Goal: Task Accomplishment & Management: Complete application form

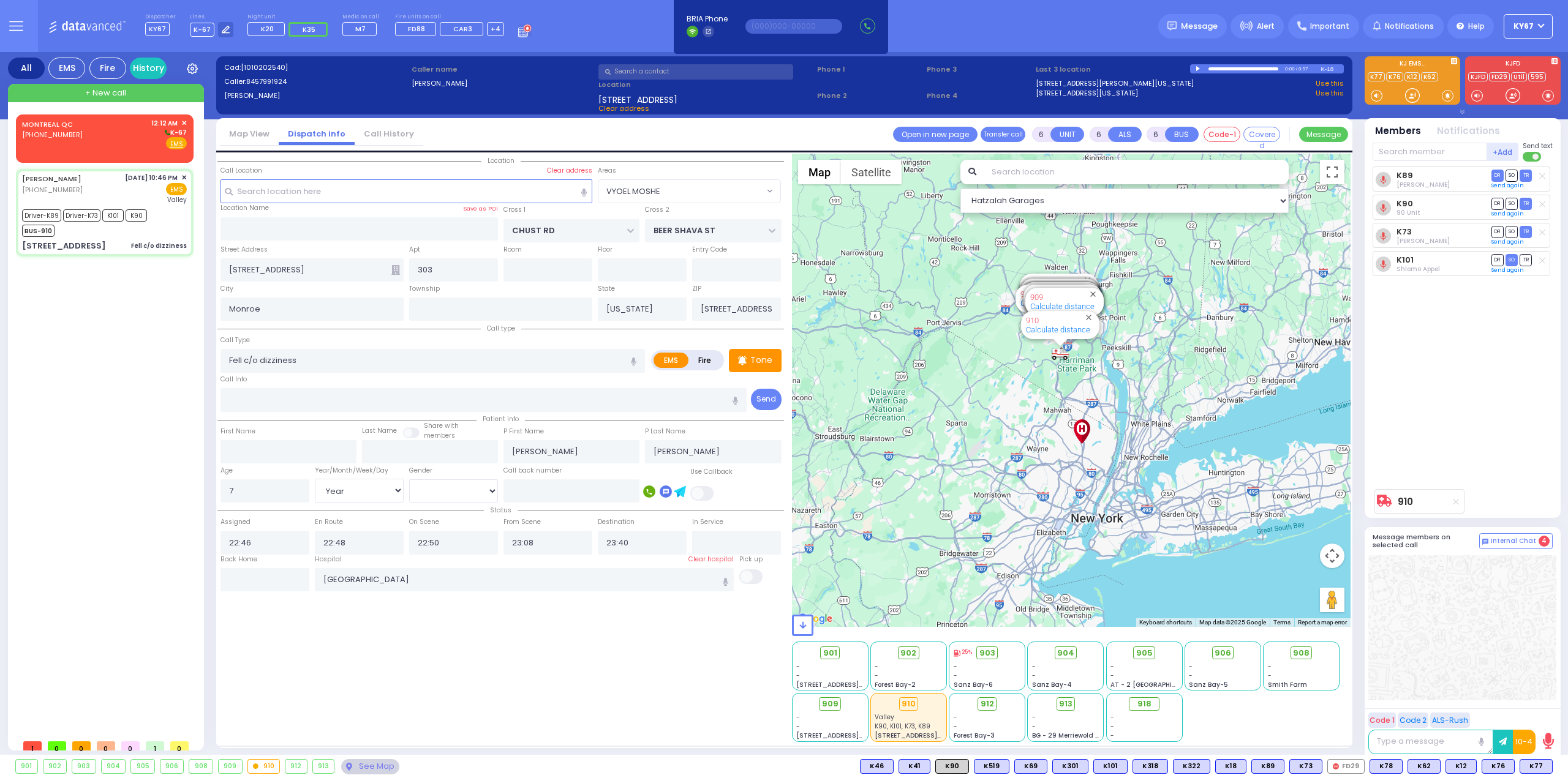
select select "VYOEL MOSHE"
select select "Year"
select select "[DEMOGRAPHIC_DATA]"
click at [103, 130] on div "MONTREAL QC [PHONE_NUMBER] 12:12 AM ✕ K-67" at bounding box center [104, 134] width 165 height 32
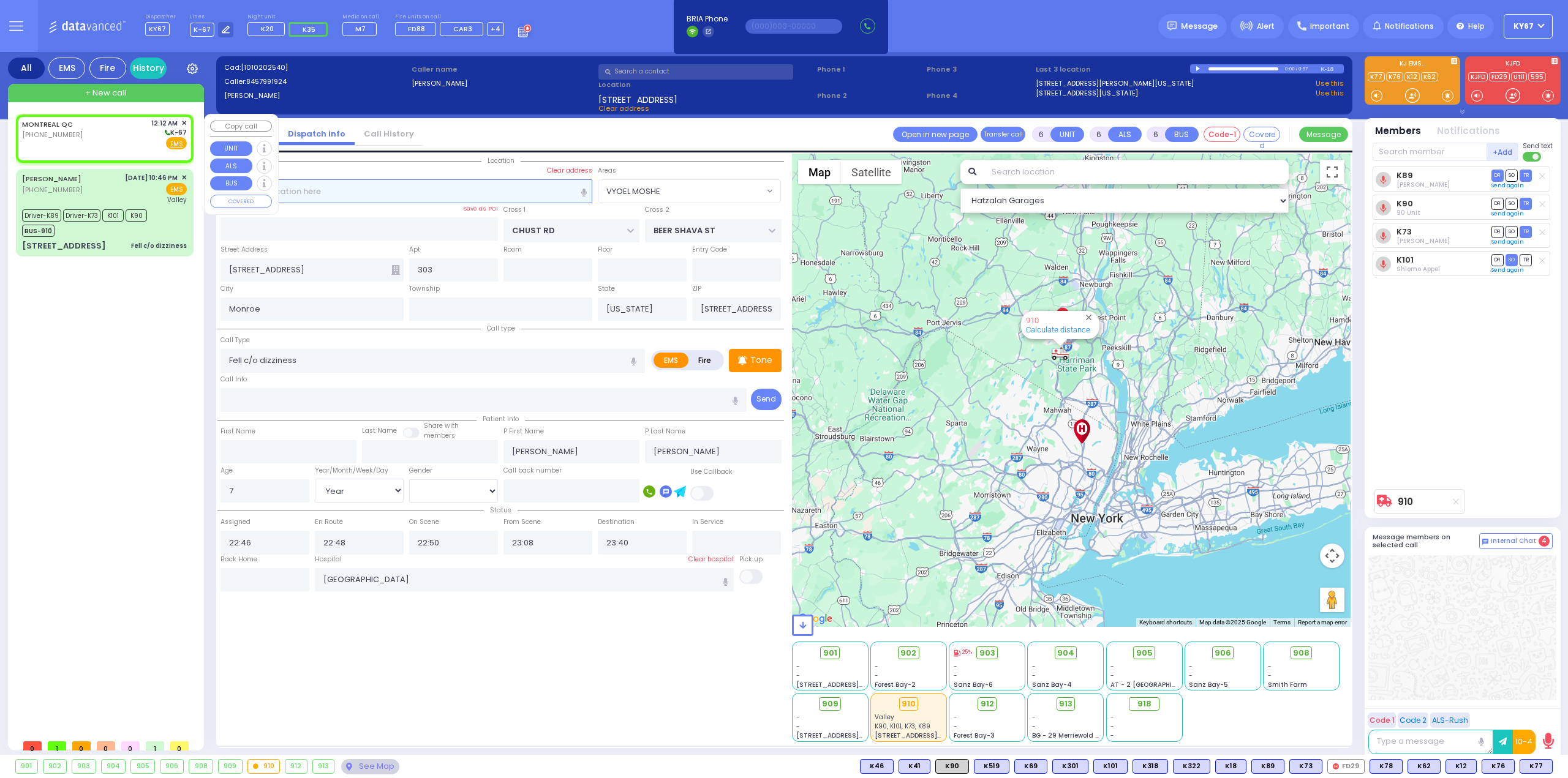
type input "2"
type input "1"
select select
radio input "true"
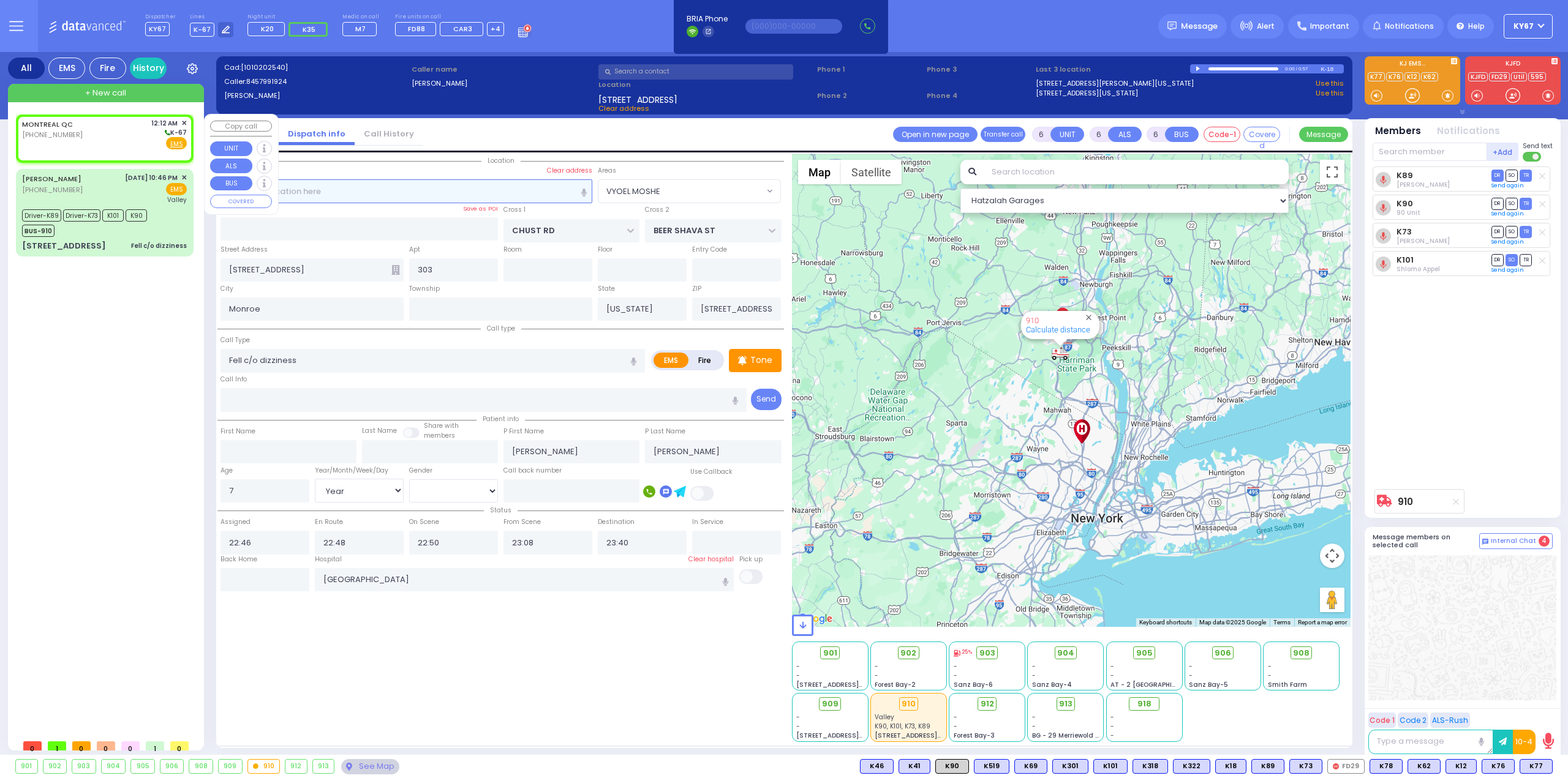
select select
type input "00:12"
select select "Hatzalah Garages"
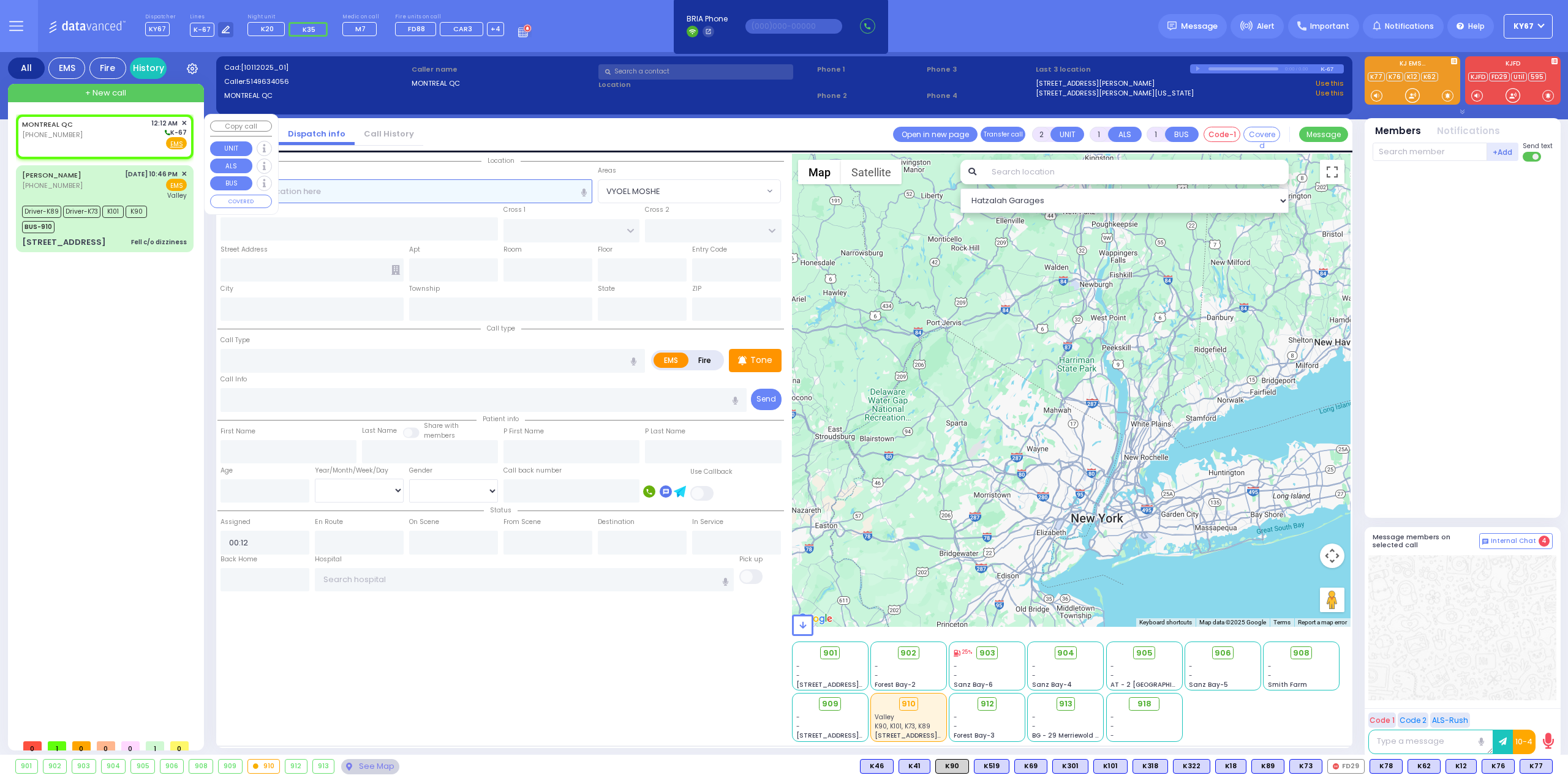
select select
radio input "true"
select select
select select "Hatzalah Garages"
click at [282, 196] on input "text" at bounding box center [406, 191] width 372 height 23
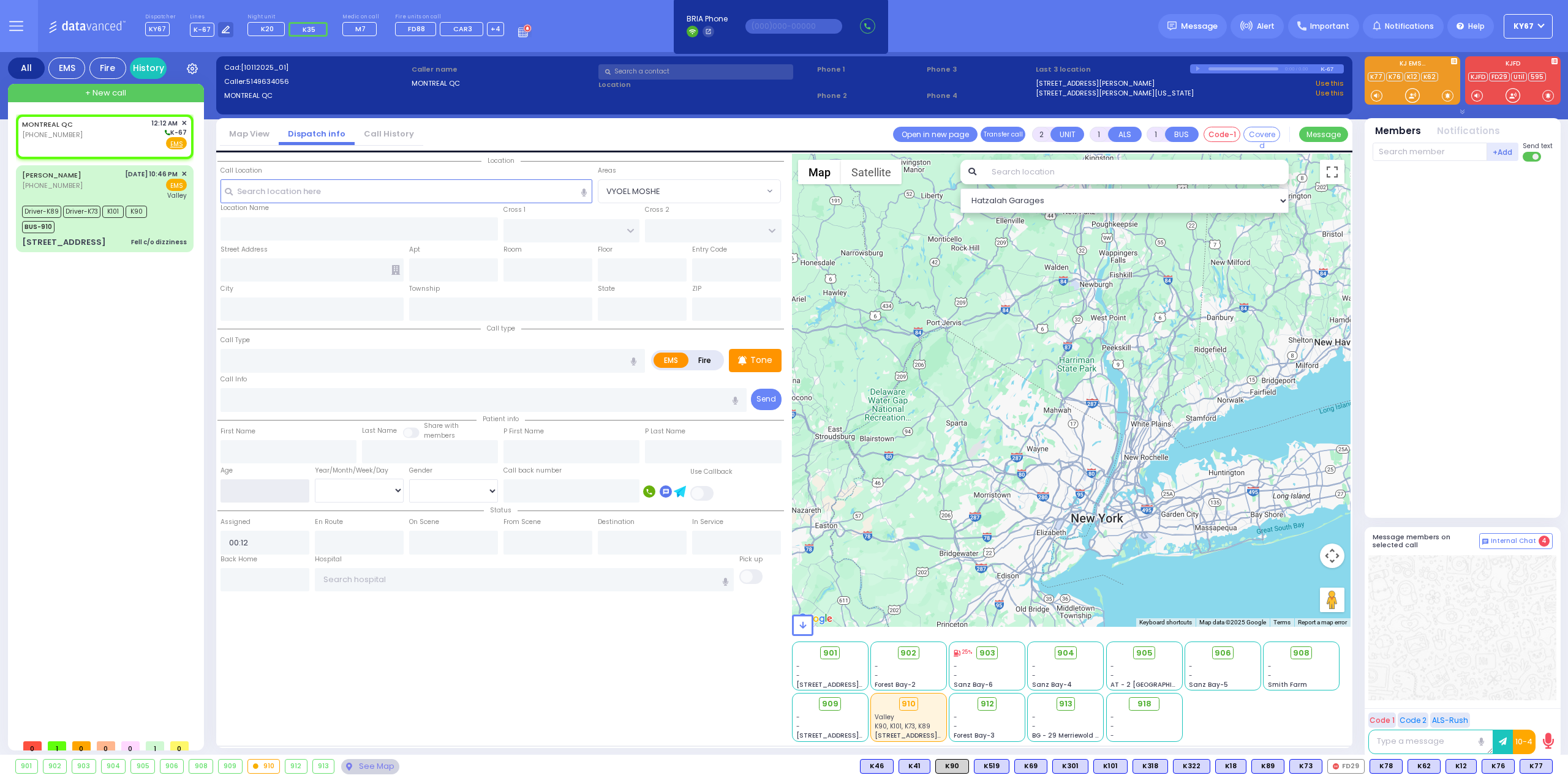
click at [269, 485] on input "number" at bounding box center [265, 491] width 89 height 23
type input "10"
click at [346, 494] on select "Year Month Week Day" at bounding box center [359, 490] width 89 height 23
select select
radio input "true"
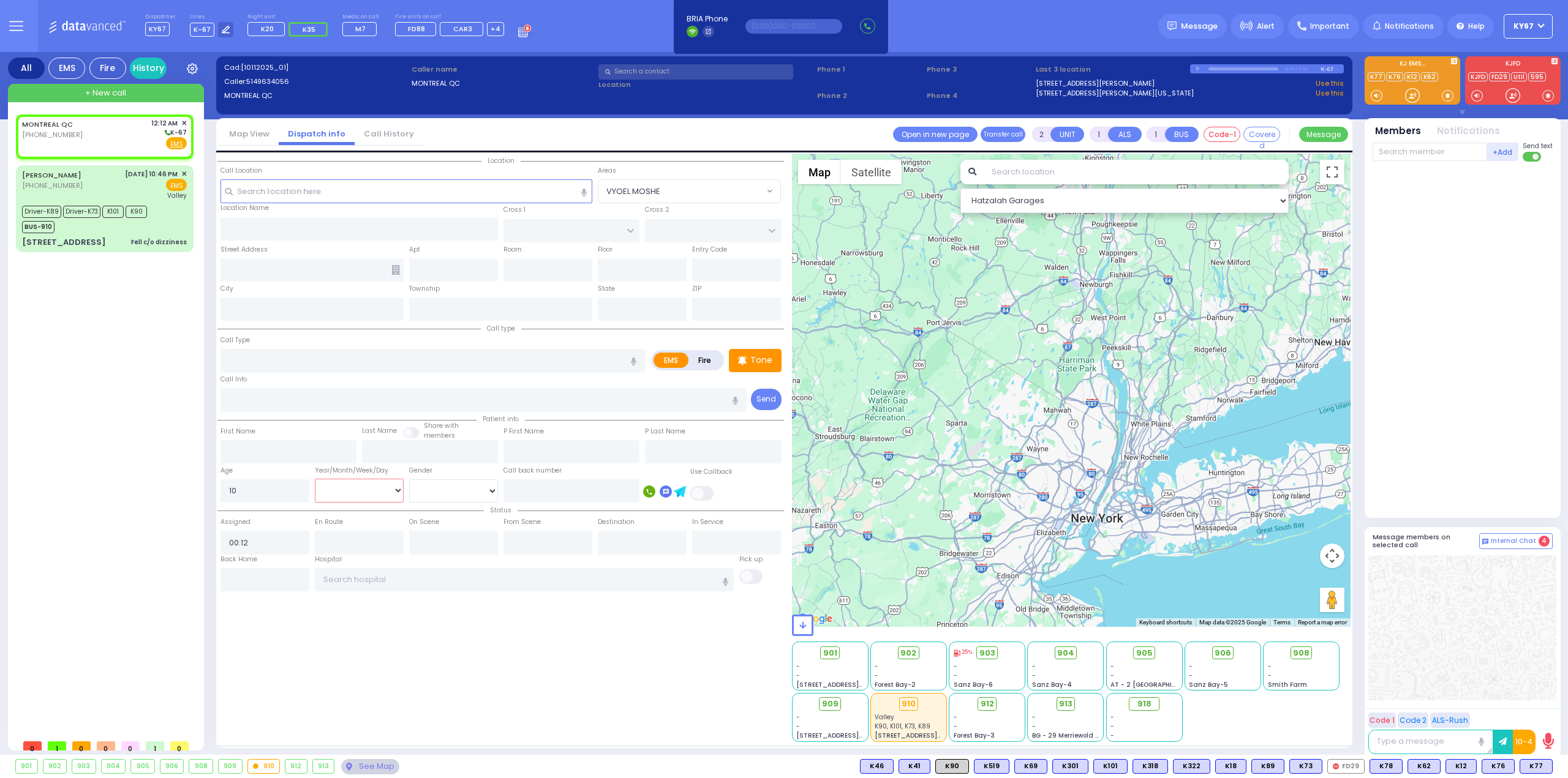
select select
select select "Hatzalah Garages"
select select "Month"
click at [315, 479] on select "Year Month Week Day" at bounding box center [359, 490] width 89 height 23
select select
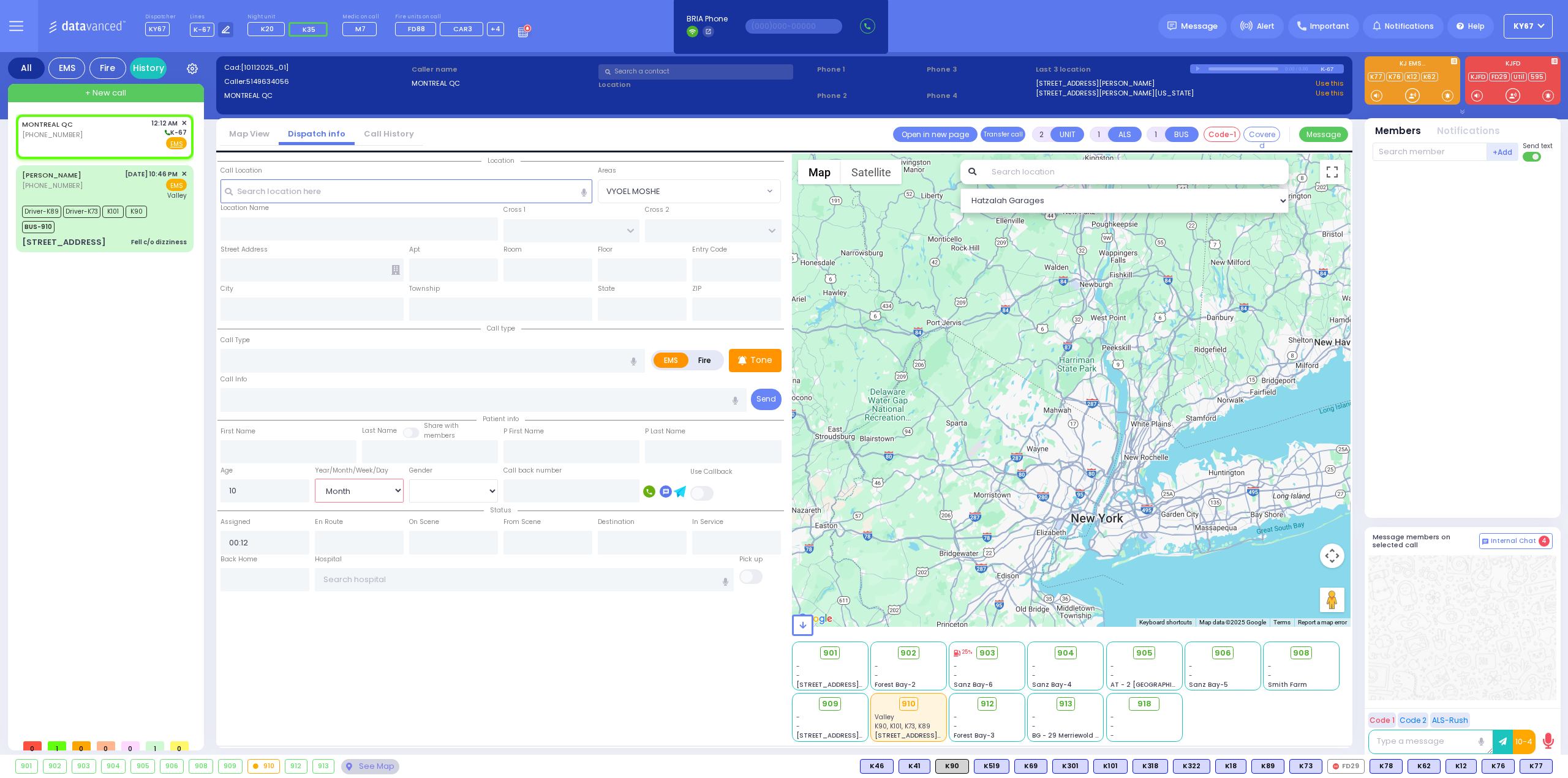
radio input "true"
select select "Month"
select select "Hatzalah Garages"
click at [432, 488] on select "[DEMOGRAPHIC_DATA] [DEMOGRAPHIC_DATA]" at bounding box center [454, 491] width 89 height 23
drag, startPoint x: 532, startPoint y: 656, endPoint x: 527, endPoint y: 626, distance: 30.4
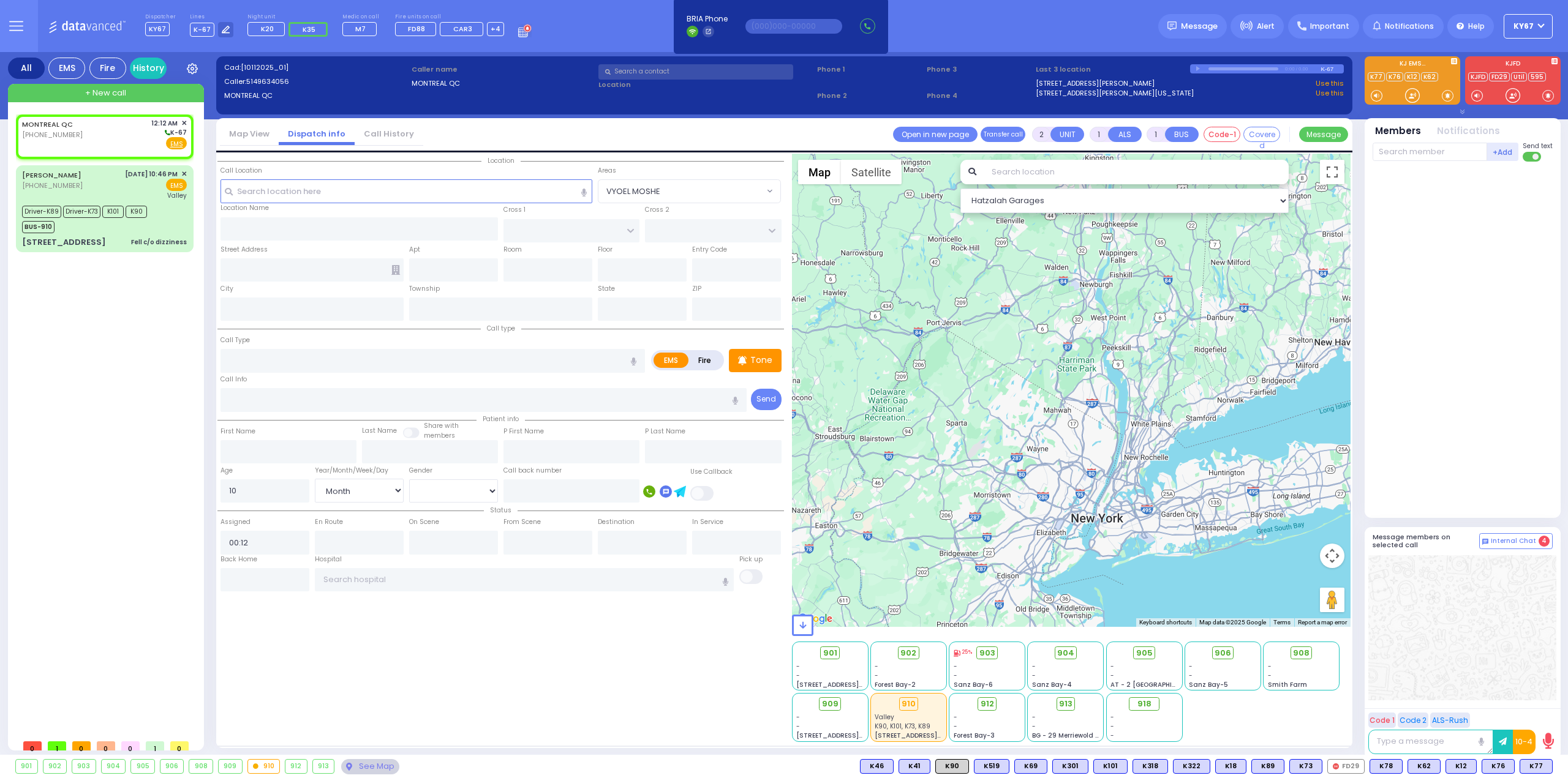
click at [532, 654] on div "Location All areas" at bounding box center [501, 447] width 567 height 588
click at [289, 188] on input "text" at bounding box center [406, 191] width 372 height 23
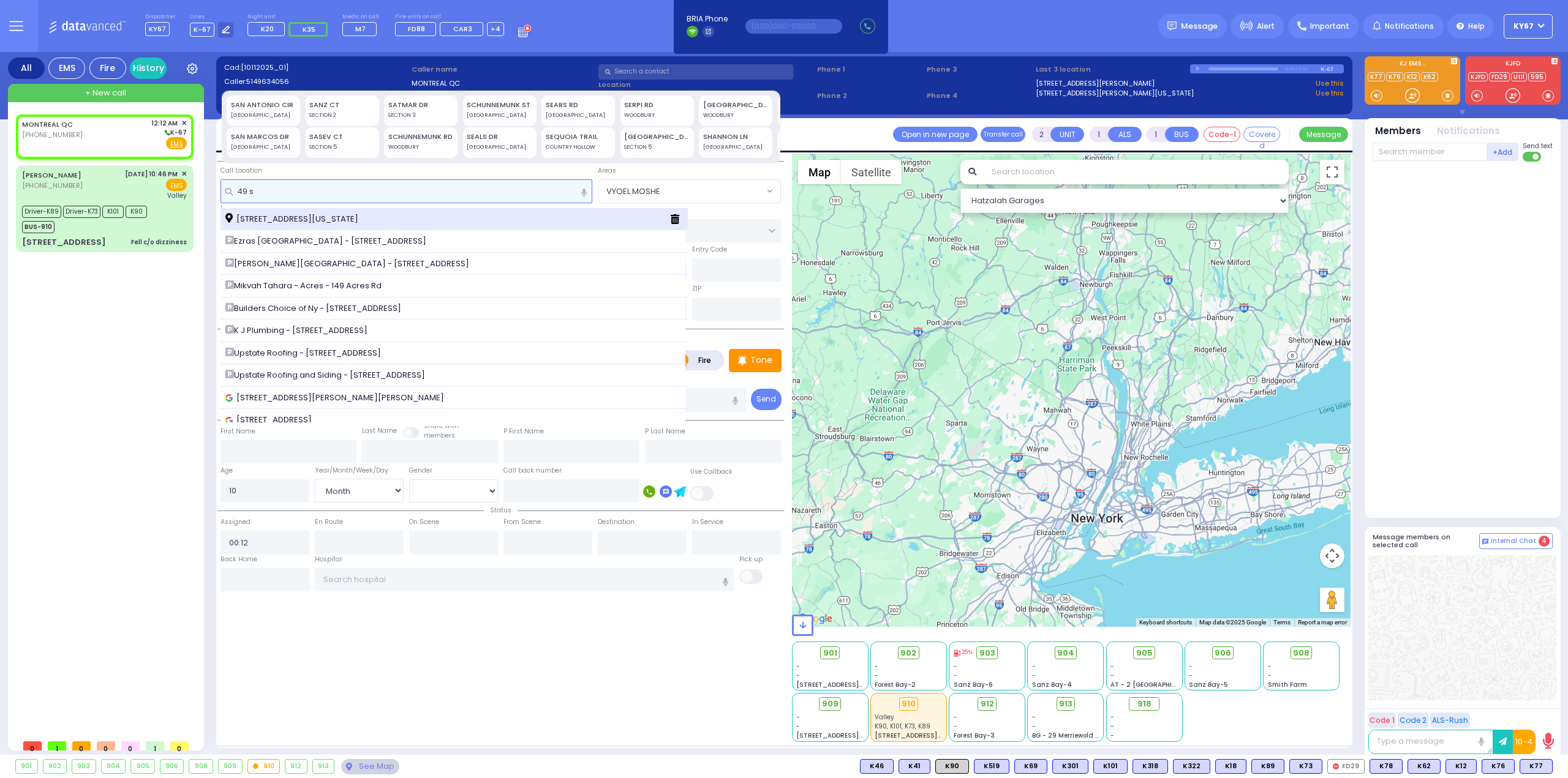
type input "49 s"
click at [303, 214] on span "[STREET_ADDRESS][US_STATE]" at bounding box center [293, 219] width 137 height 12
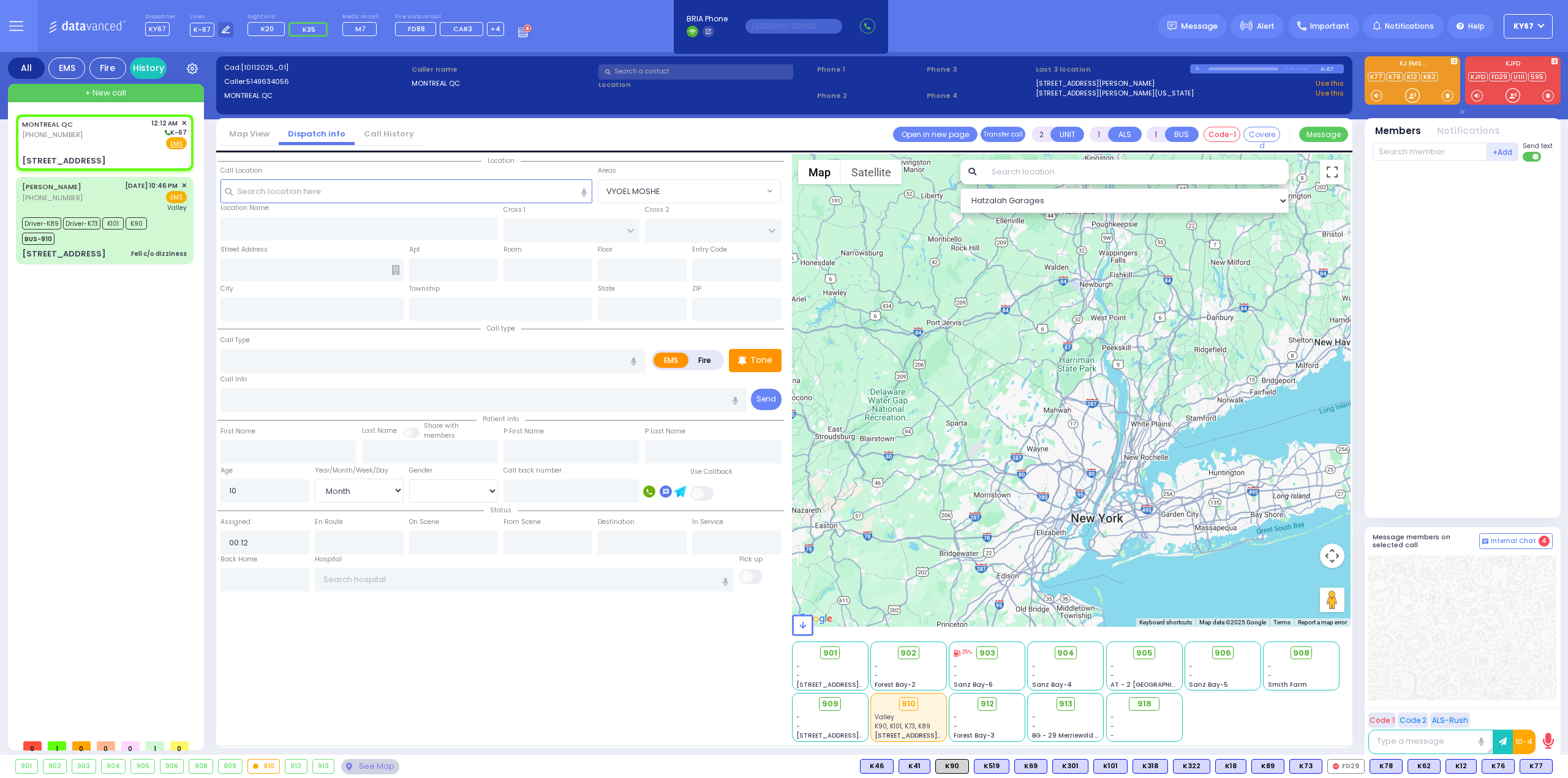
select select
radio input "true"
select select "Month"
select select "Hatzalah Garages"
type input "[GEOGRAPHIC_DATA]"
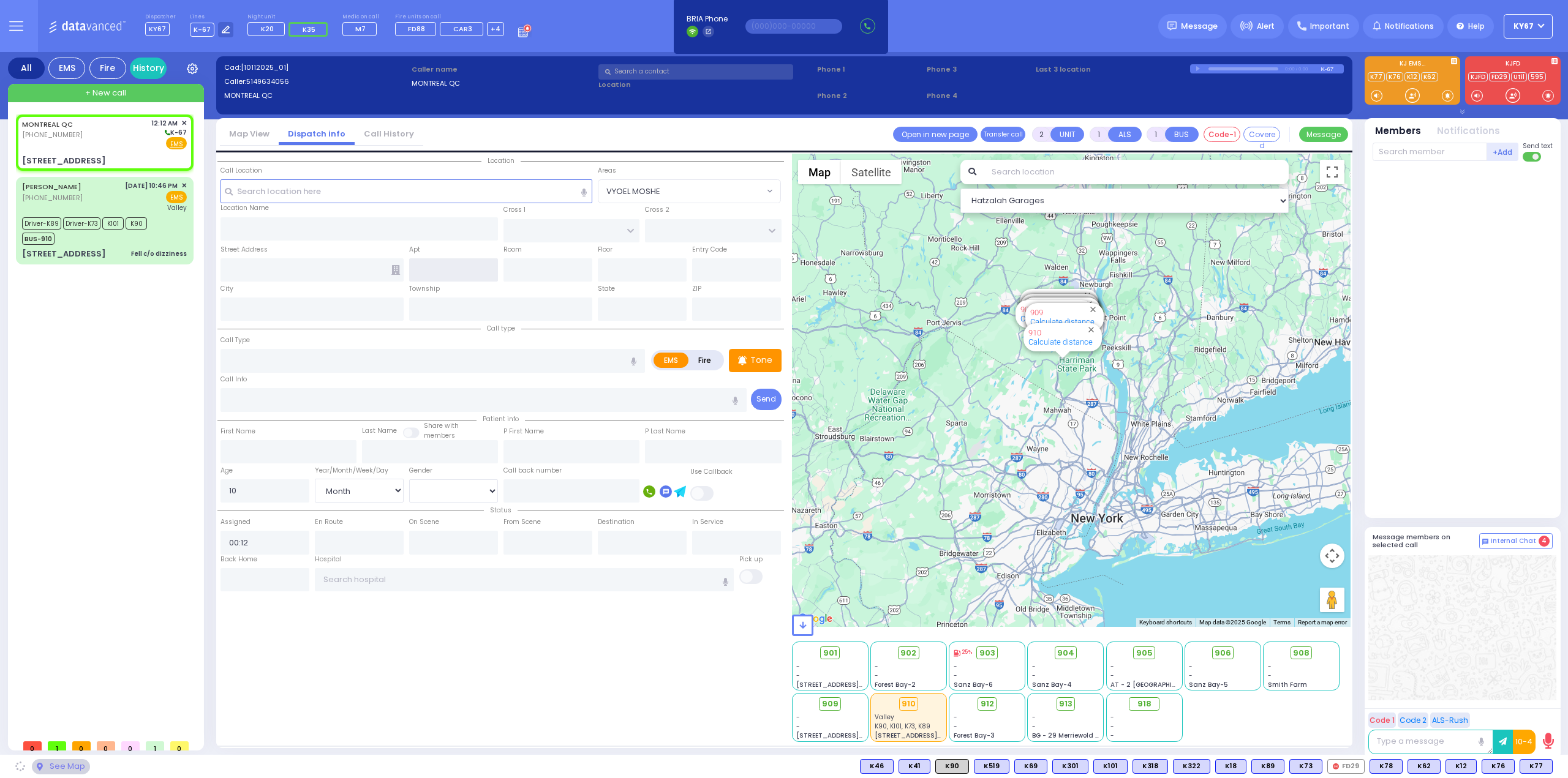
type input "MEZABISH PL"
type input "[STREET_ADDRESS]"
type input "Monroe"
type input "[US_STATE]"
type input "10950"
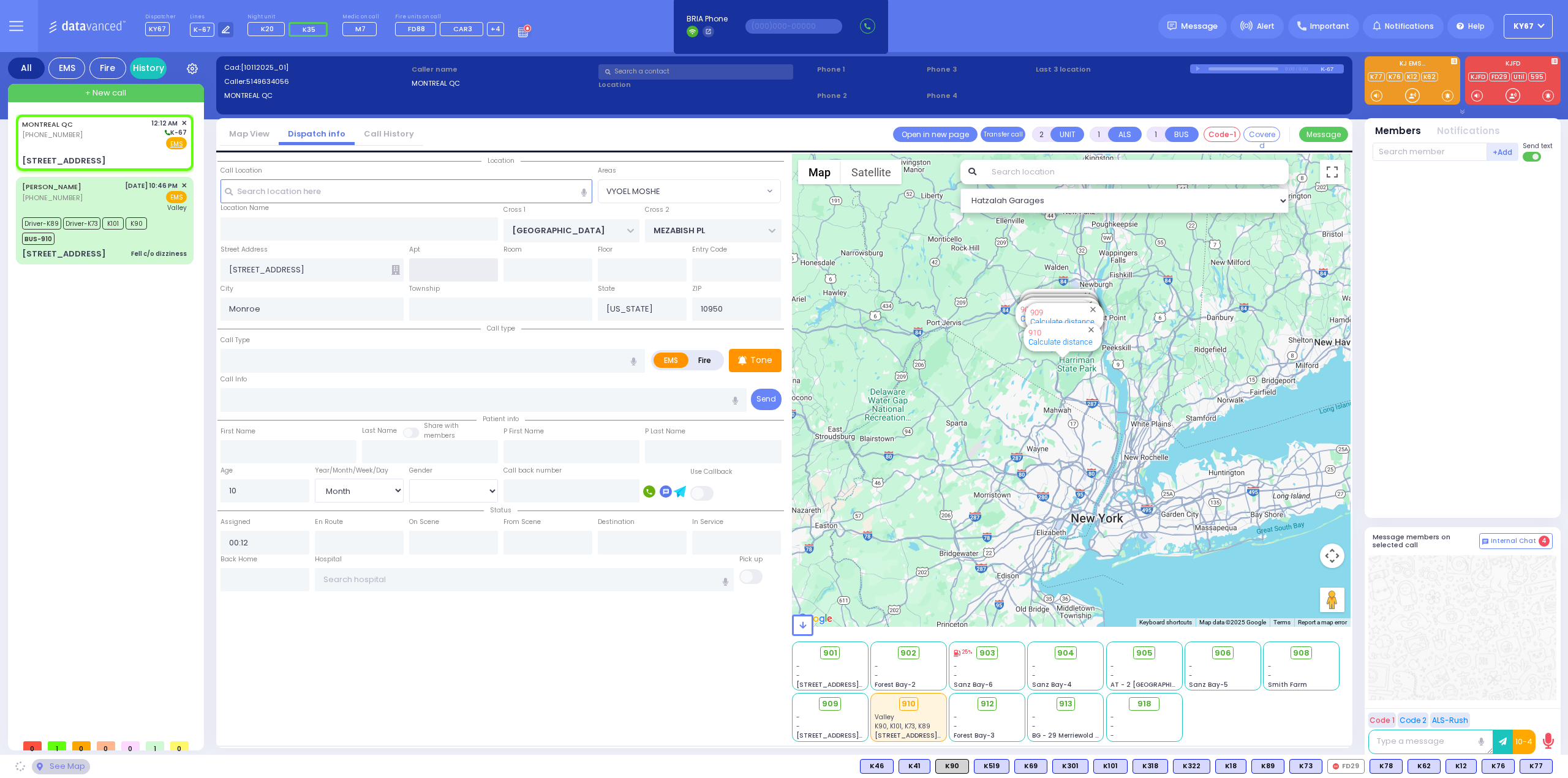
select select "[GEOGRAPHIC_DATA]"
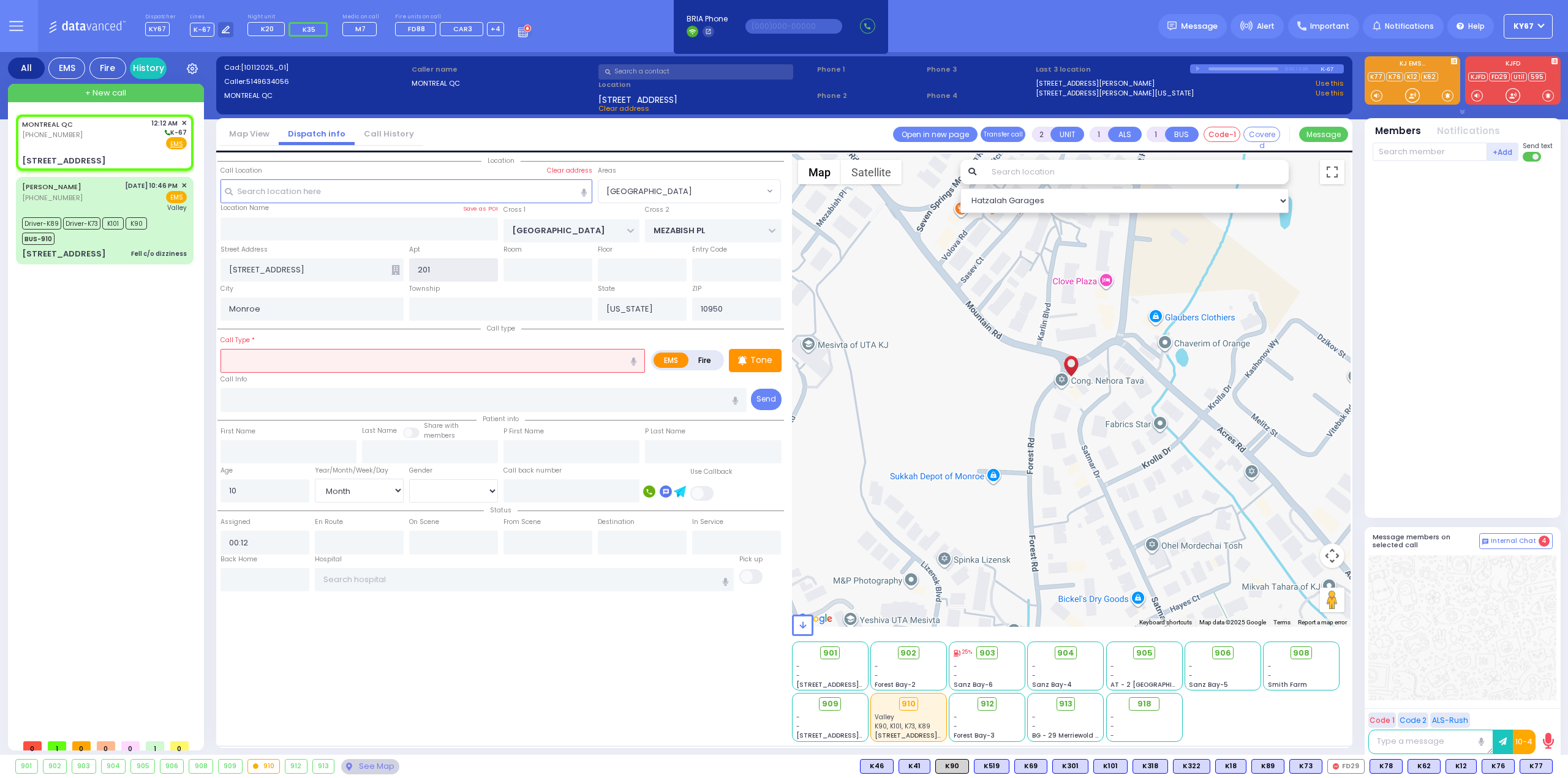
type input "201"
click at [280, 373] on div "Call Info" at bounding box center [484, 392] width 527 height 39
click at [277, 357] on input "text" at bounding box center [432, 361] width 424 height 23
select select
radio input "true"
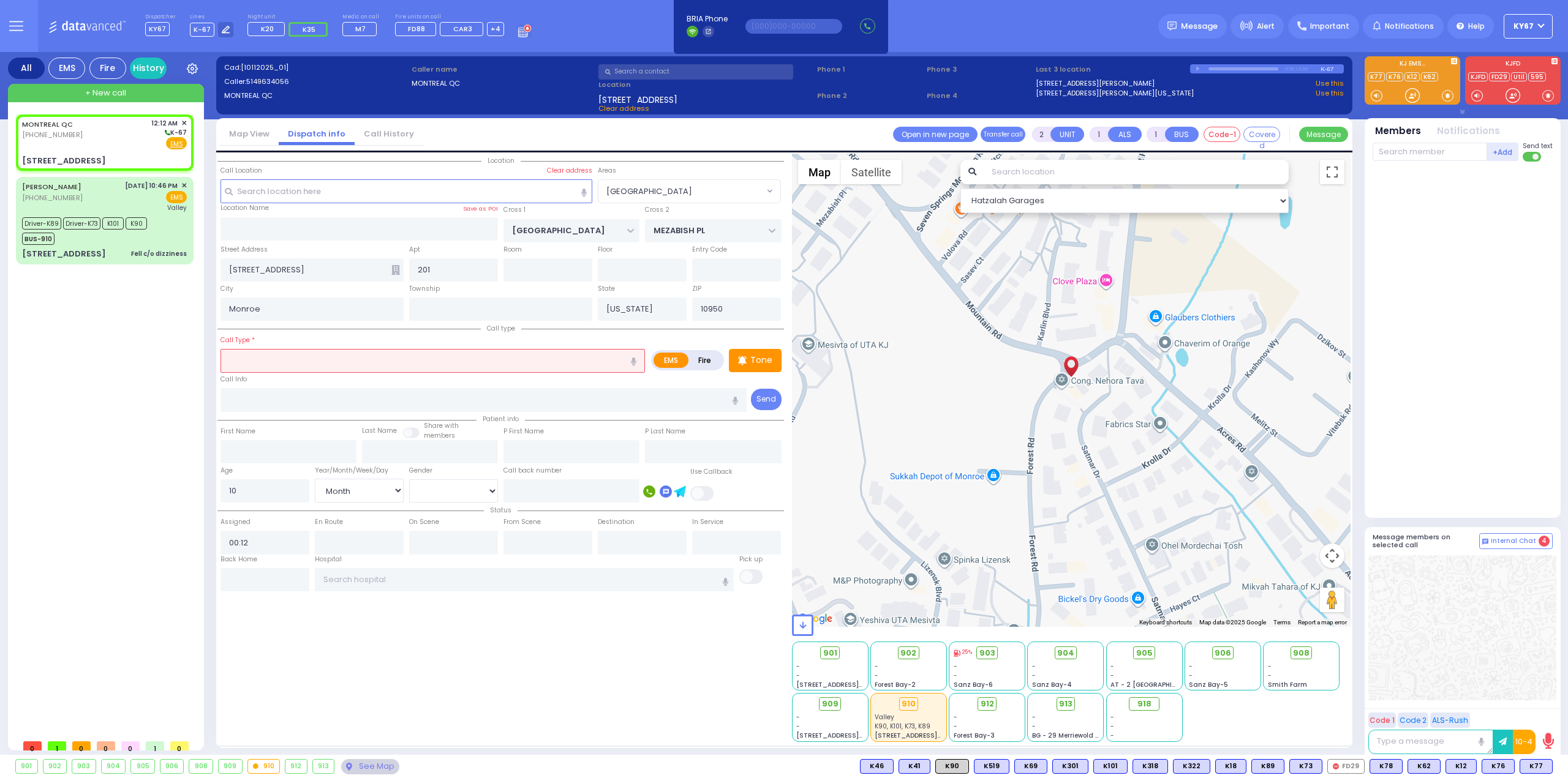
select select "Month"
select select "Hatzalah Garages"
select select "[GEOGRAPHIC_DATA]"
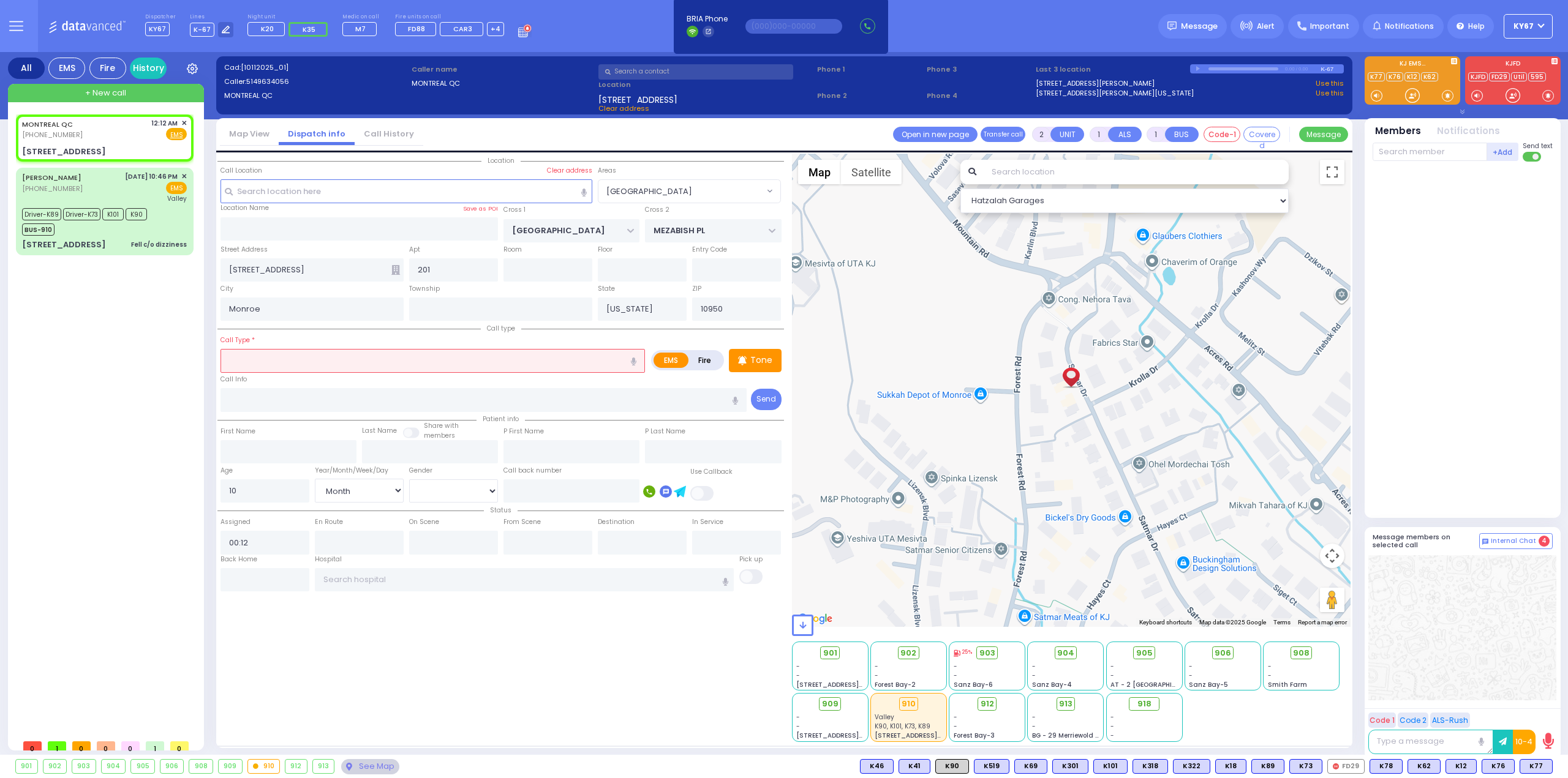
select select
radio input "true"
select select "Month"
select select "Hatzalah Garages"
select select "[GEOGRAPHIC_DATA]"
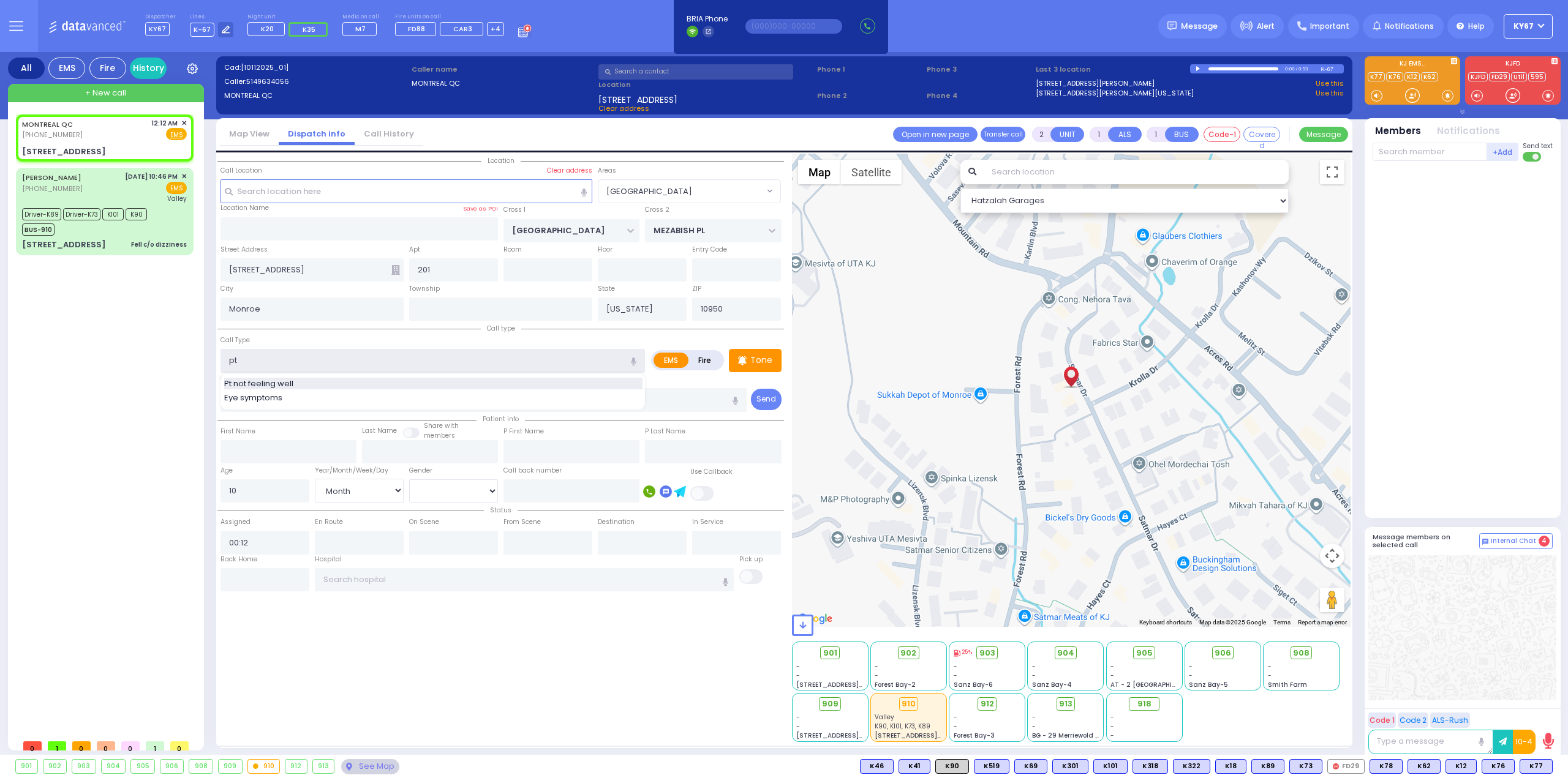
type input "Pt not feeling well"
type input "1"
type input "0"
select select
radio input "true"
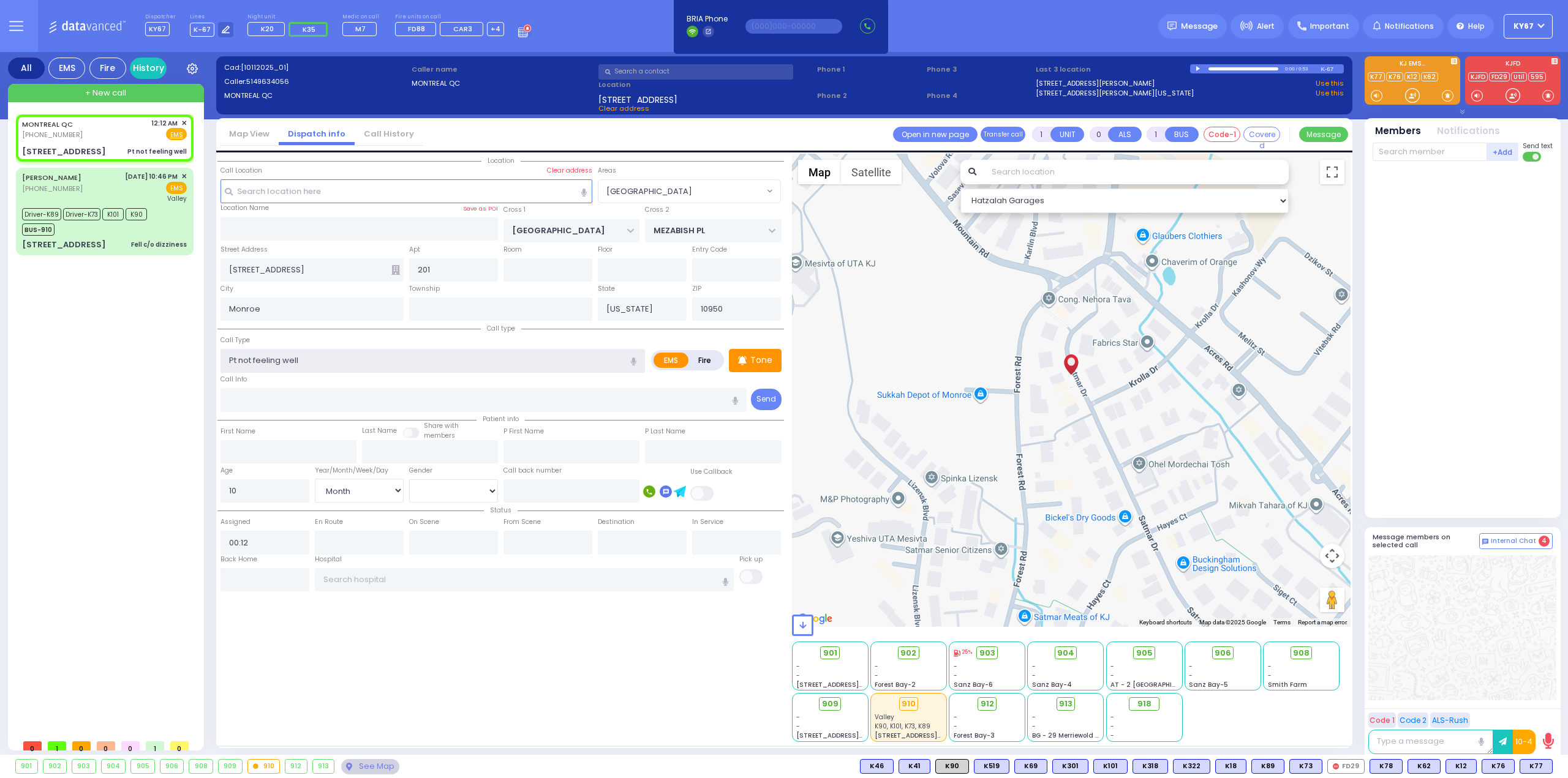
select select "Month"
click at [110, 362] on div "MONTREAL QC [PHONE_NUMBER] 12:12 AM ✕ EMS K101" at bounding box center [107, 423] width 182 height 619
select select "Hatzalah Garages"
radio input "true"
select select "Month"
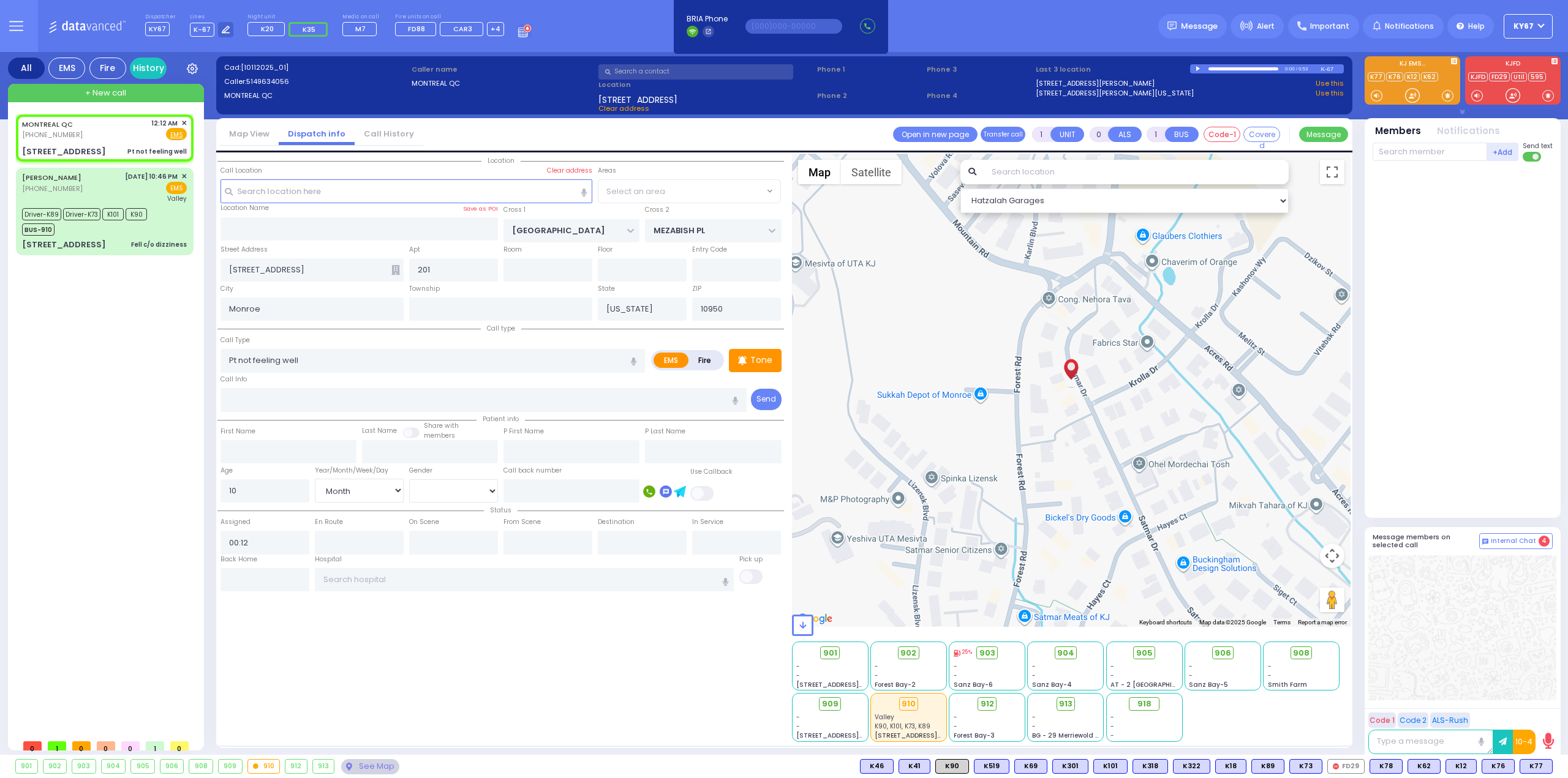
select select
select select "Hatzalah Garages"
select select "[GEOGRAPHIC_DATA]"
click at [1533, 765] on span "K35" at bounding box center [1537, 767] width 32 height 13
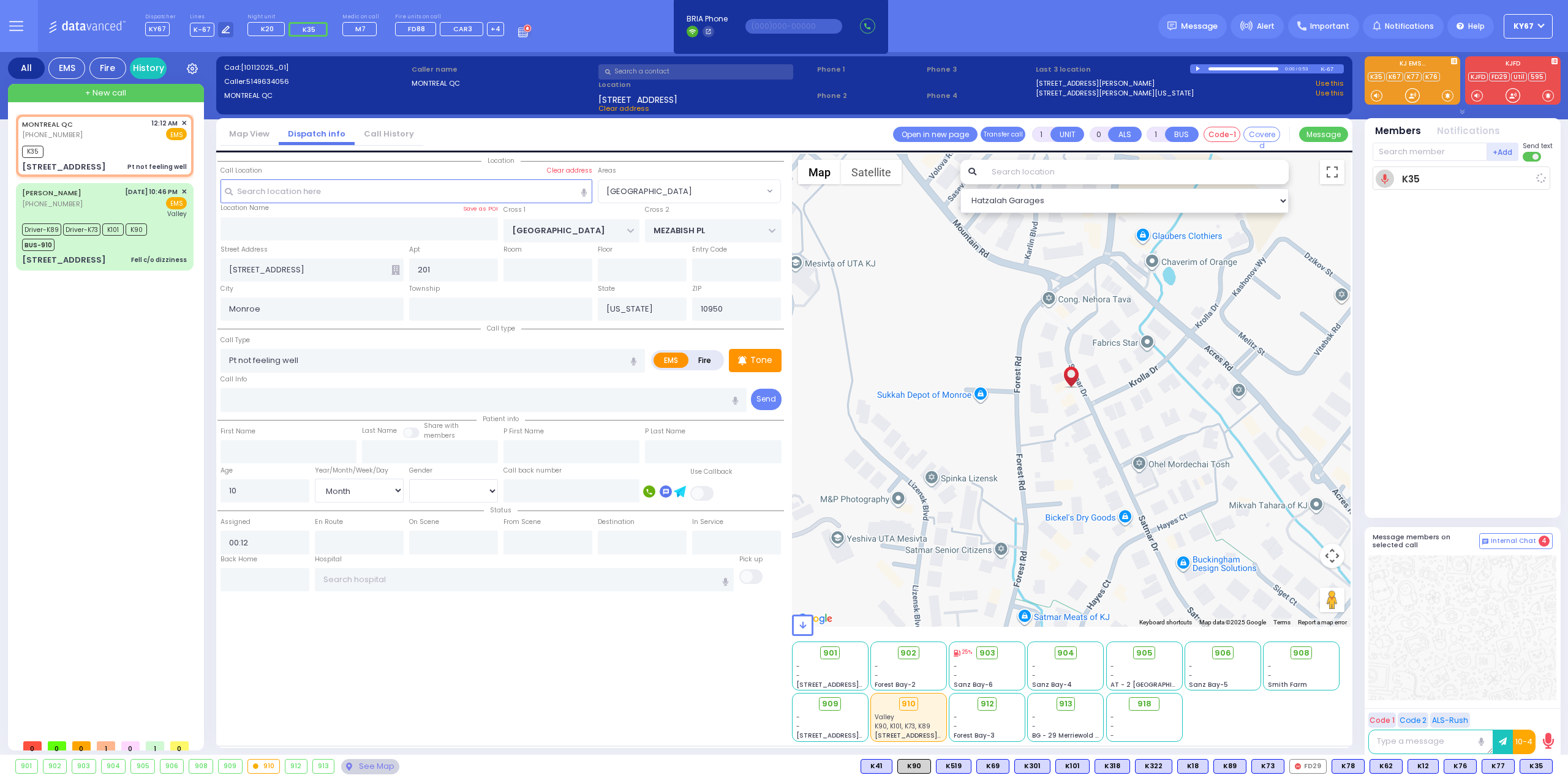
select select
radio input "true"
select select "Month"
type input "00:14"
select select "Hatzalah Garages"
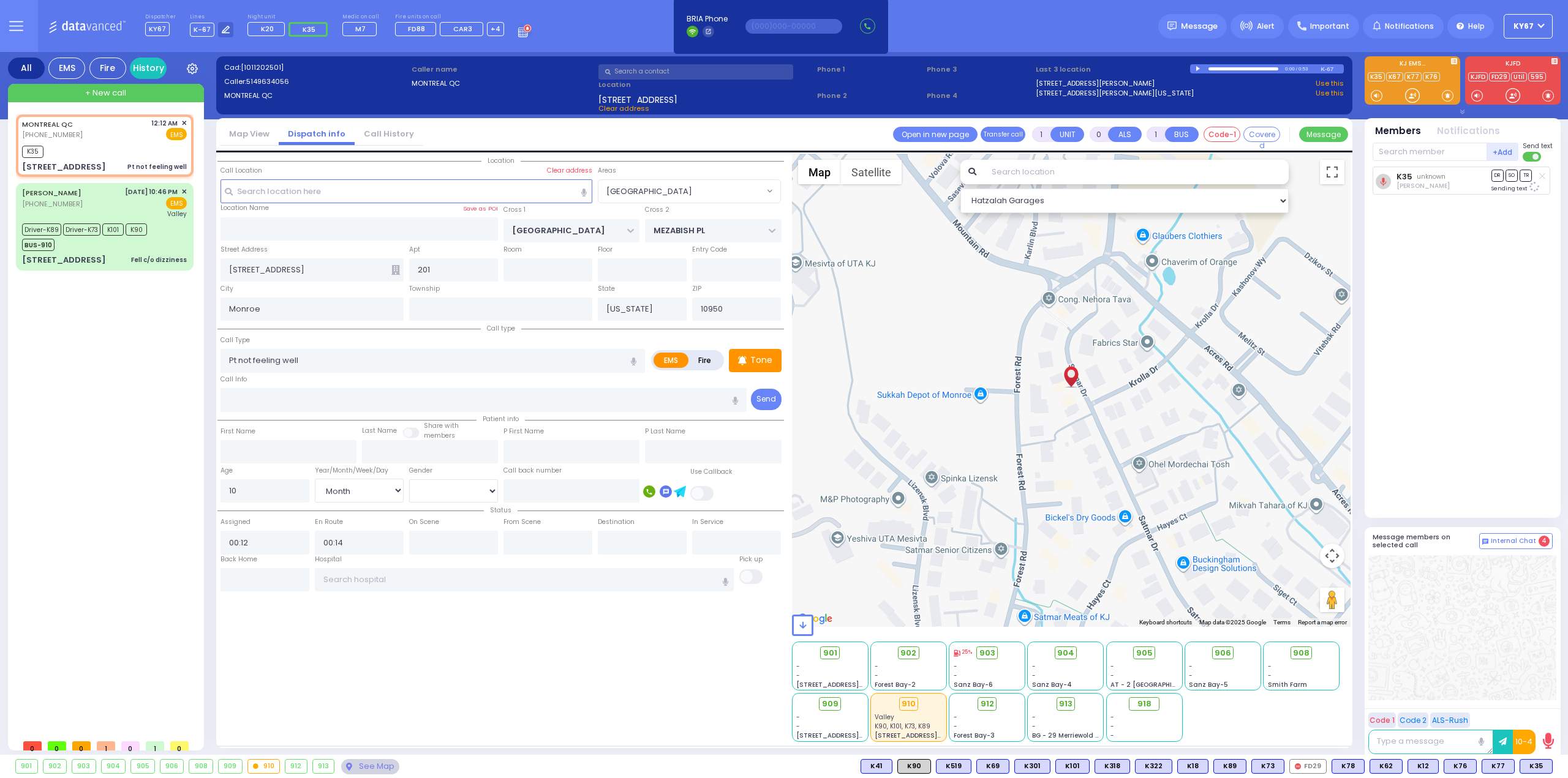
select select "[GEOGRAPHIC_DATA]"
click at [1537, 769] on span "K318" at bounding box center [1535, 767] width 34 height 13
select select
radio input "true"
select select "Month"
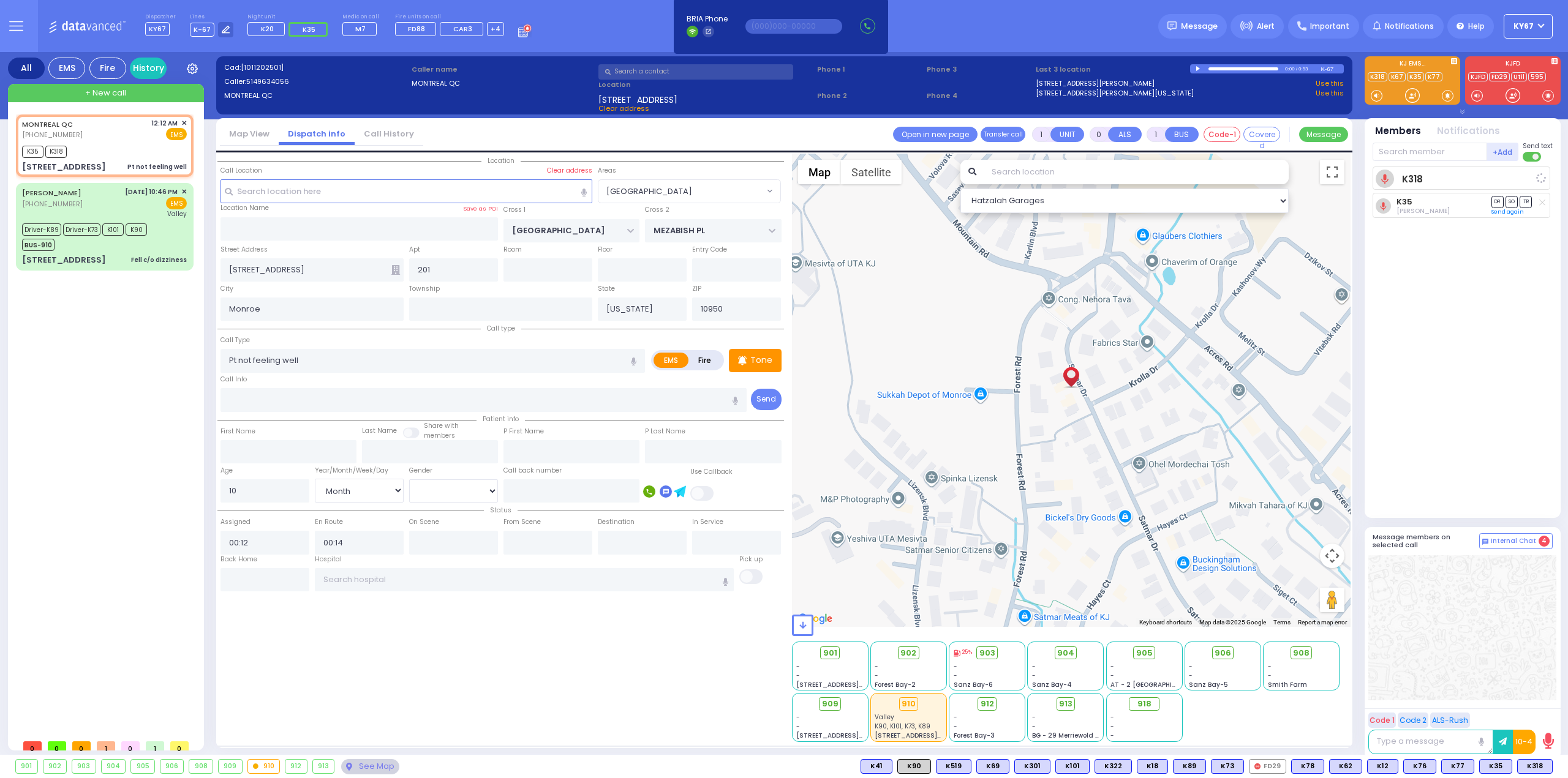
select select "Hatzalah Garages"
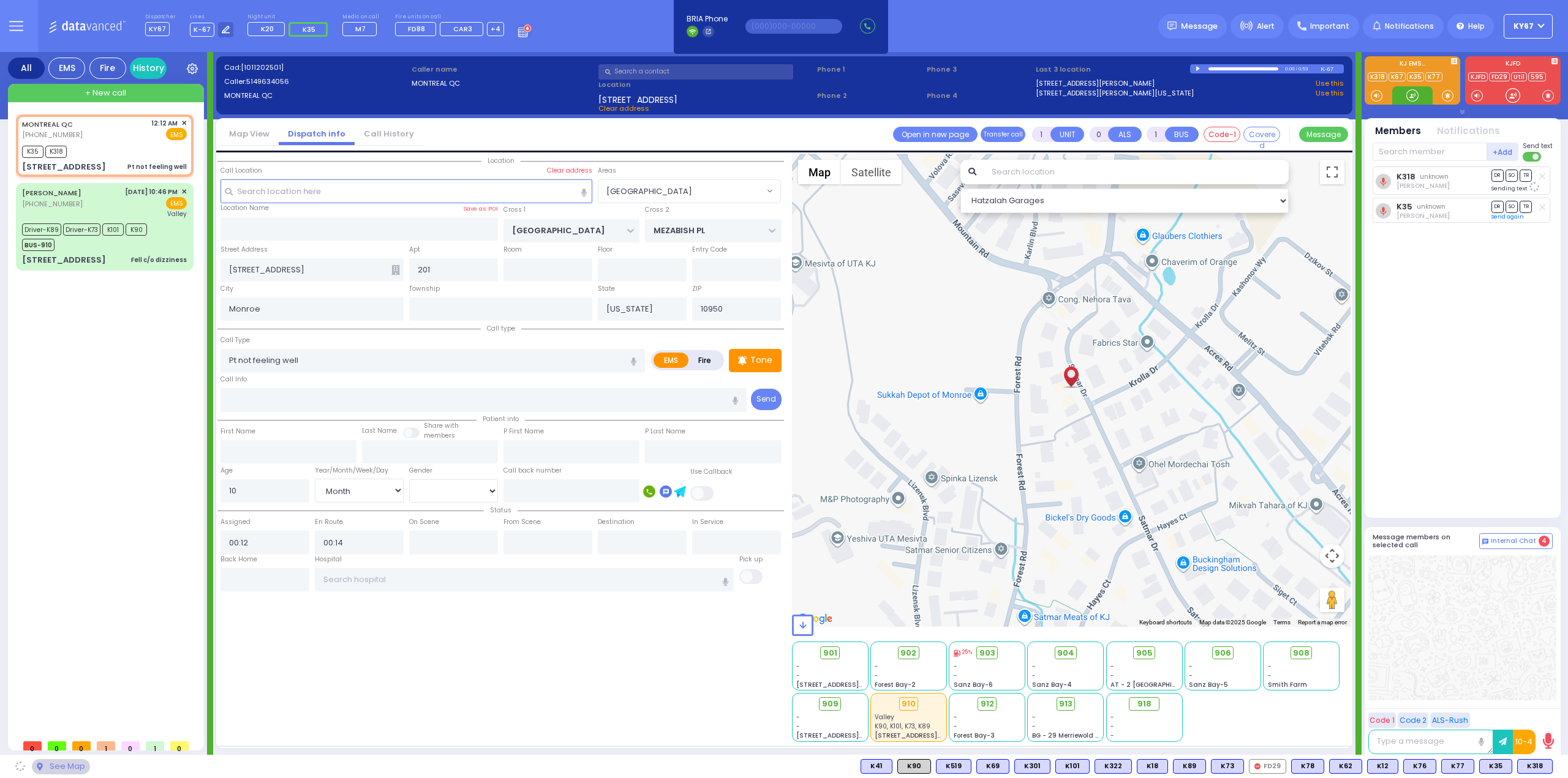
select select "[GEOGRAPHIC_DATA]"
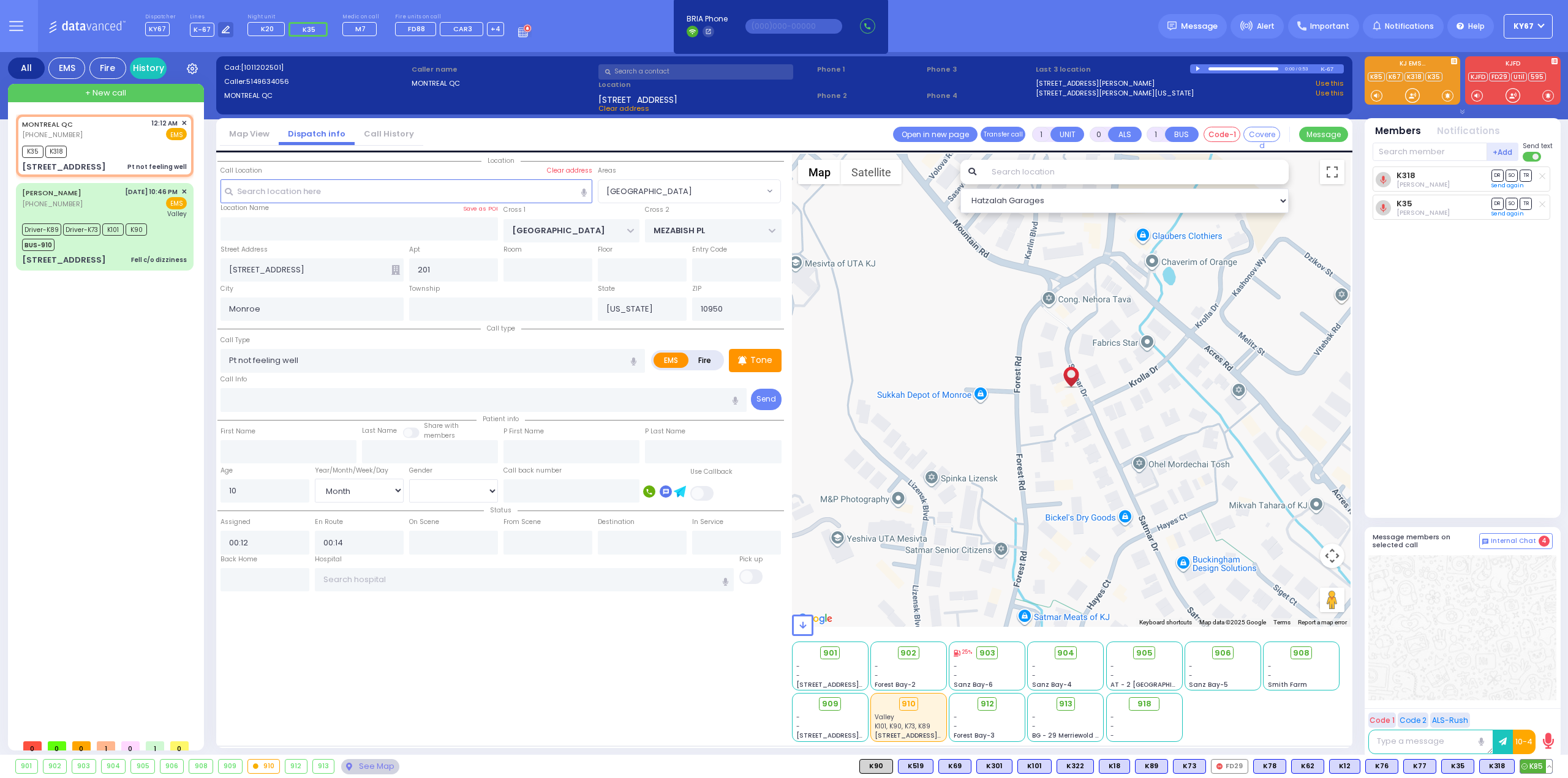
click at [1531, 763] on span "K85" at bounding box center [1537, 767] width 32 height 13
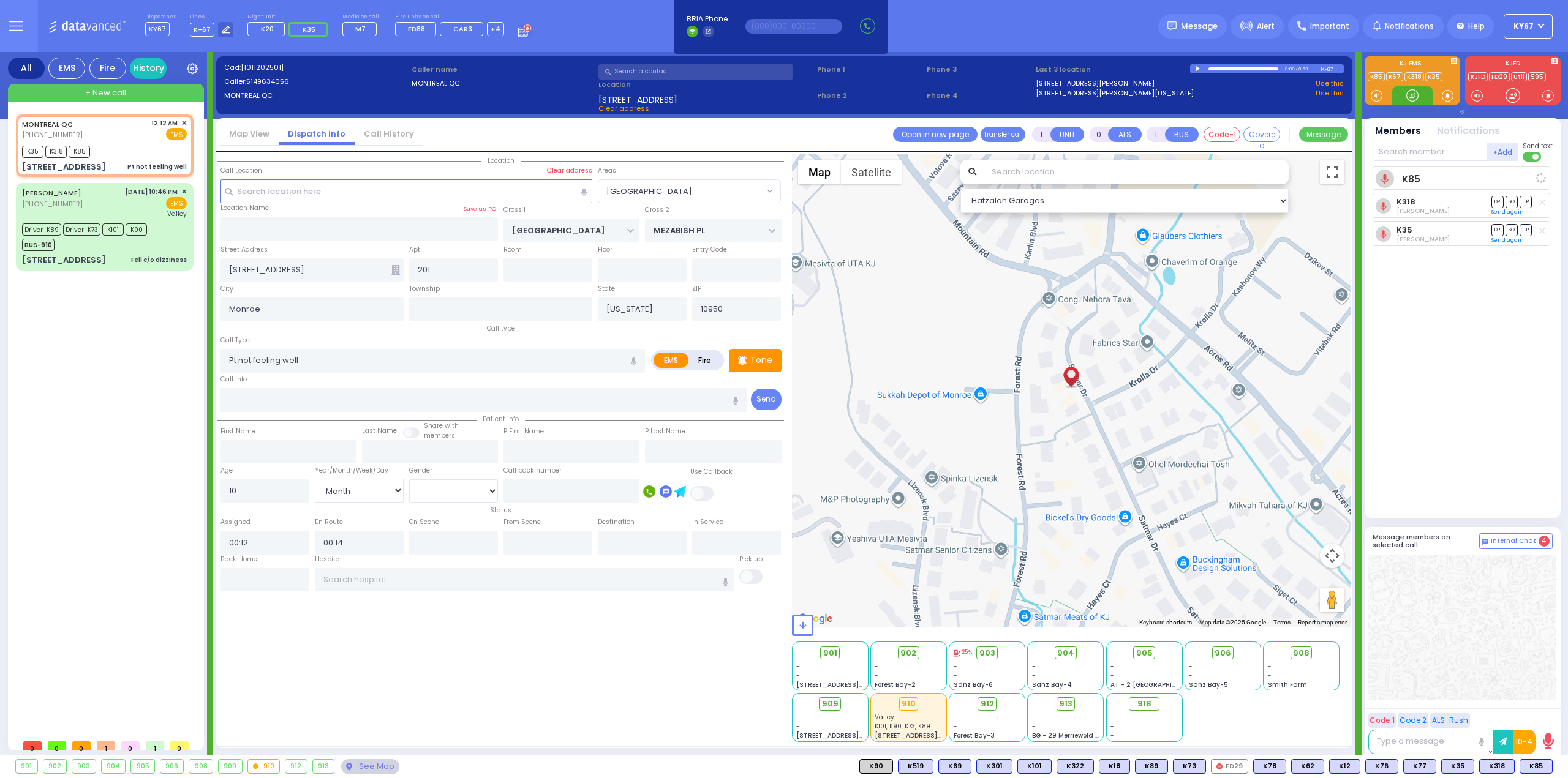
select select
radio input "true"
select select "Month"
select select "Hatzalah Garages"
select select "[GEOGRAPHIC_DATA]"
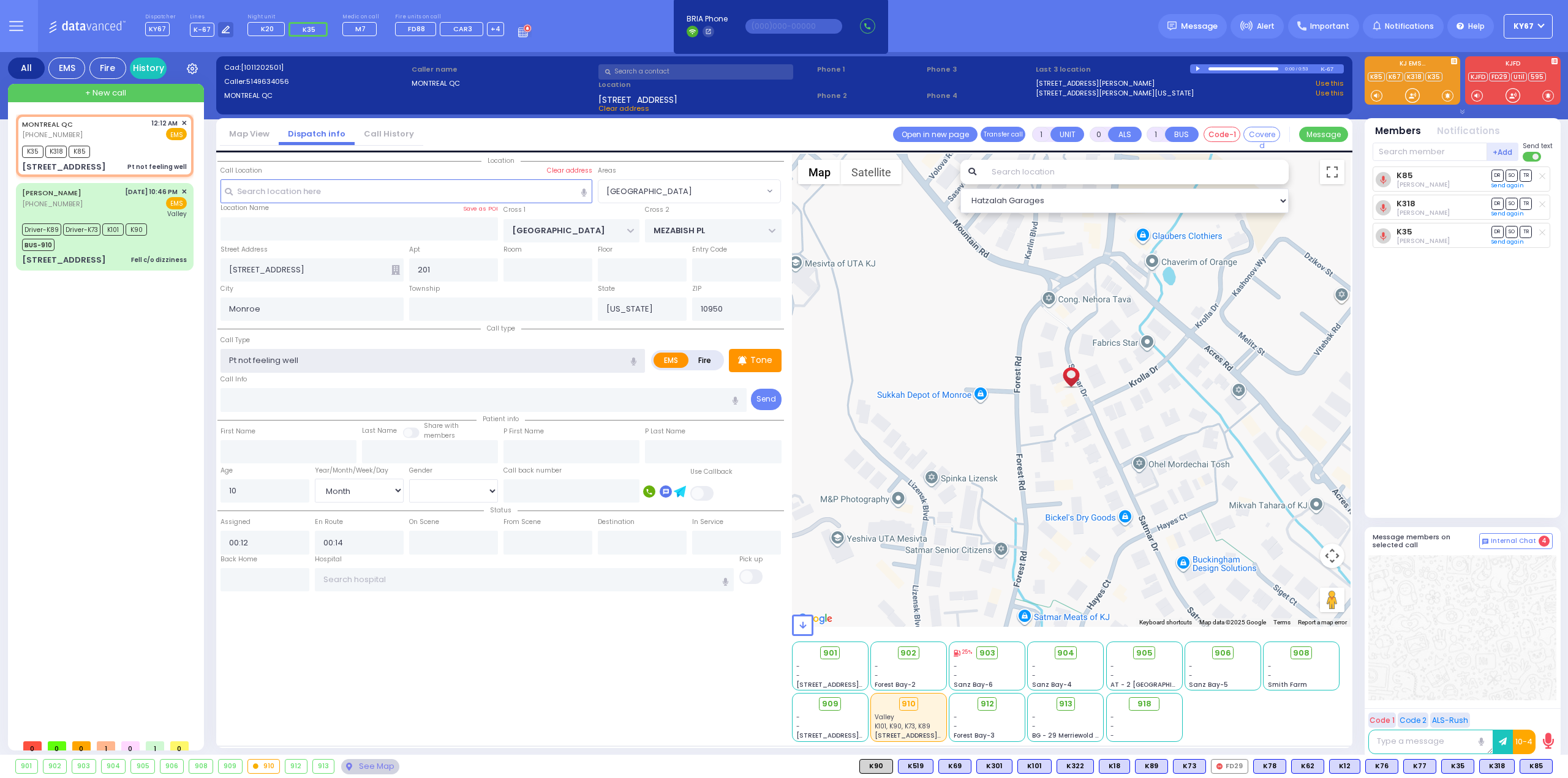
click at [369, 365] on input "Pt not feeling well" at bounding box center [432, 361] width 424 height 23
type input "Pt not feeling well-"
select select
radio input "true"
select select "Month"
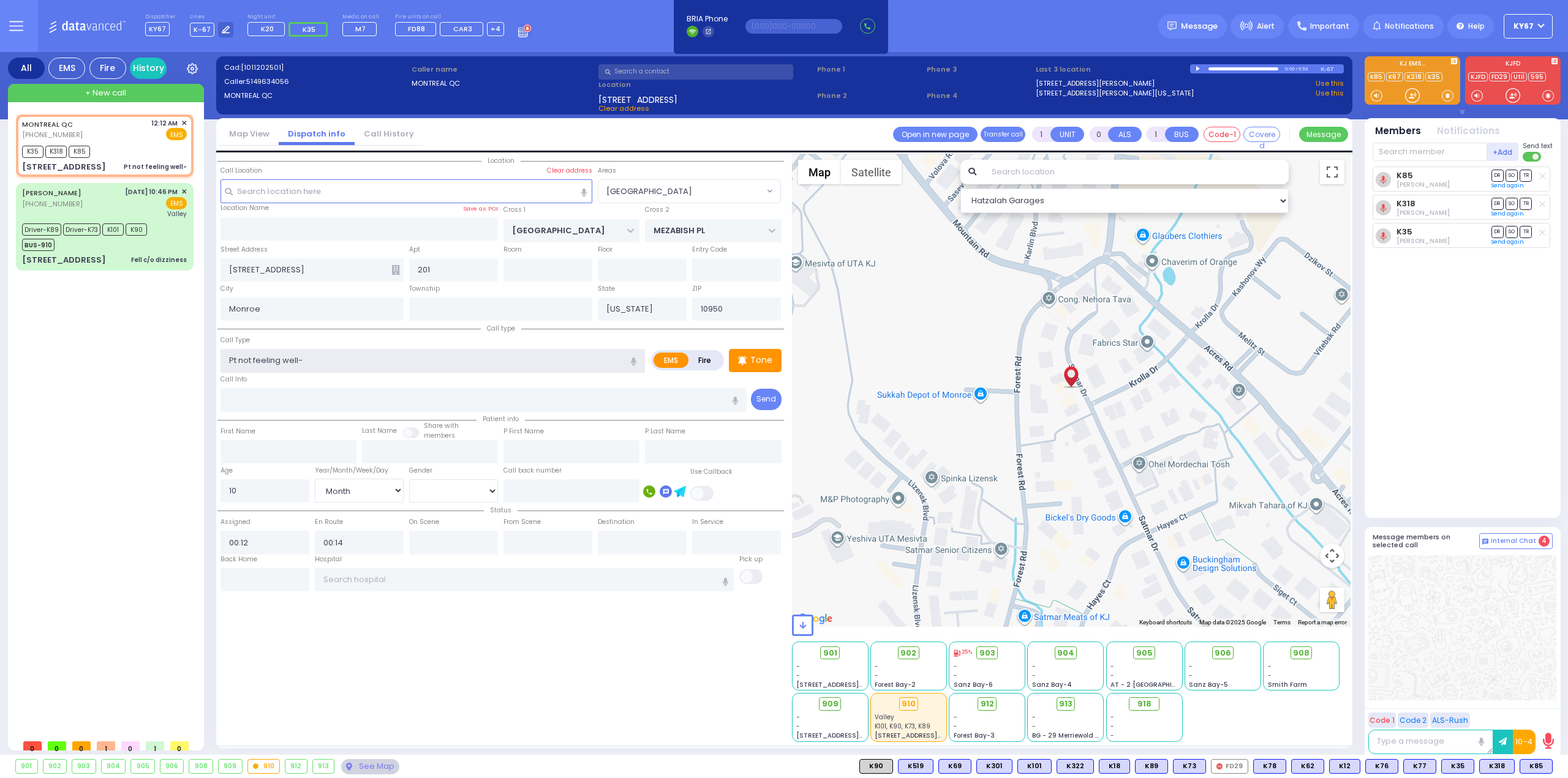
select select "Hatzalah Garages"
type input "Pt not feeling well- H"
select select "[GEOGRAPHIC_DATA]"
type input "Pt not feeling well-"
select select
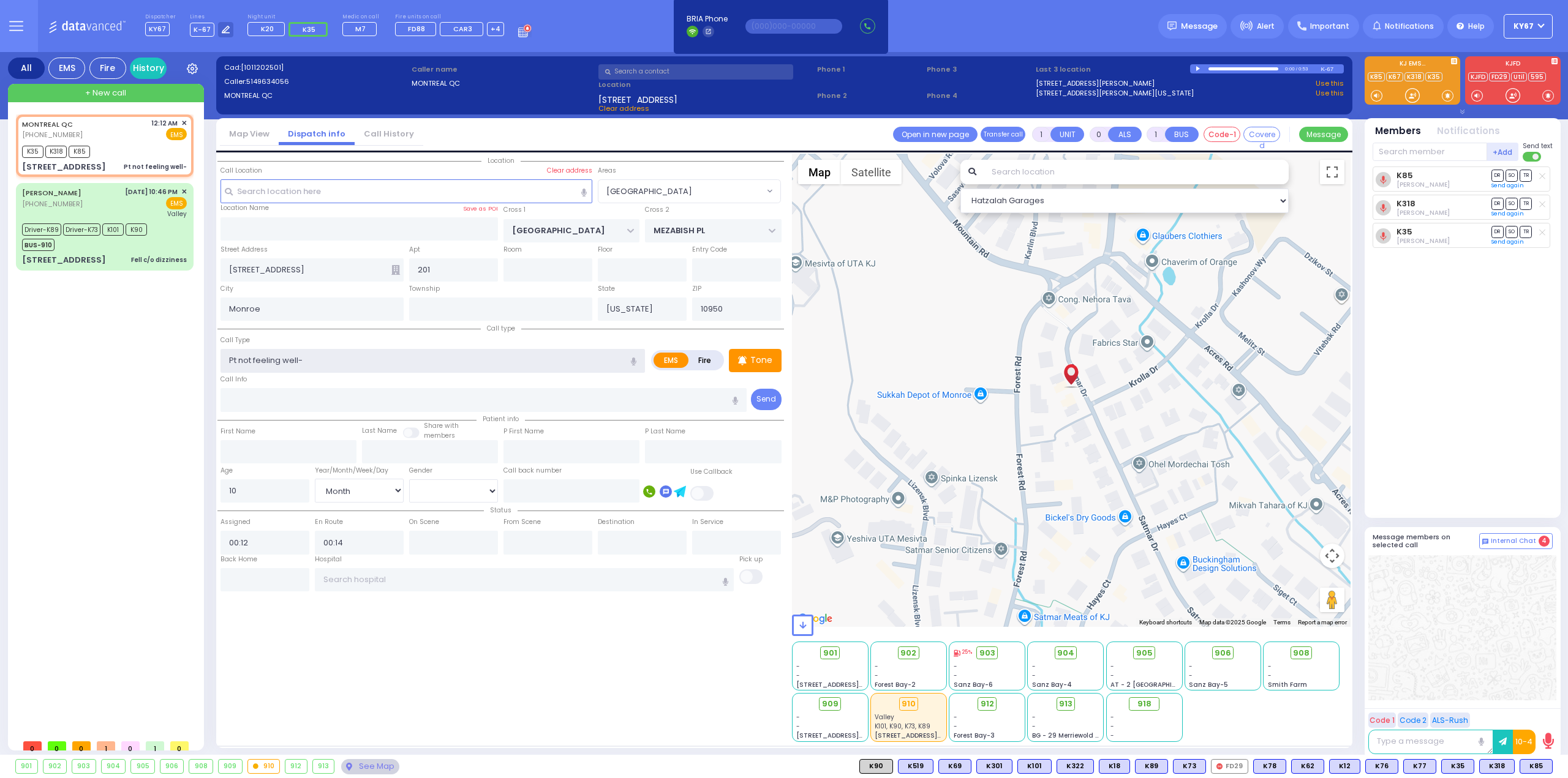
radio input "true"
select select "Month"
select select "Hatzalah Garages"
select select "[GEOGRAPHIC_DATA]"
click at [298, 357] on input "Pt not feeling well- Possibly dehydrated" at bounding box center [432, 361] width 424 height 23
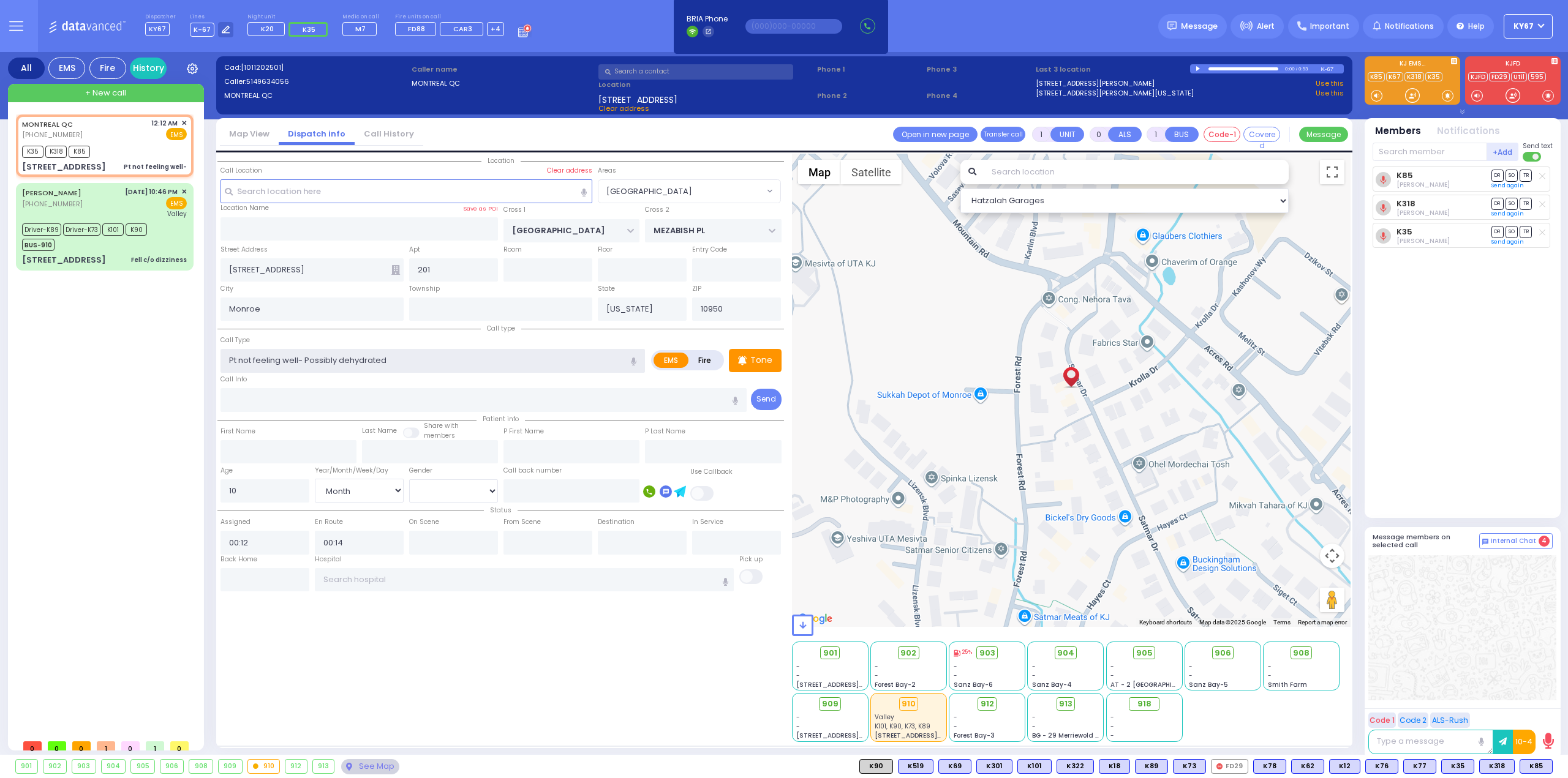
type input "Pt not feeling well - Possibly dehydrated"
click at [345, 361] on input "Pt not feeling well - Possibly dehydrated" at bounding box center [432, 361] width 424 height 23
select select
radio input "true"
select select "Month"
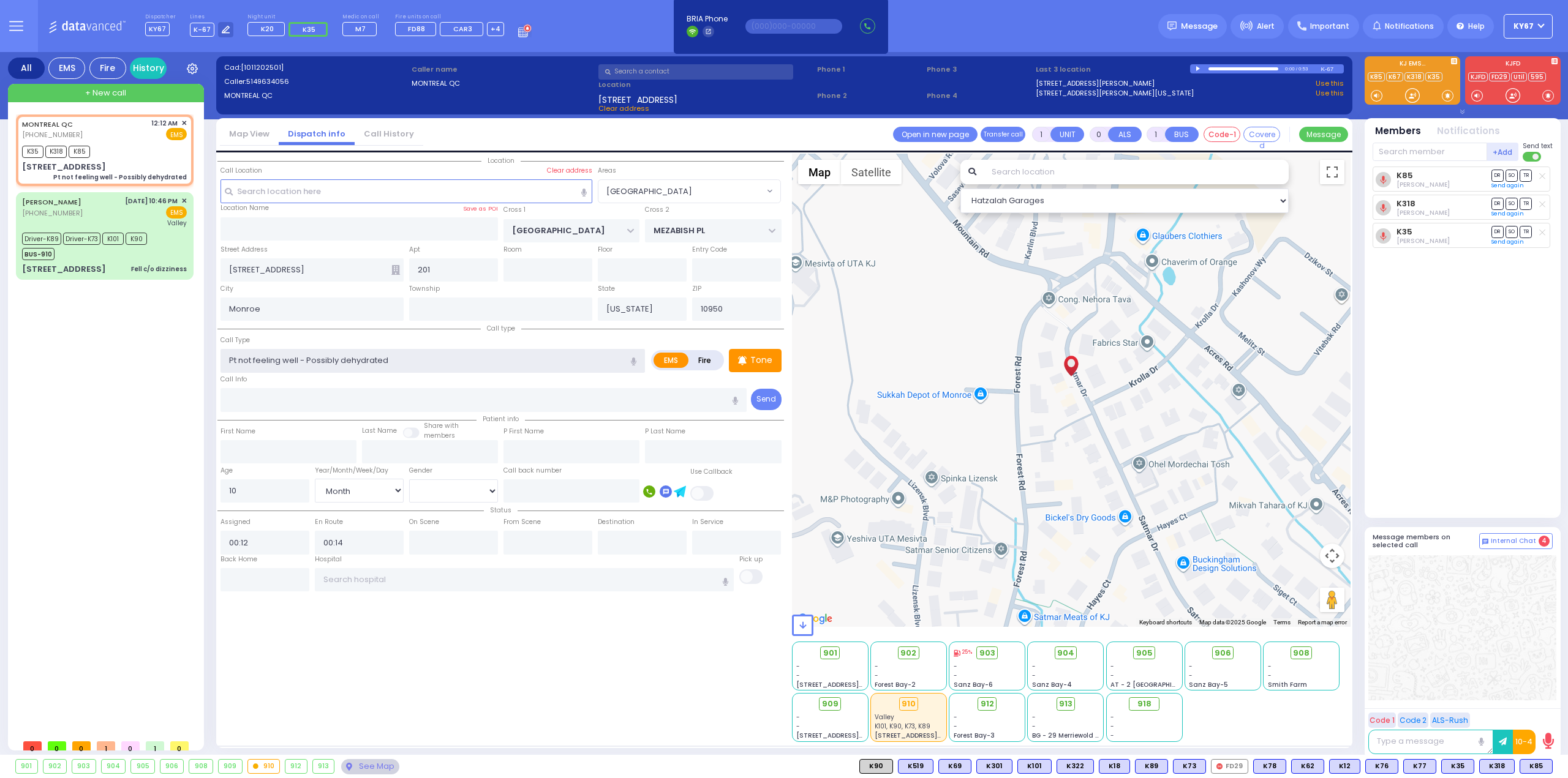
type input "Pt not feeling well - Possibly ehydrated"
select select "Hatzalah Garages"
select select "[GEOGRAPHIC_DATA]"
type input "Pt not feeling well - Possibly Dehydrated"
click at [446, 713] on div "Location 201" at bounding box center [501, 447] width 567 height 588
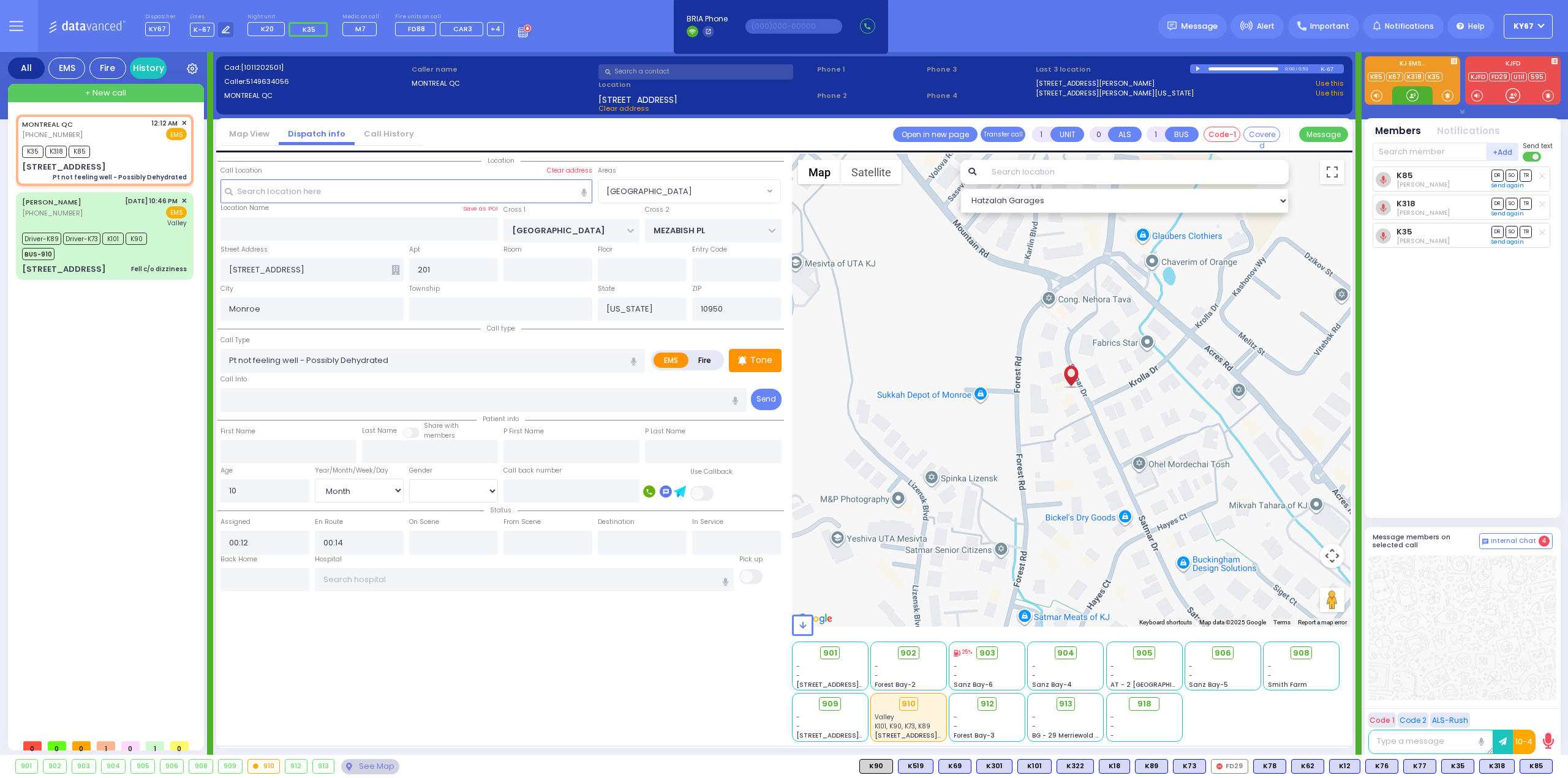
select select
radio input "true"
select select "Month"
select select "Hatzalah Garages"
select select "[GEOGRAPHIC_DATA]"
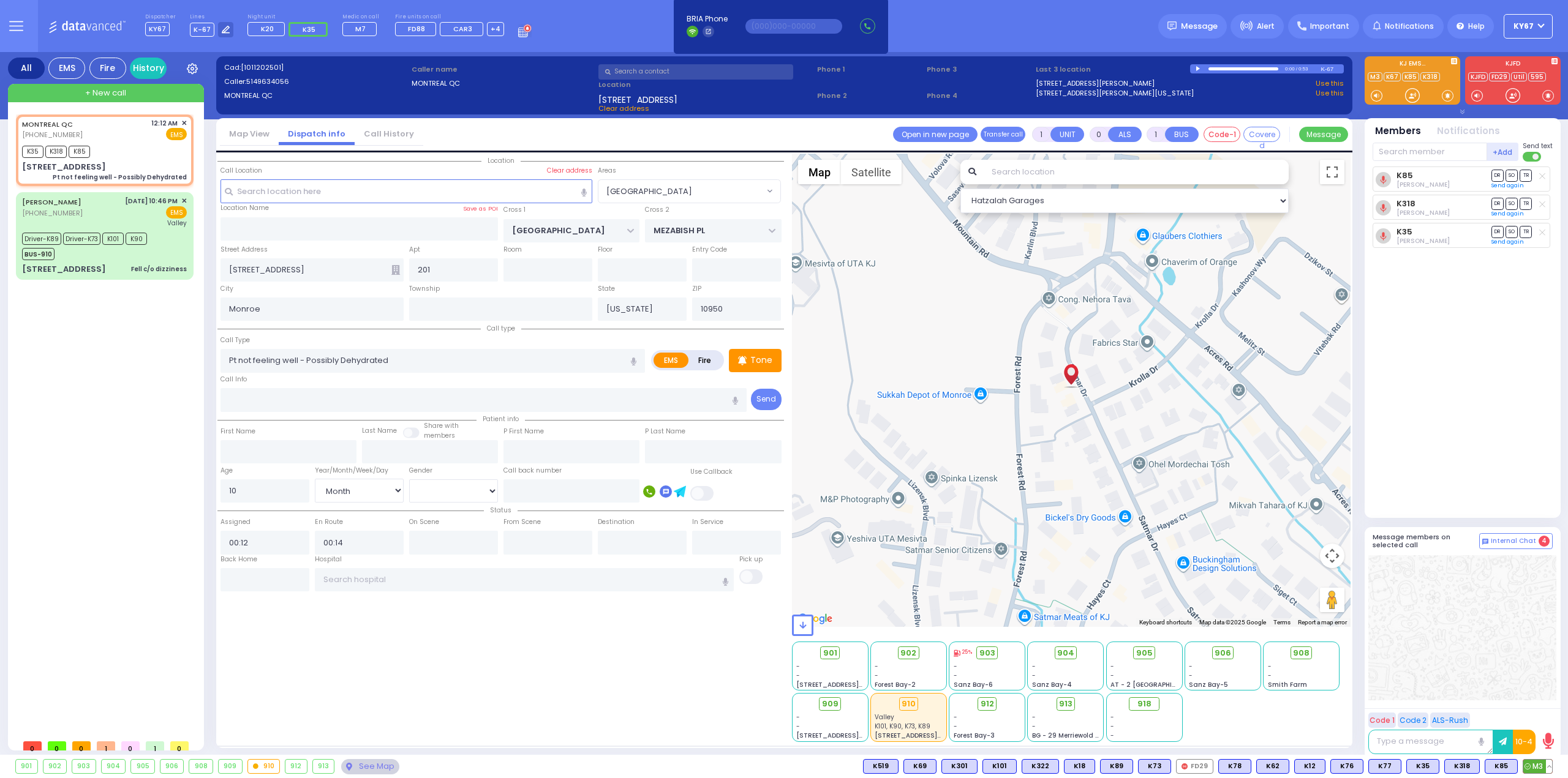
click at [1535, 769] on span "M3" at bounding box center [1537, 767] width 29 height 13
select select
radio input "true"
select select "Month"
select select "Hatzalah Garages"
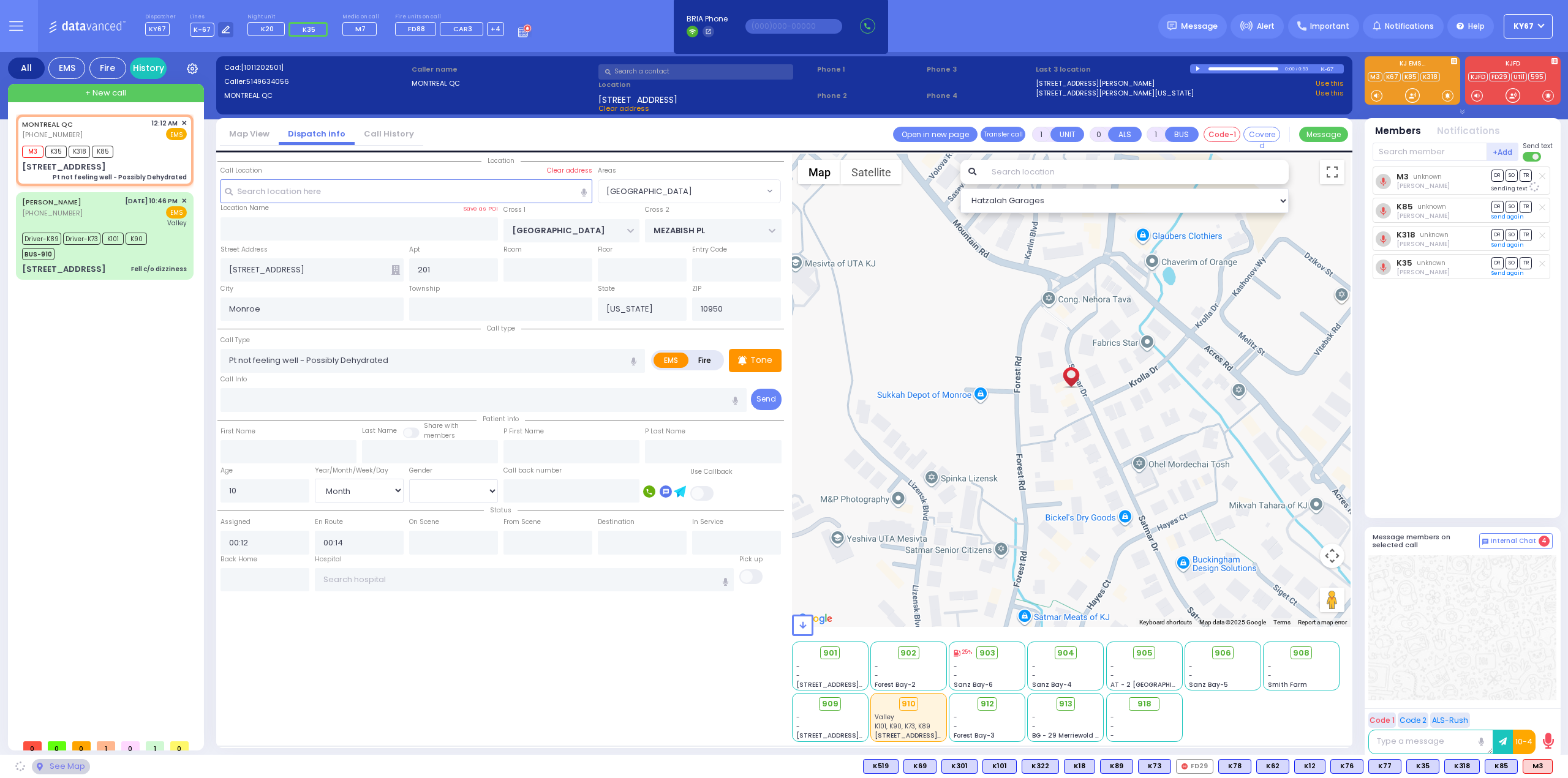
select select "[GEOGRAPHIC_DATA]"
click at [1495, 233] on span "DR" at bounding box center [1498, 234] width 12 height 11
select select
radio input "true"
select select "Month"
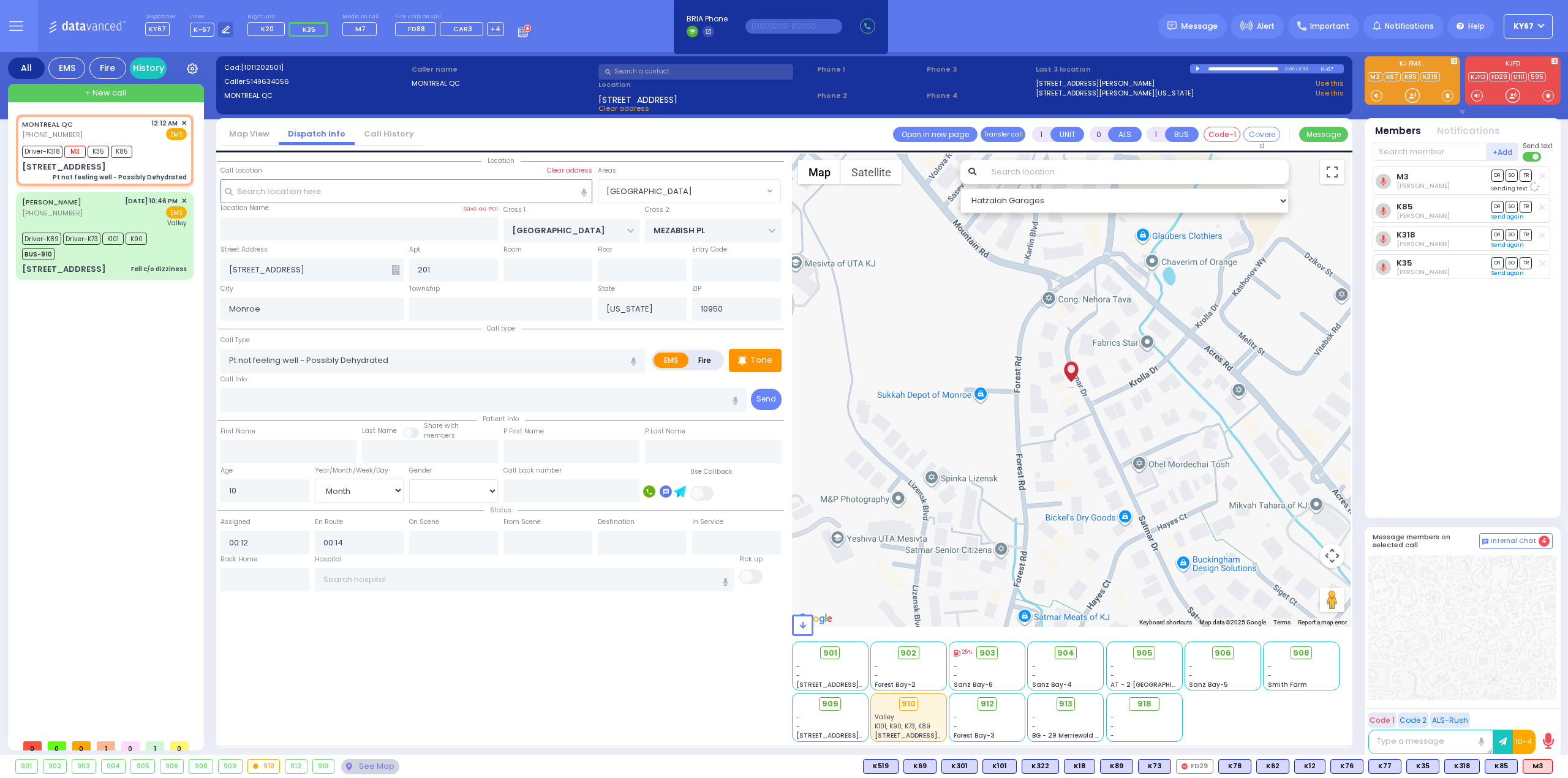
select select "Hatzalah Garages"
select select "[GEOGRAPHIC_DATA]"
click at [452, 540] on input "text" at bounding box center [454, 542] width 89 height 23
click at [452, 540] on input "text" at bounding box center [454, 542] width 89 height 23
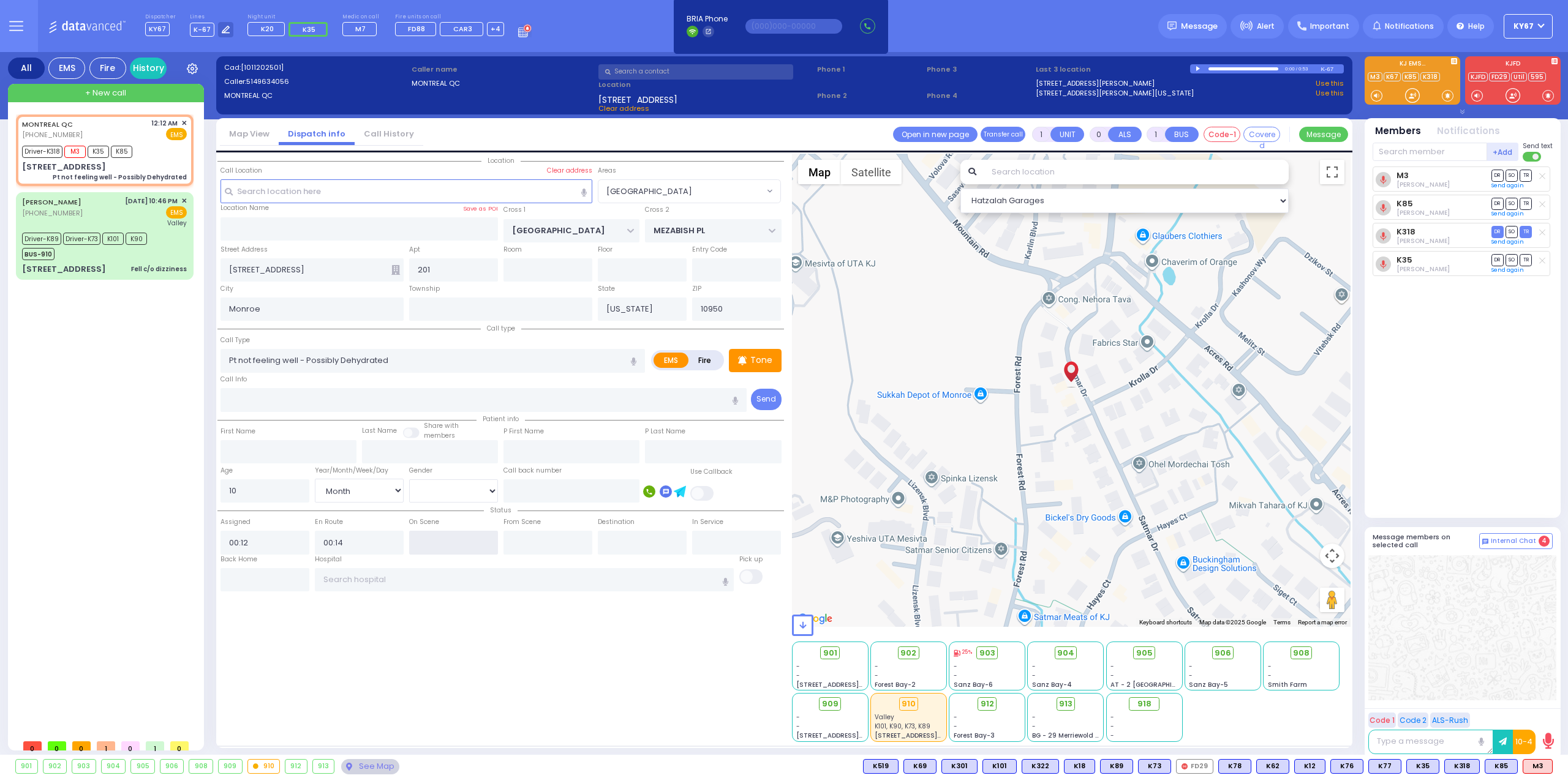
type input "00:16"
select select
radio input "true"
select select "Month"
click at [512, 679] on div "Location 201" at bounding box center [501, 447] width 567 height 588
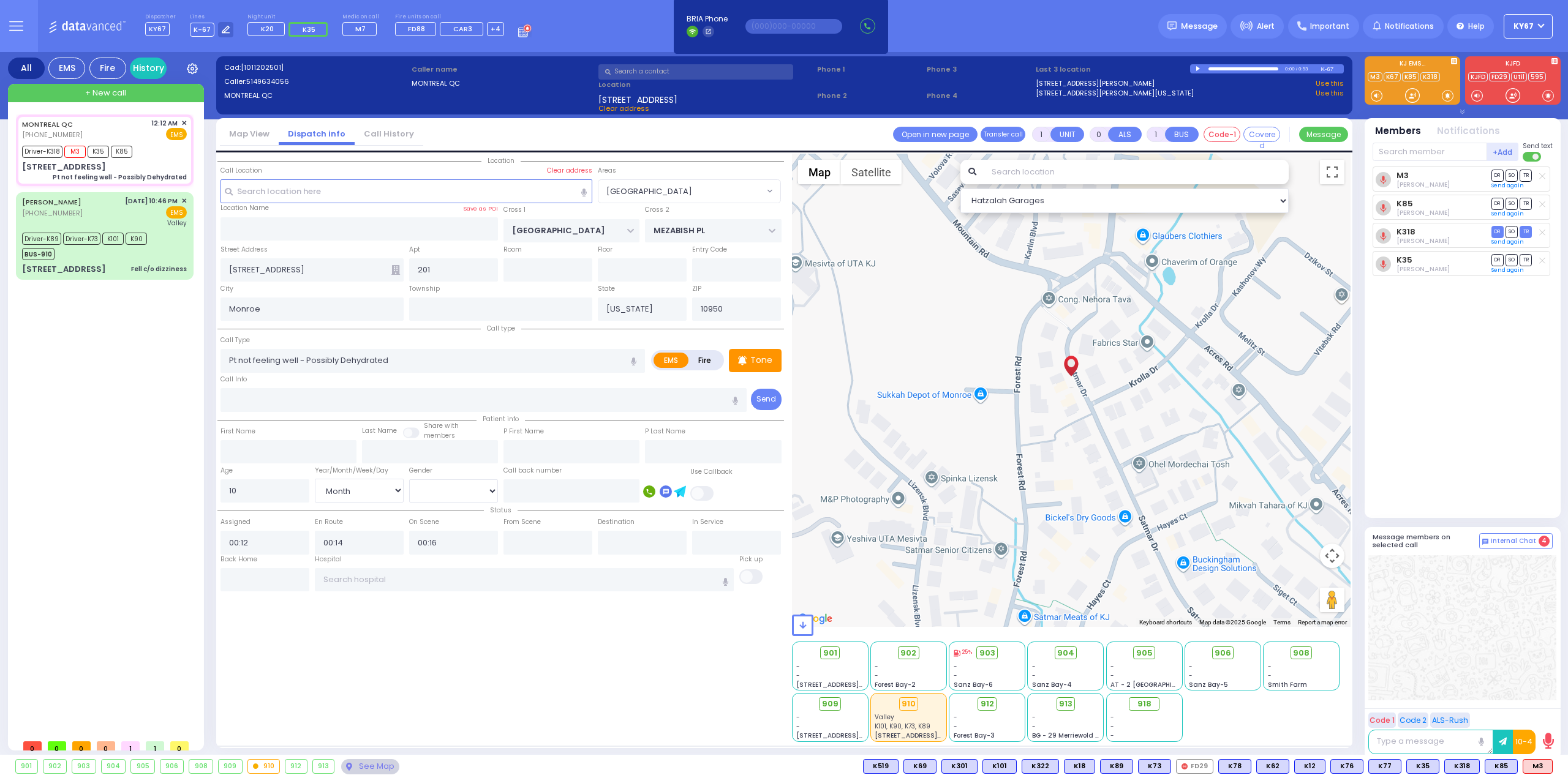
select select "Hatzalah Garages"
select select "[GEOGRAPHIC_DATA]"
click at [1186, 31] on div "Message" at bounding box center [1193, 26] width 69 height 25
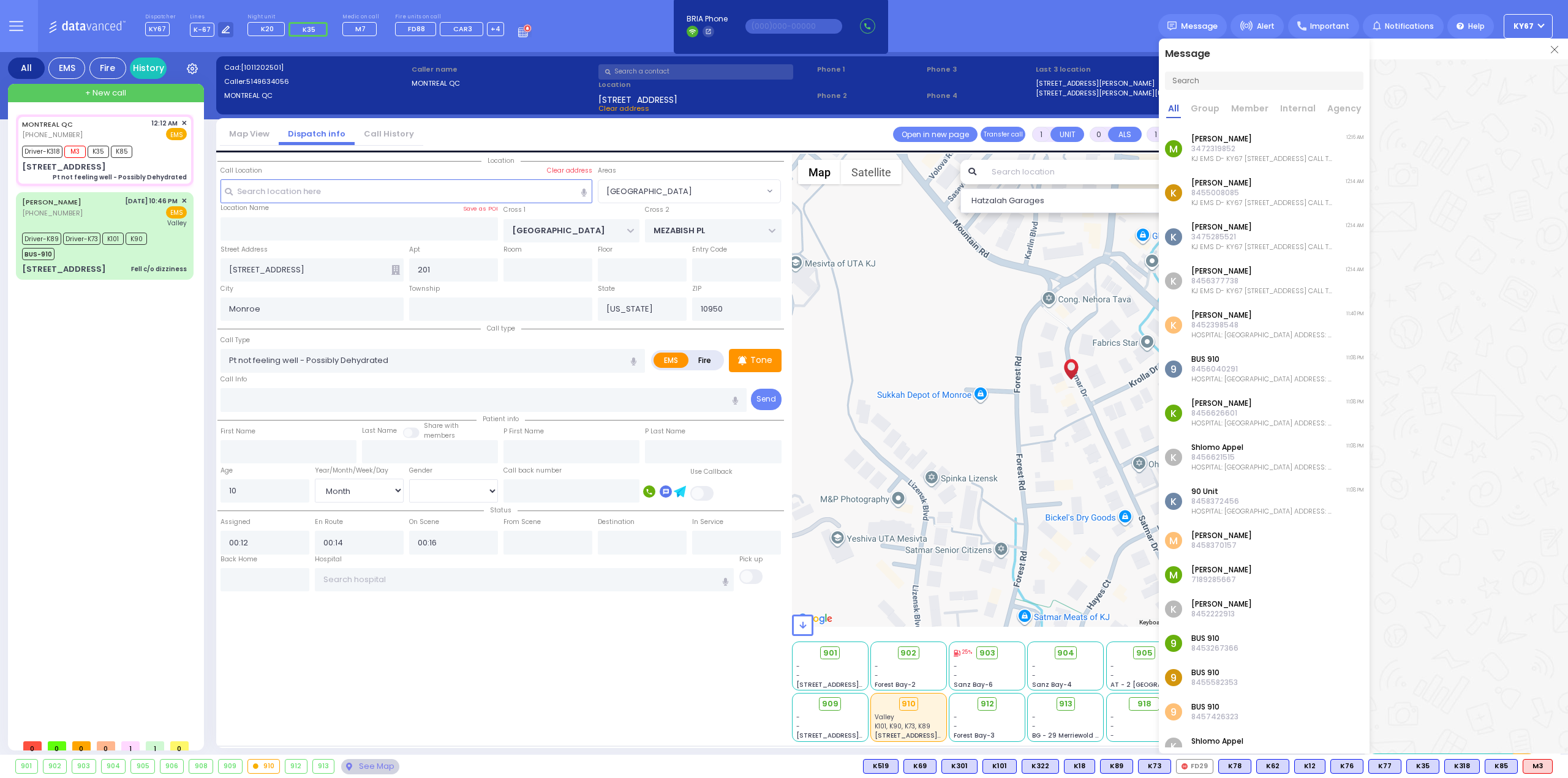
click at [1263, 194] on p "8455008085" at bounding box center [1262, 192] width 142 height 10
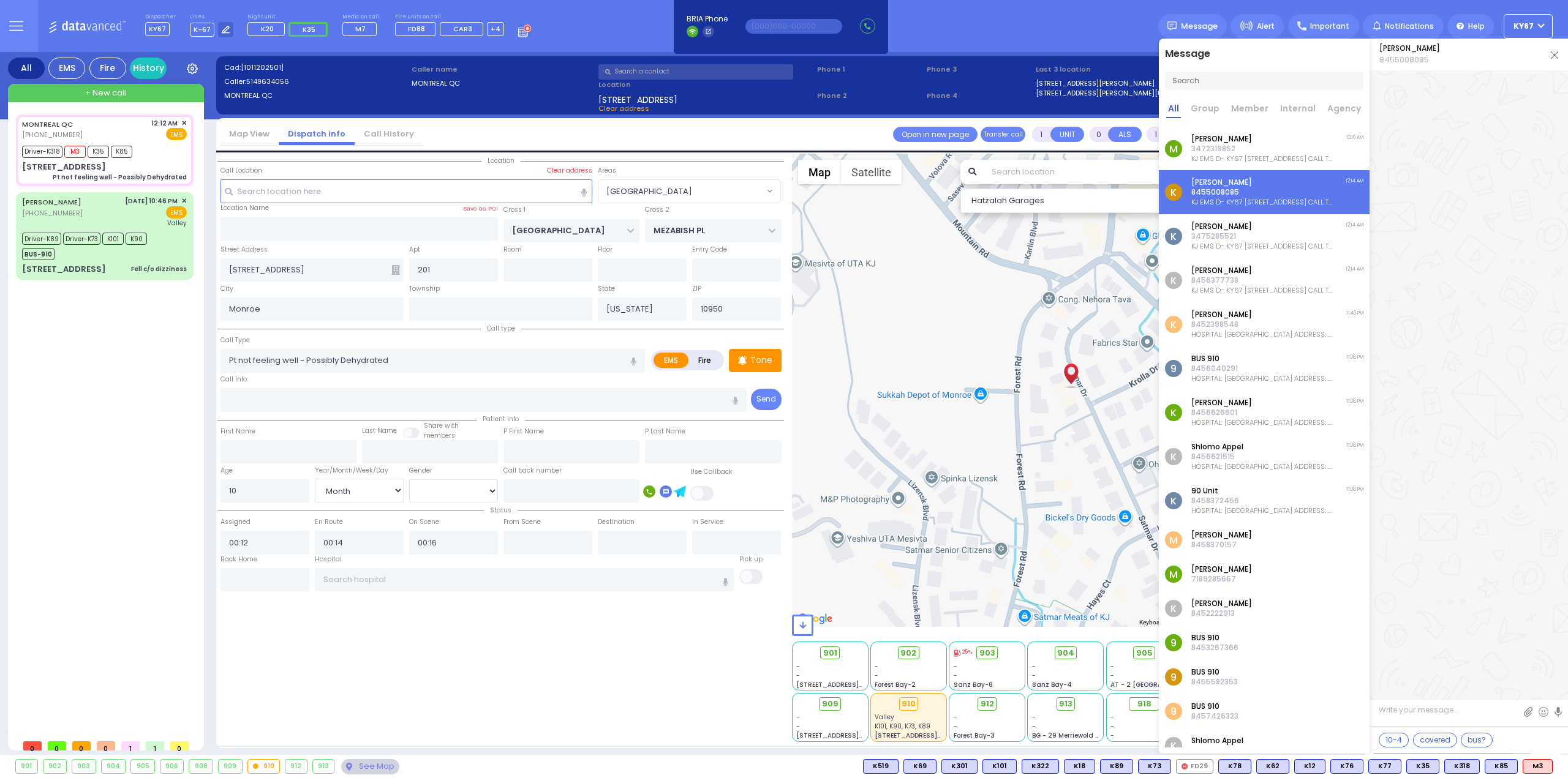
scroll to position [40674, 0]
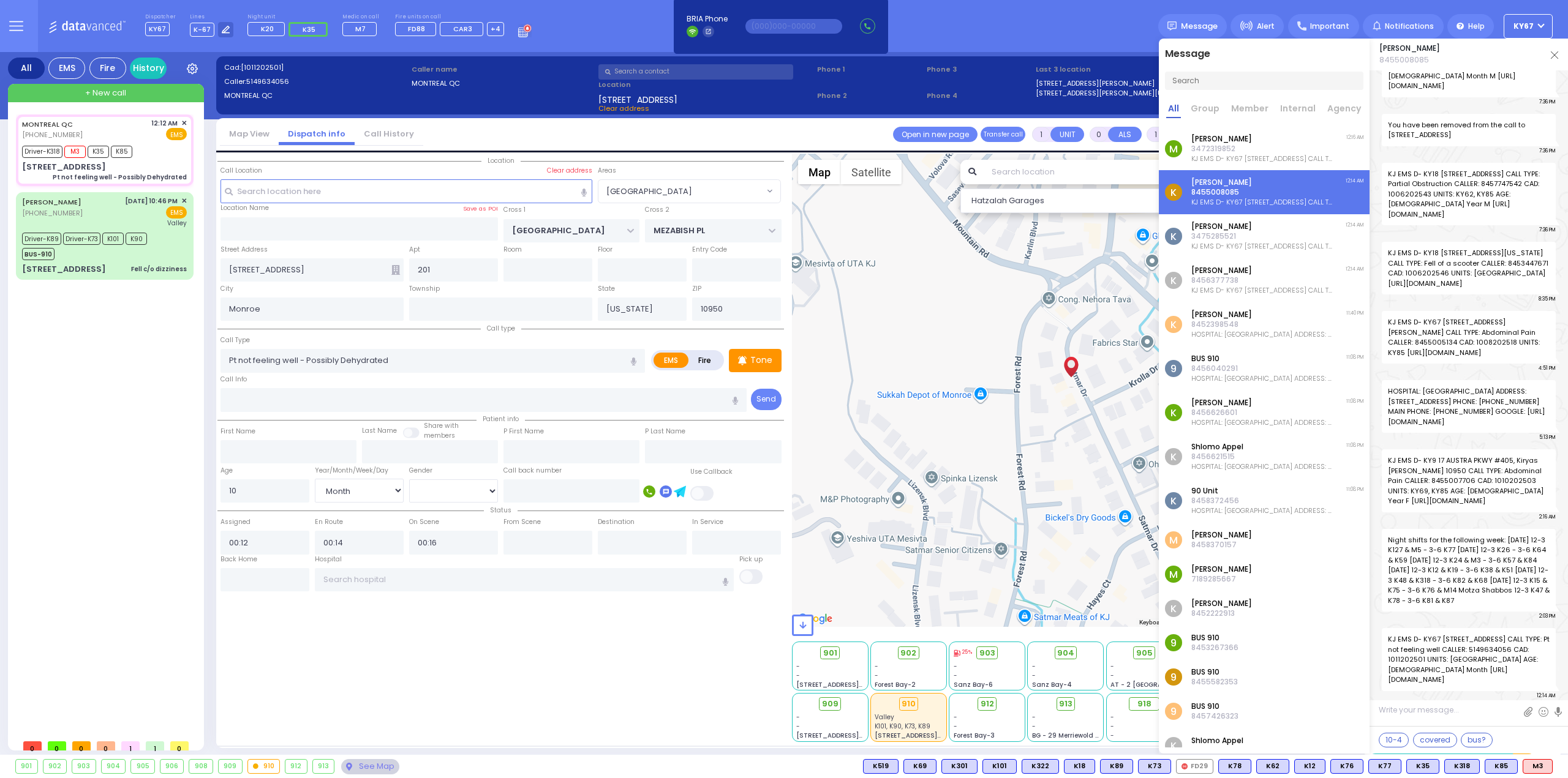
click at [1258, 151] on p "3472319852" at bounding box center [1262, 148] width 142 height 10
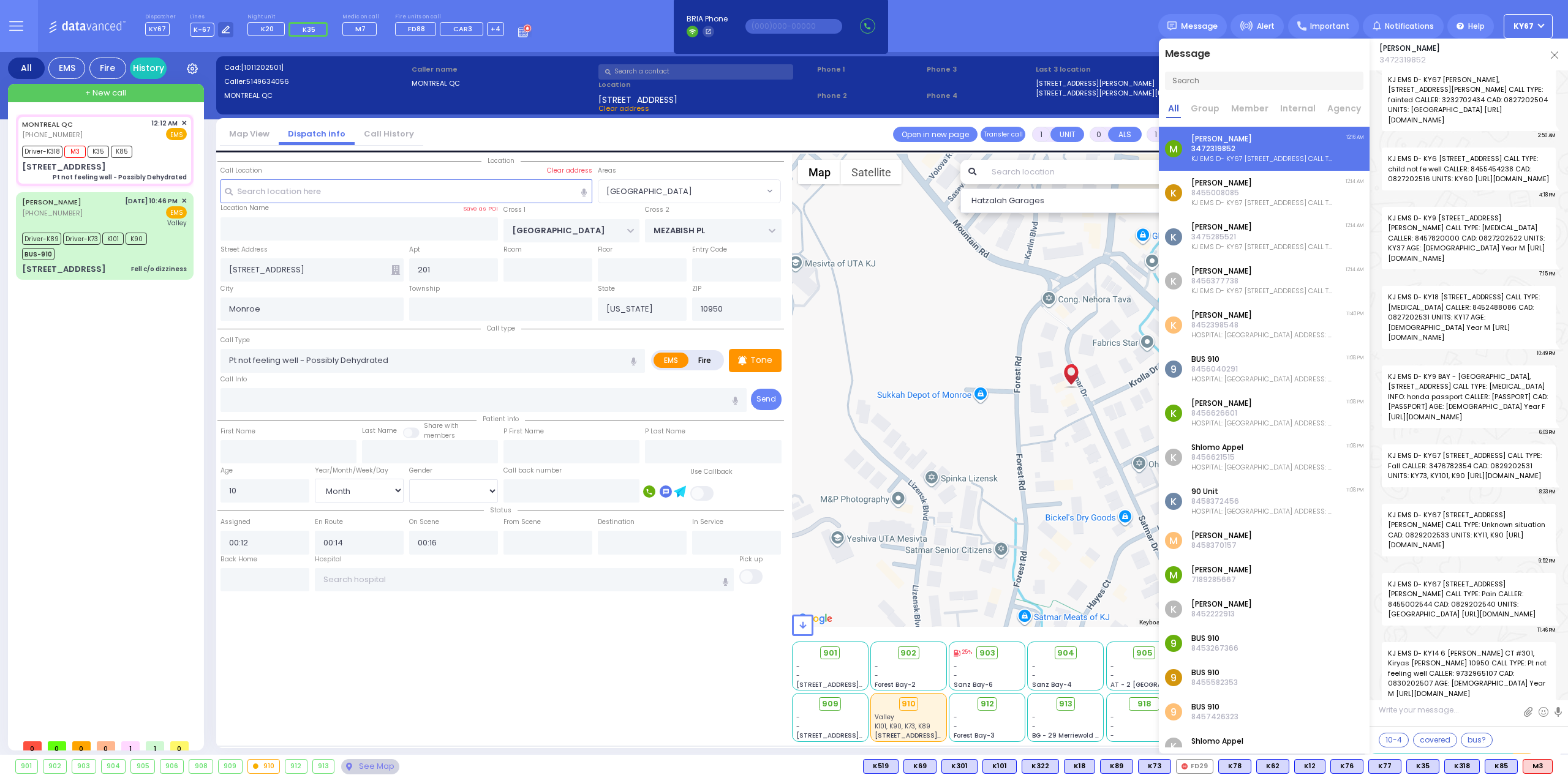
scroll to position [59844, 0]
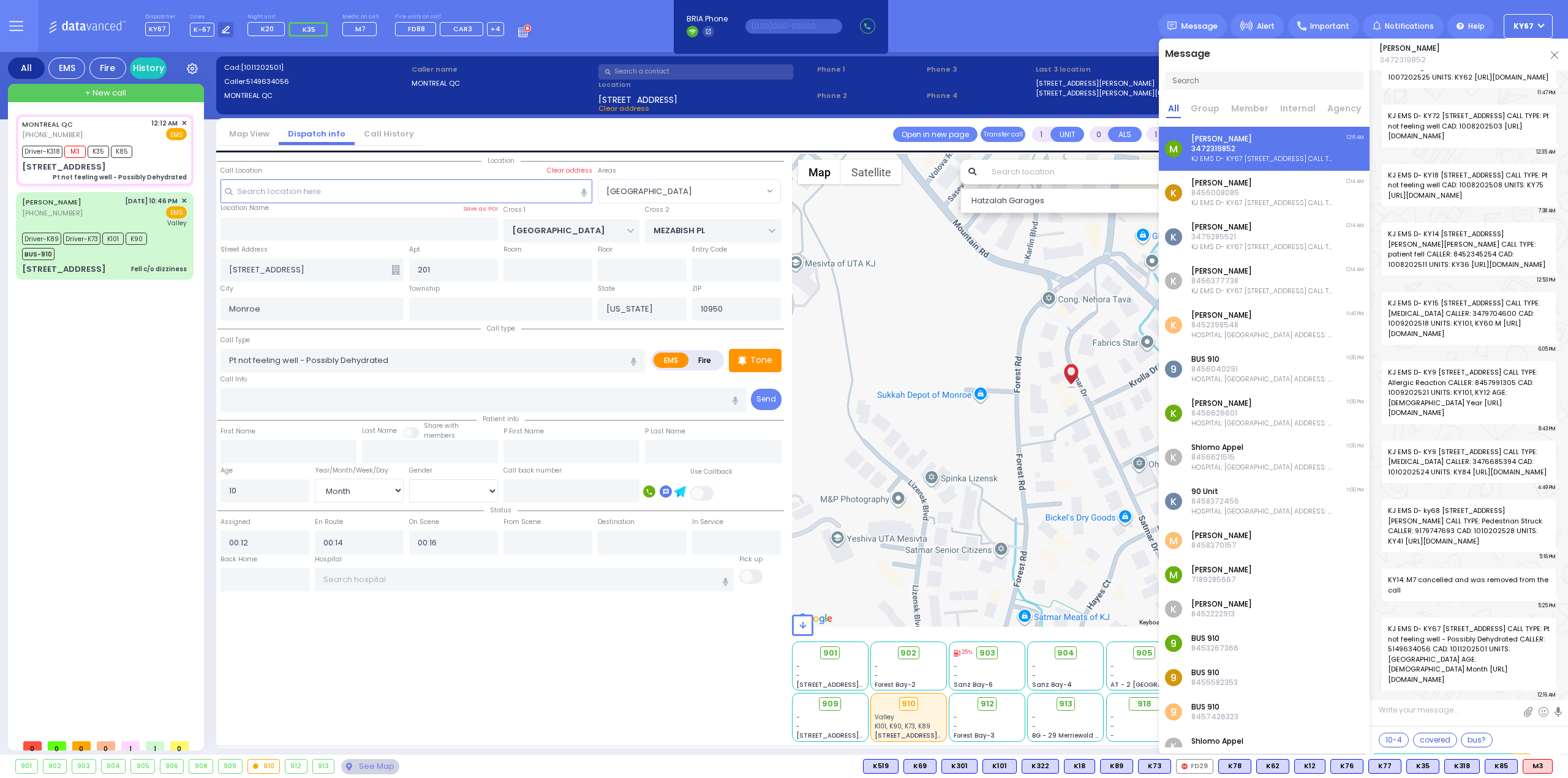
click at [1557, 49] on link at bounding box center [1555, 54] width 7 height 12
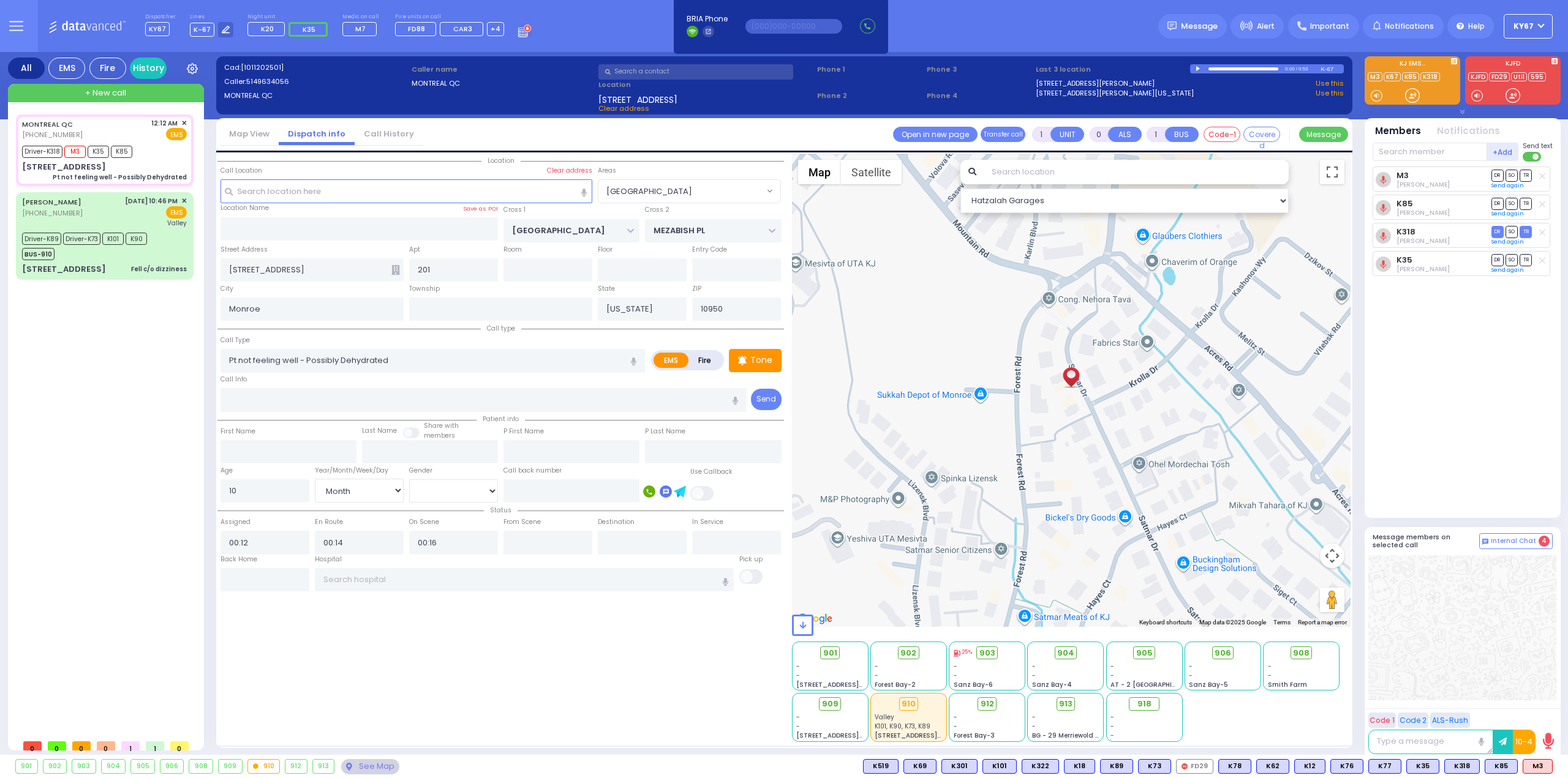
click at [951, 27] on div "Dispatcher KY67 shift has started. Are you ? Lines K-67" at bounding box center [784, 26] width 1568 height 52
click at [102, 93] on span "+ New call" at bounding box center [105, 93] width 41 height 12
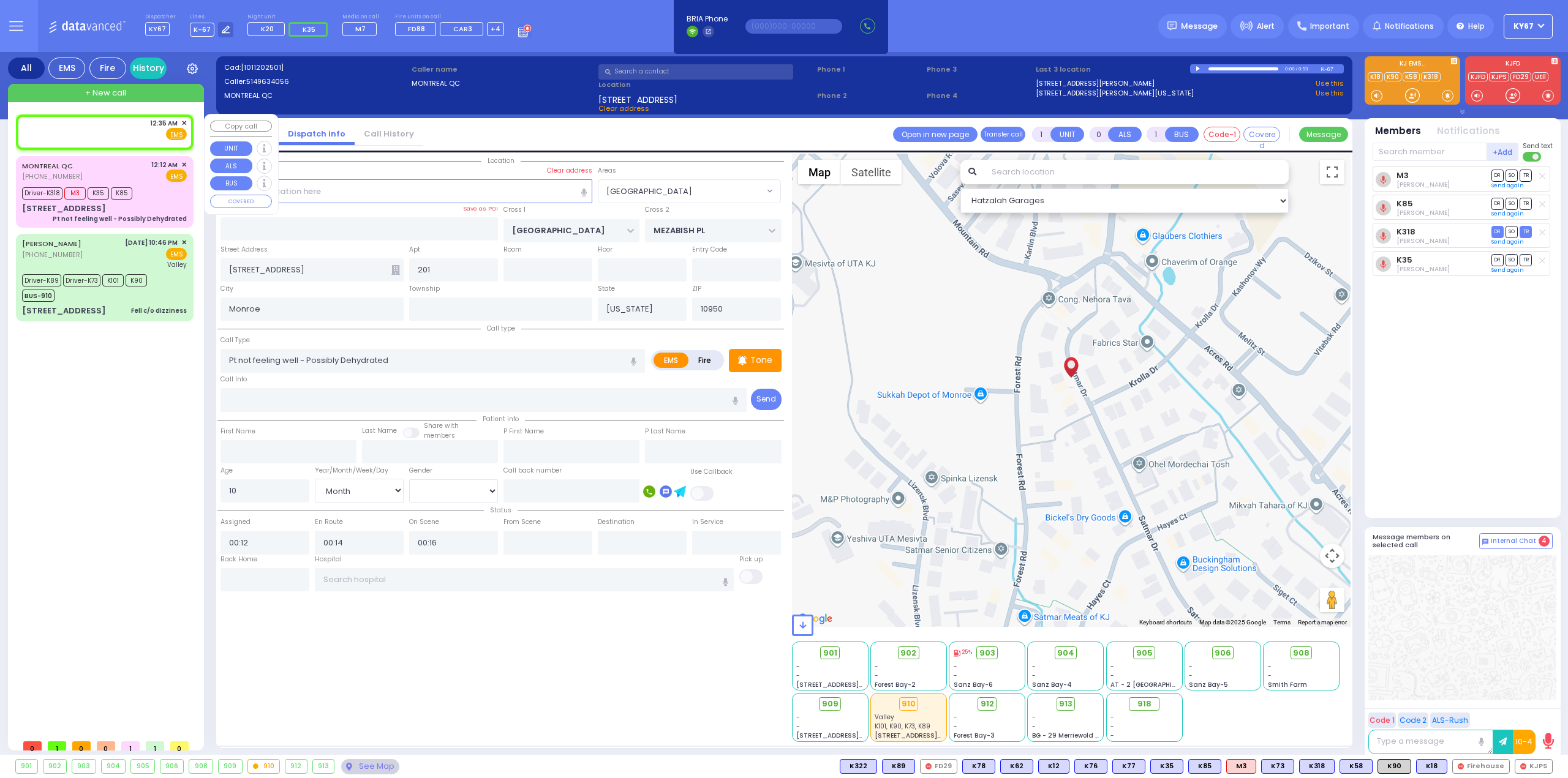
type input "2"
type input "1"
select select
radio input "true"
select select
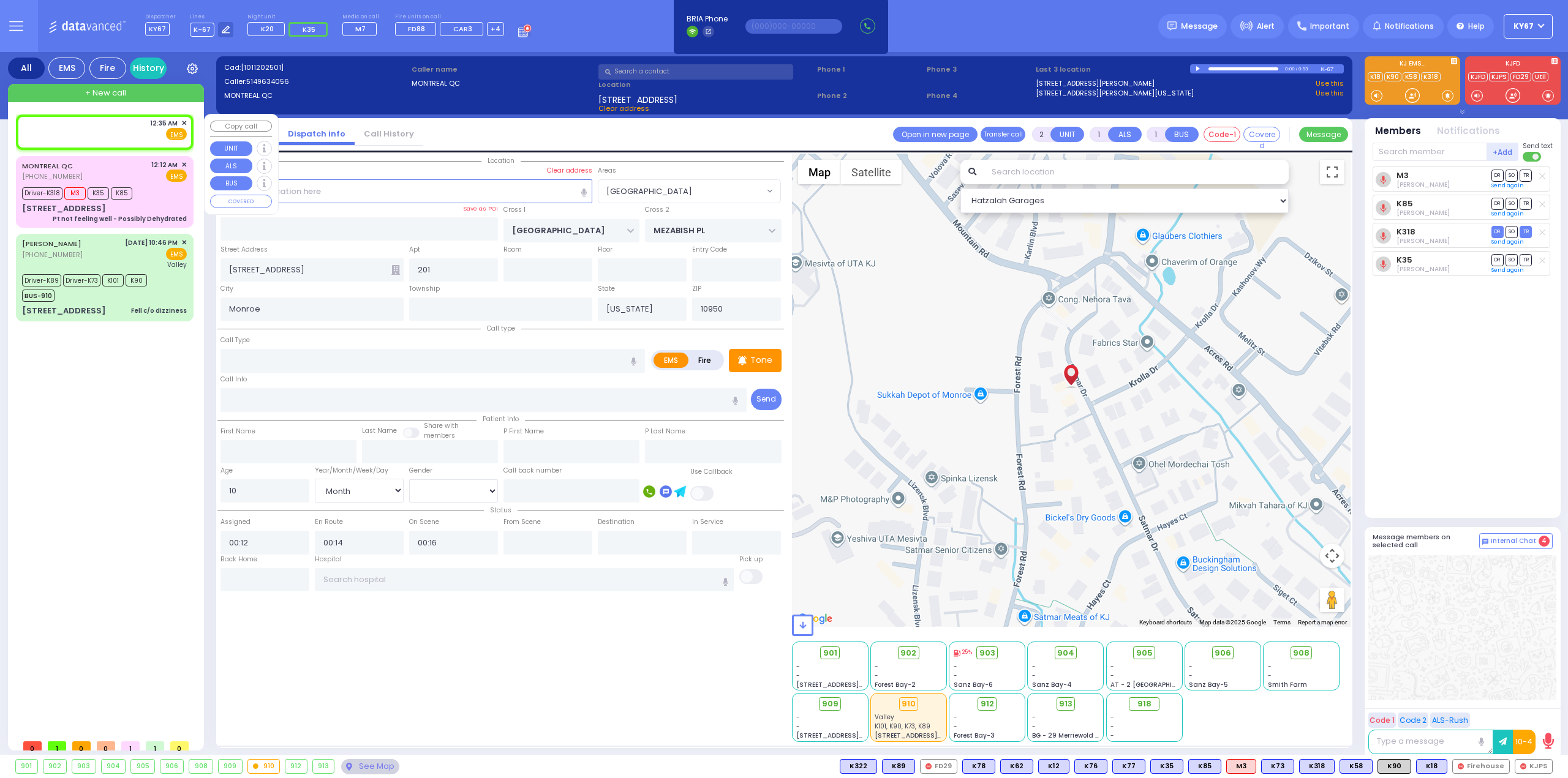
type input "00:35"
select select
radio input "true"
select select
select select "Hatzalah Garages"
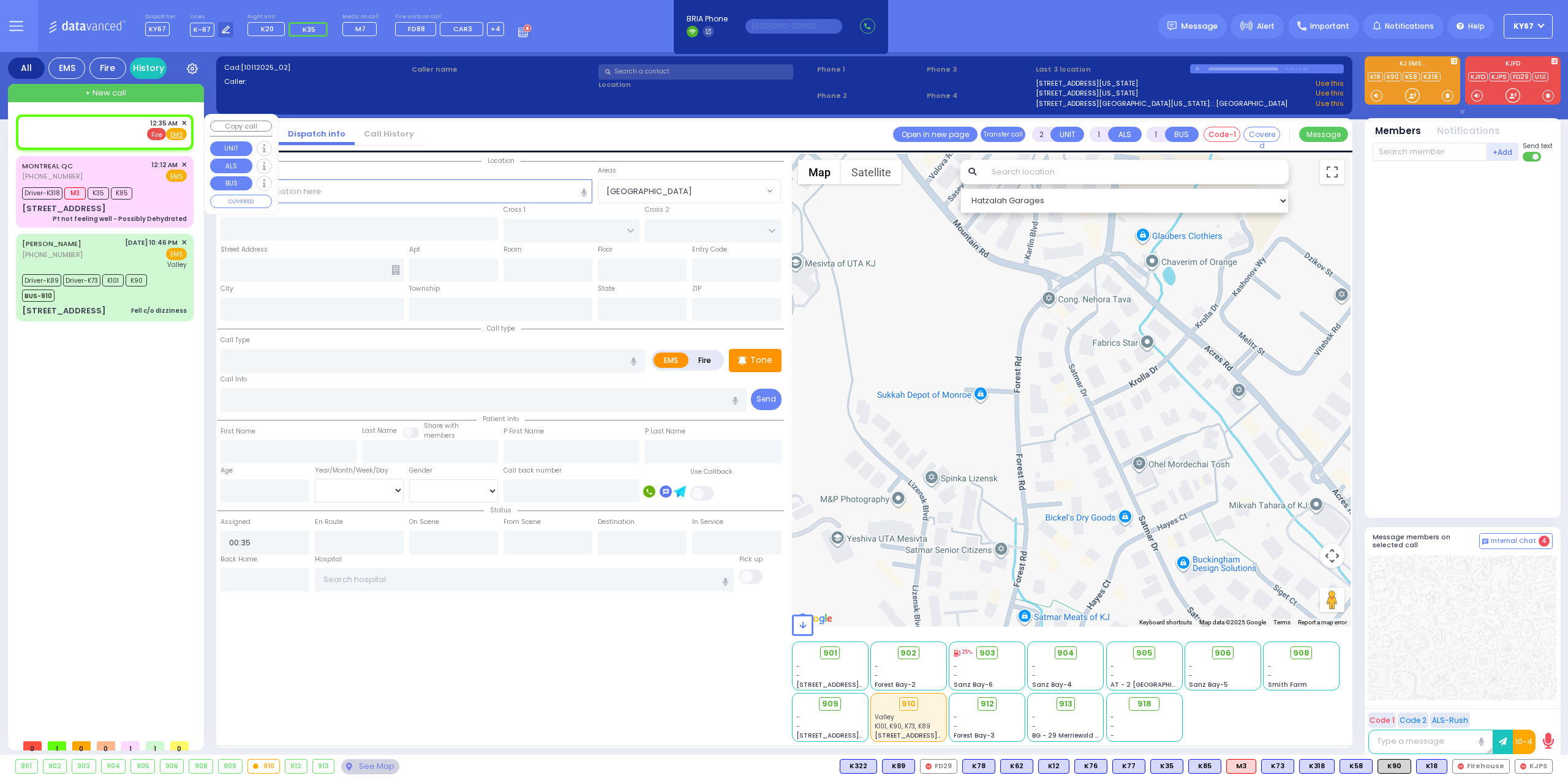
click at [160, 136] on span "Fire" at bounding box center [156, 134] width 19 height 12
select select
radio input "false"
radio input "true"
select select
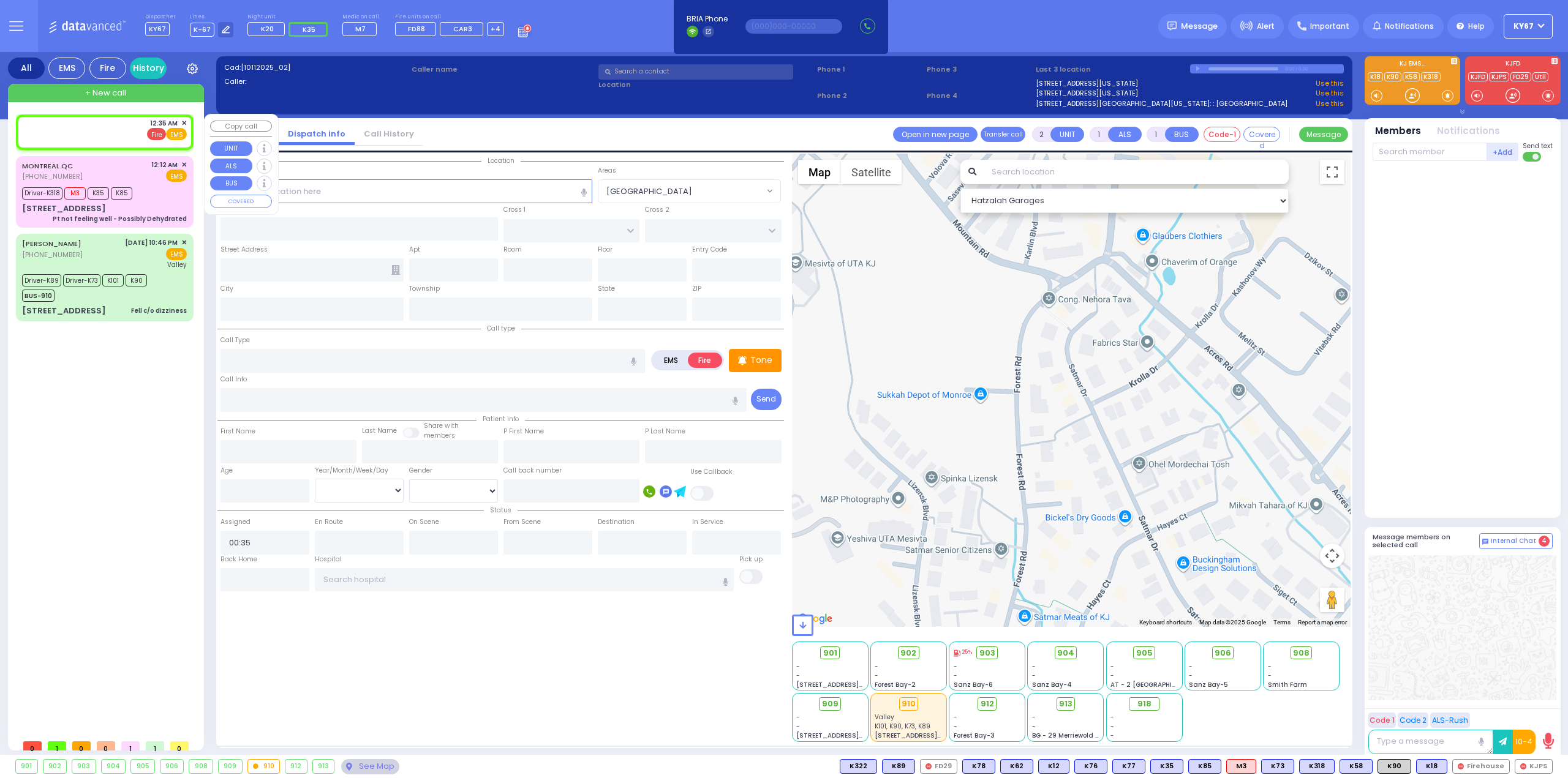
select select "Hatzalah Garages"
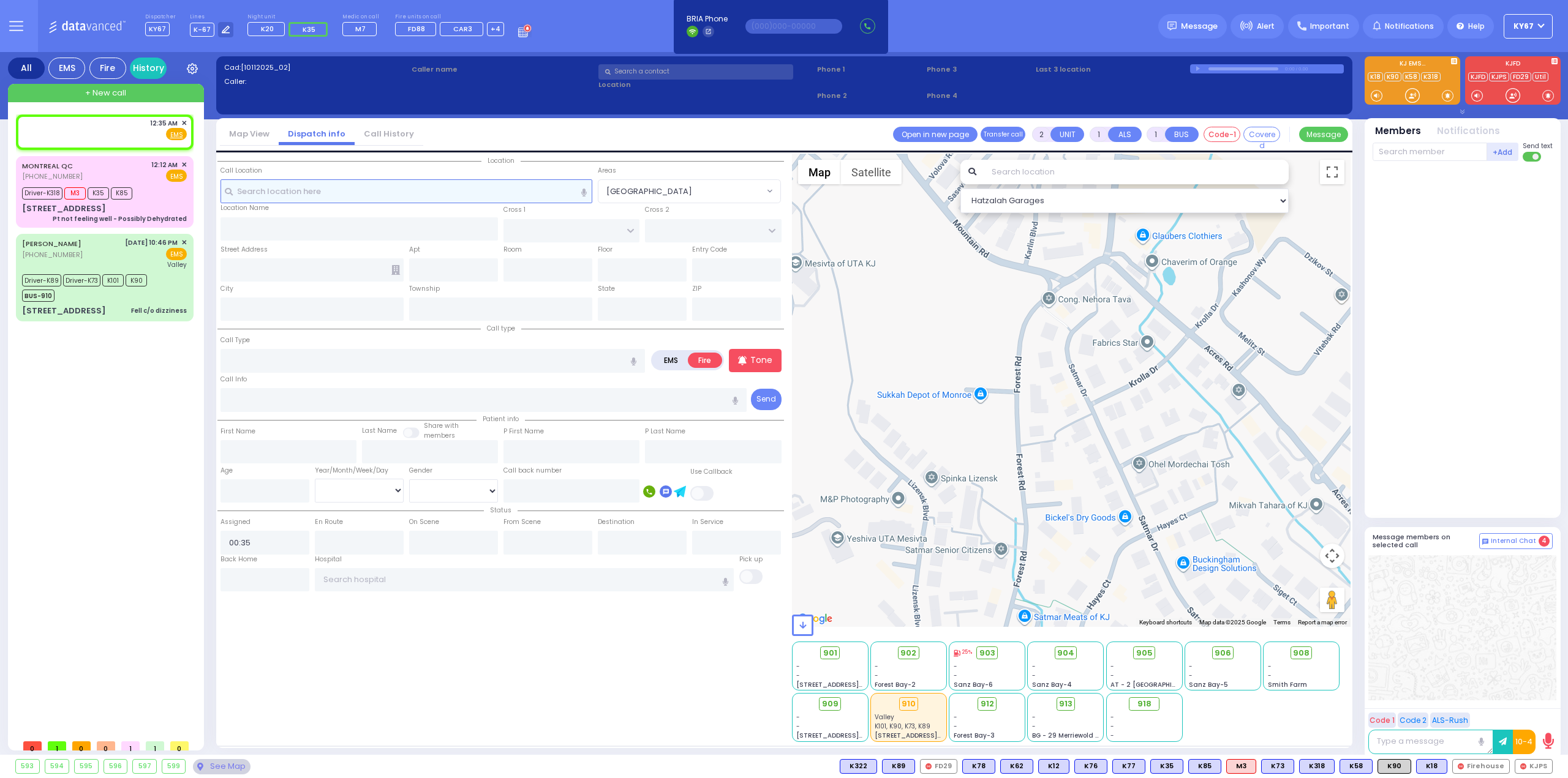
click at [414, 188] on input "text" at bounding box center [406, 191] width 372 height 23
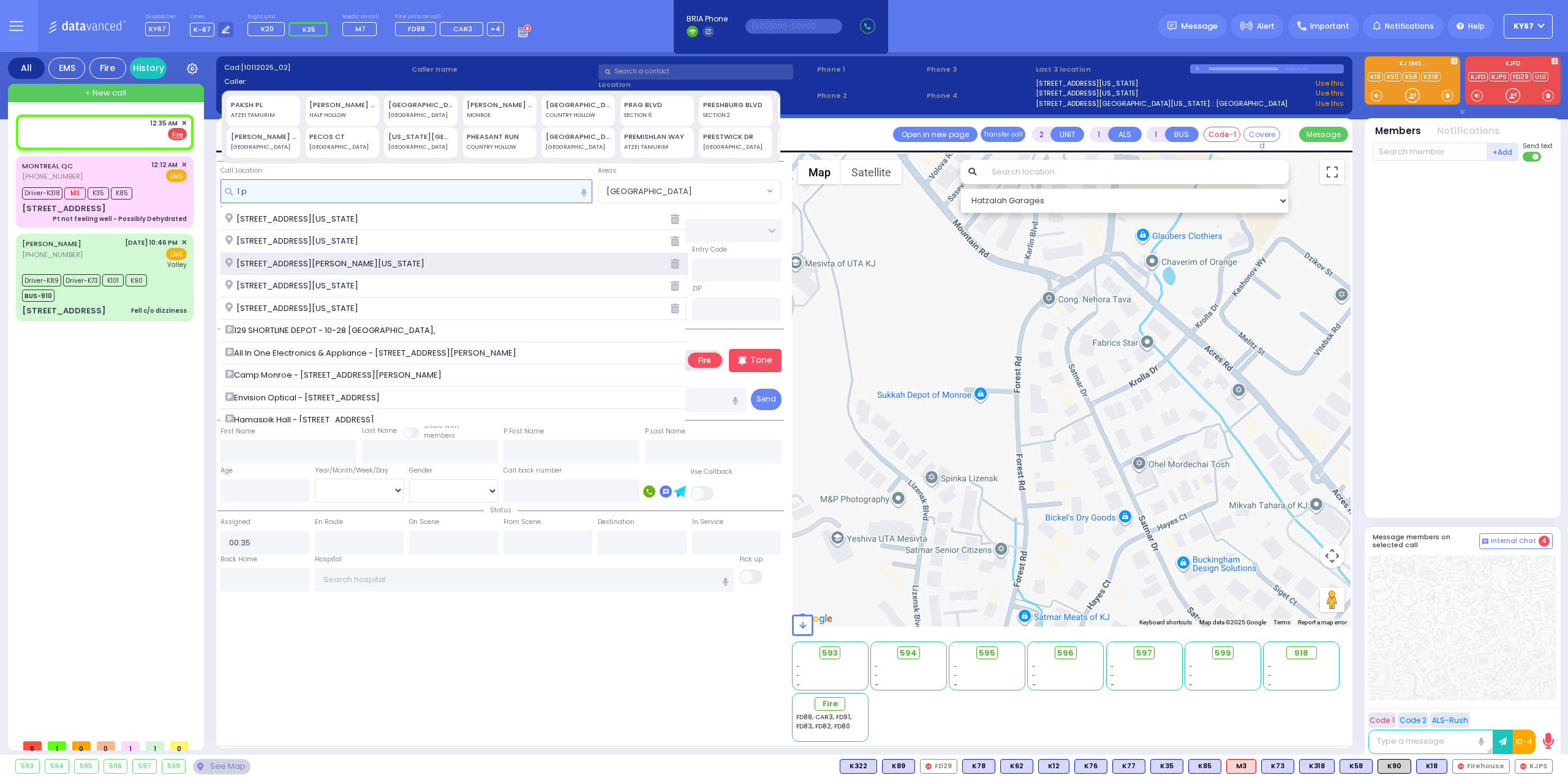
type input "1 p"
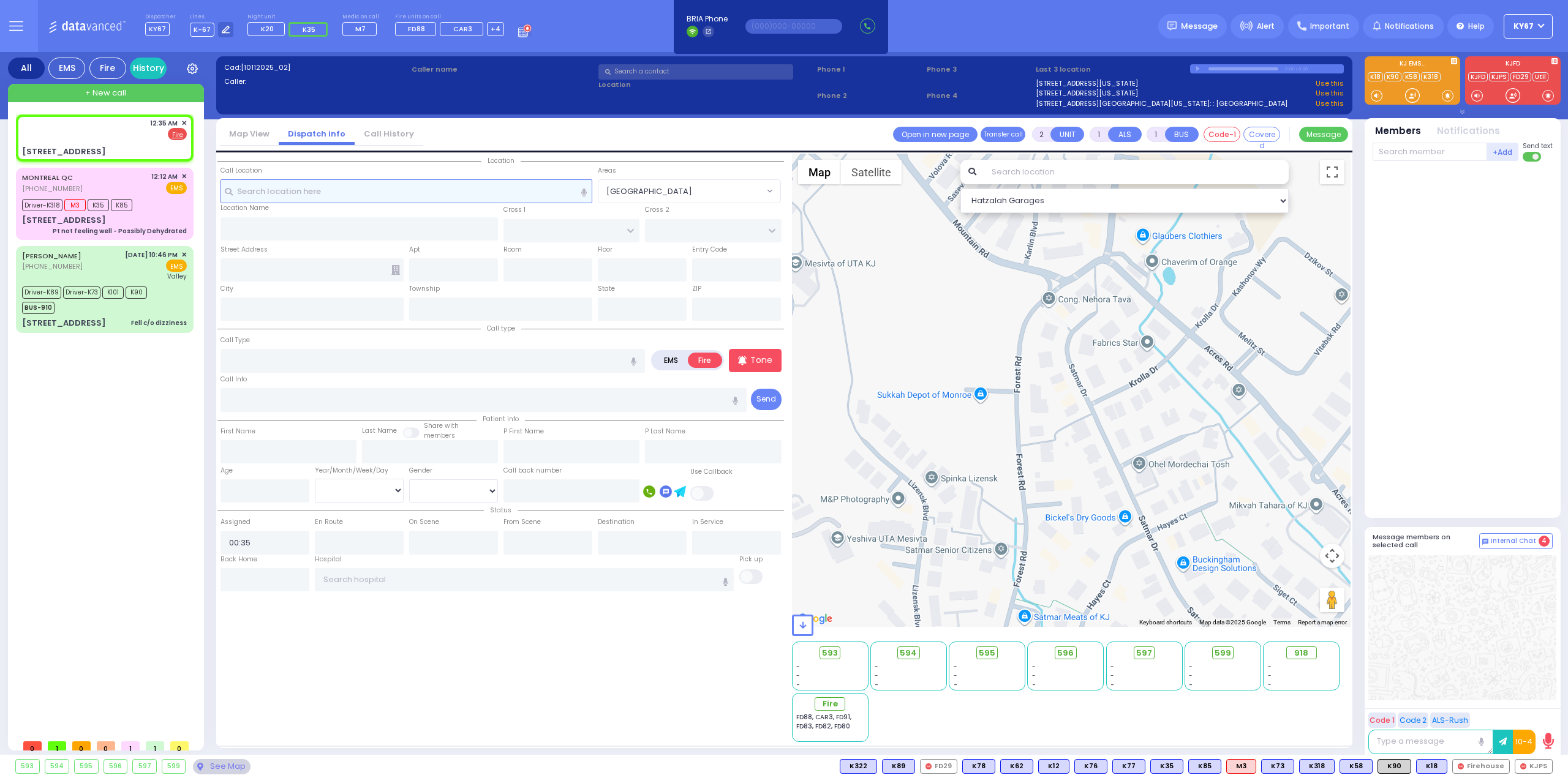
select select
radio input "true"
select select
select select "Hatzalah Garages"
type input "FOREST RD"
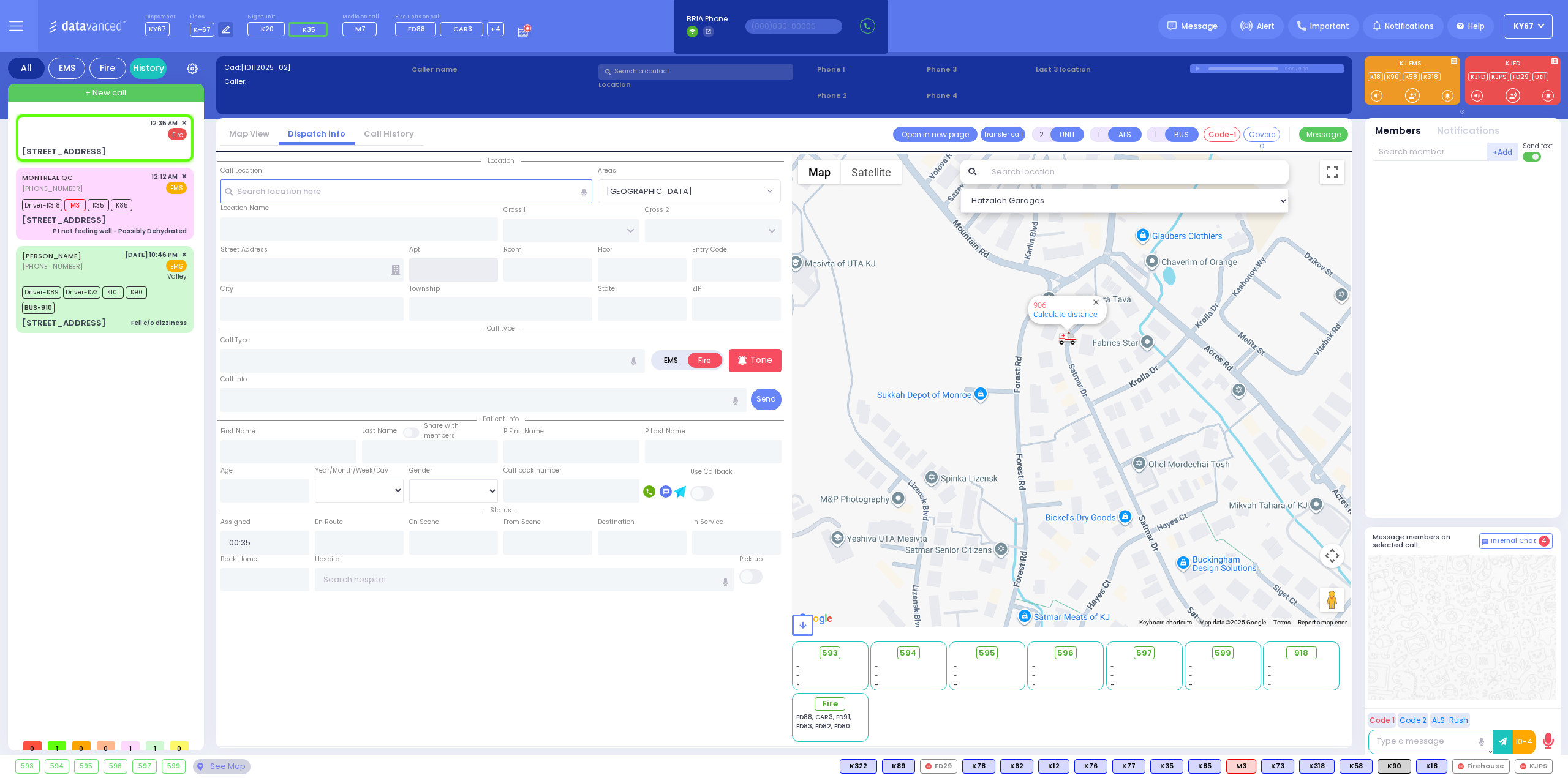
type input "[STREET_ADDRESS]"
type input "[PERSON_NAME]"
type input "[US_STATE]"
type input "10950"
select select "MONROE"
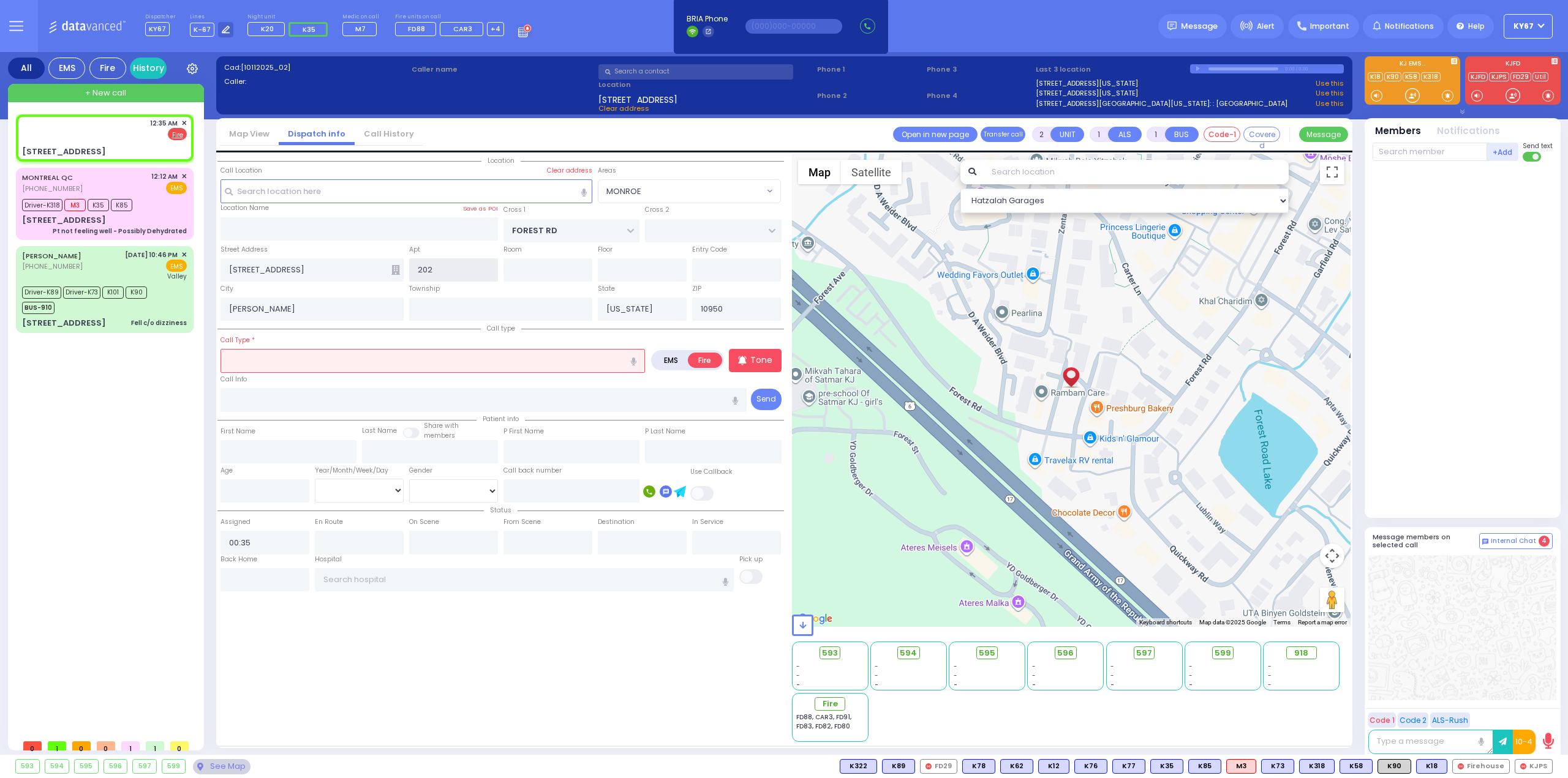
type input "202"
click at [349, 361] on input "text" at bounding box center [432, 361] width 424 height 23
select select
radio input "true"
select select
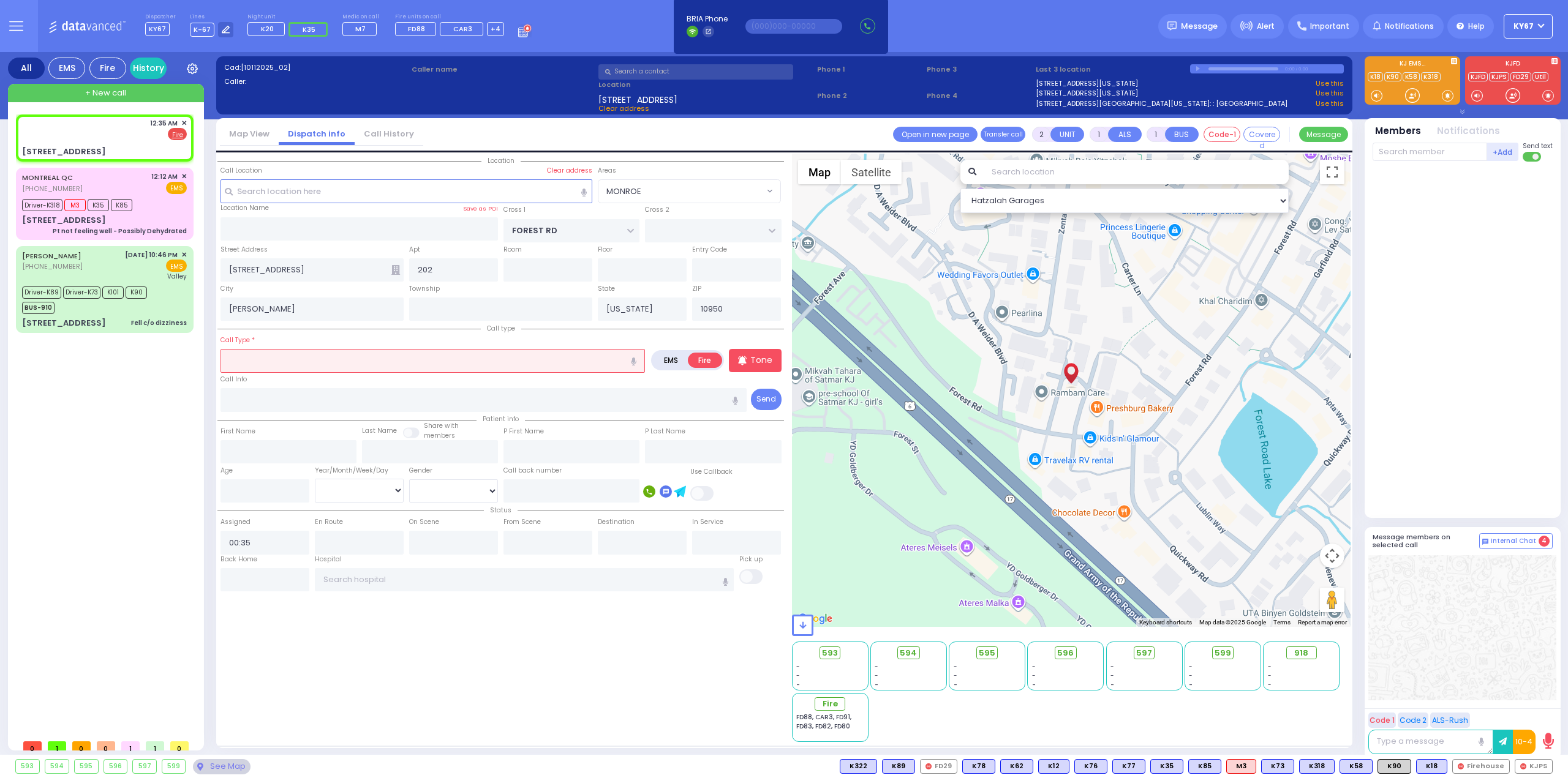
select select "Hatzalah Garages"
select select "MONROE"
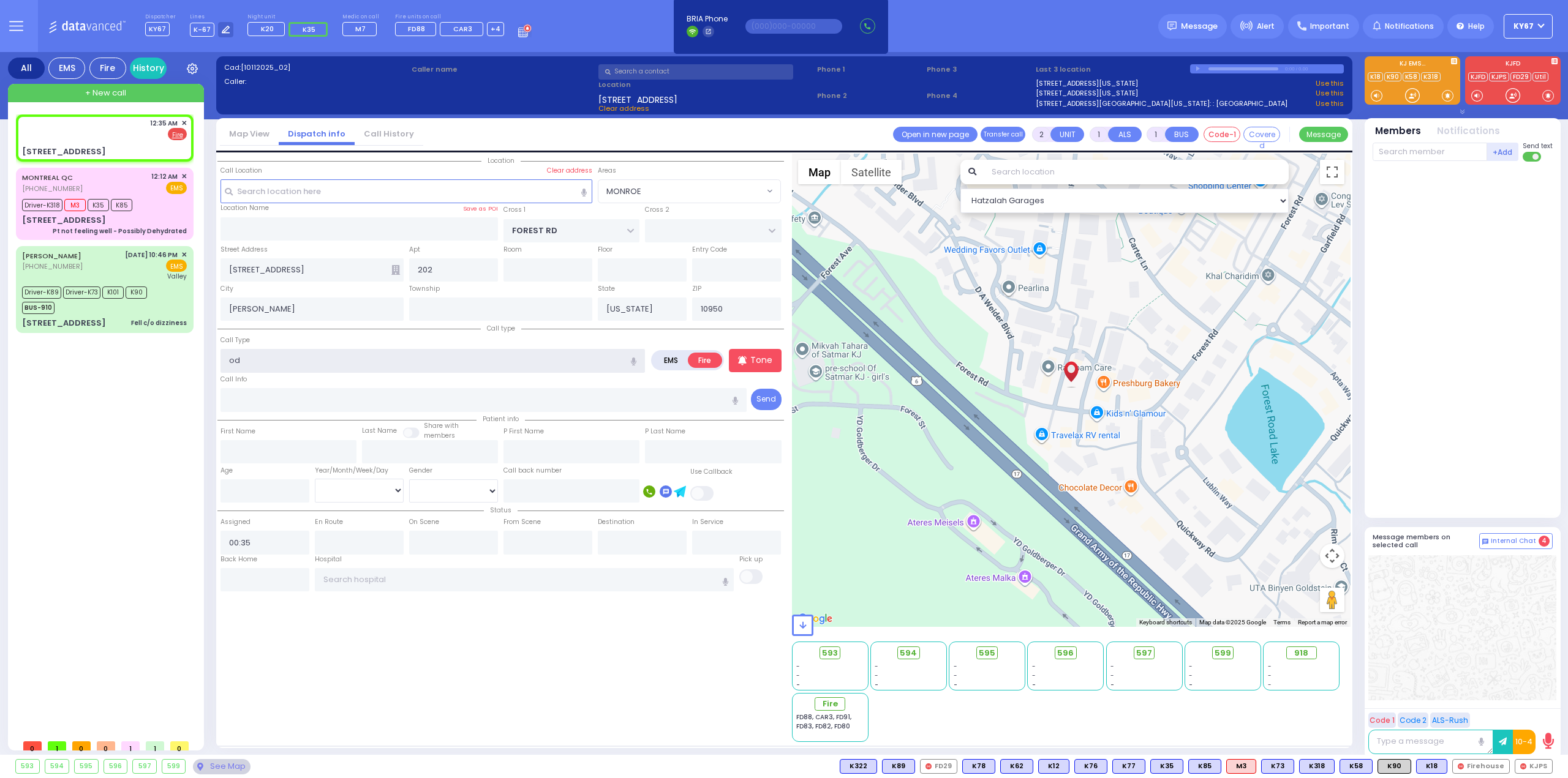
type input "ODOR OF GAS"
select select
radio input "true"
select select
select select "Hatzalah Garages"
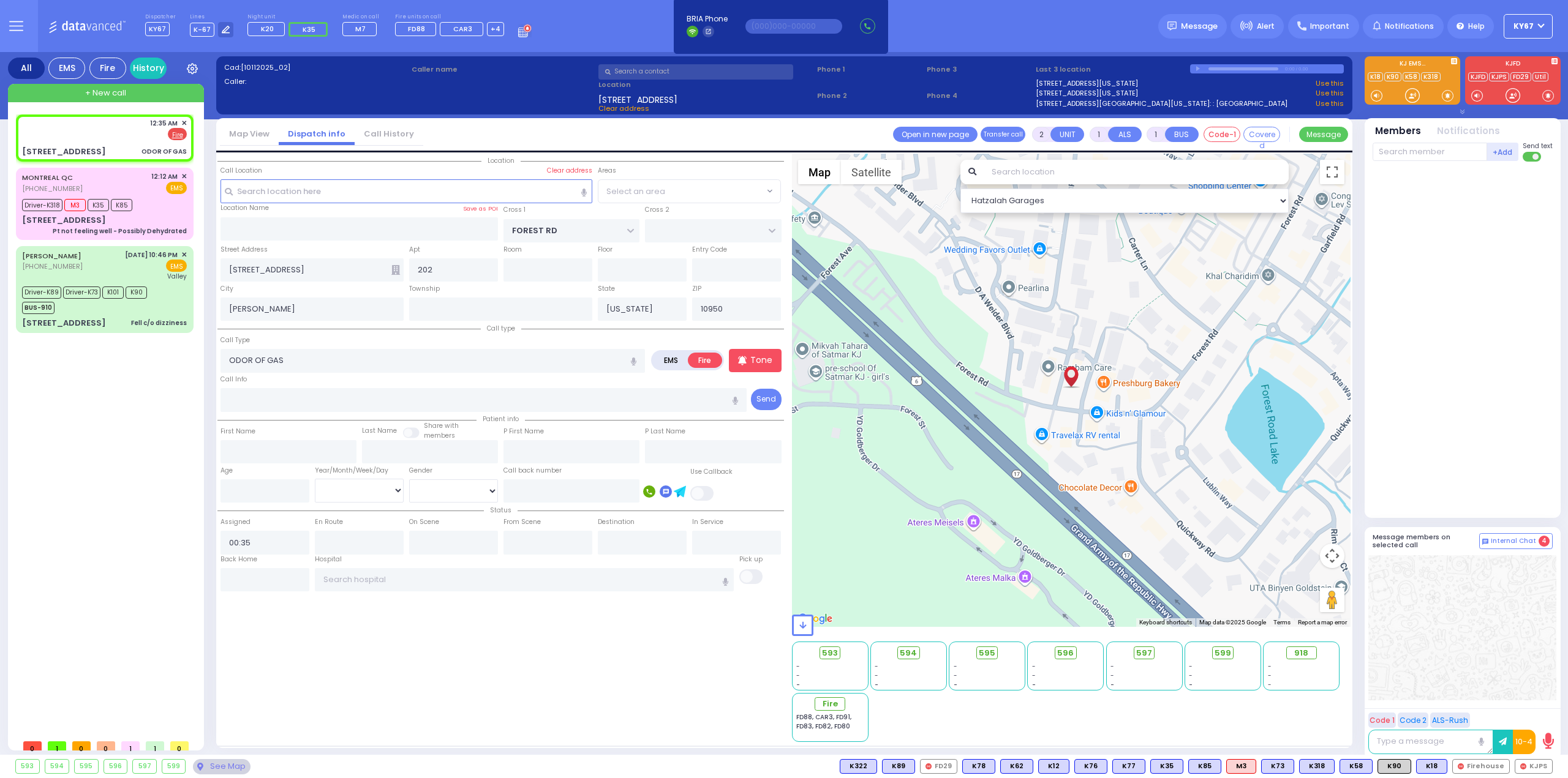
select select "MONROE"
select select
radio input "true"
select select
select select "Hatzalah Garages"
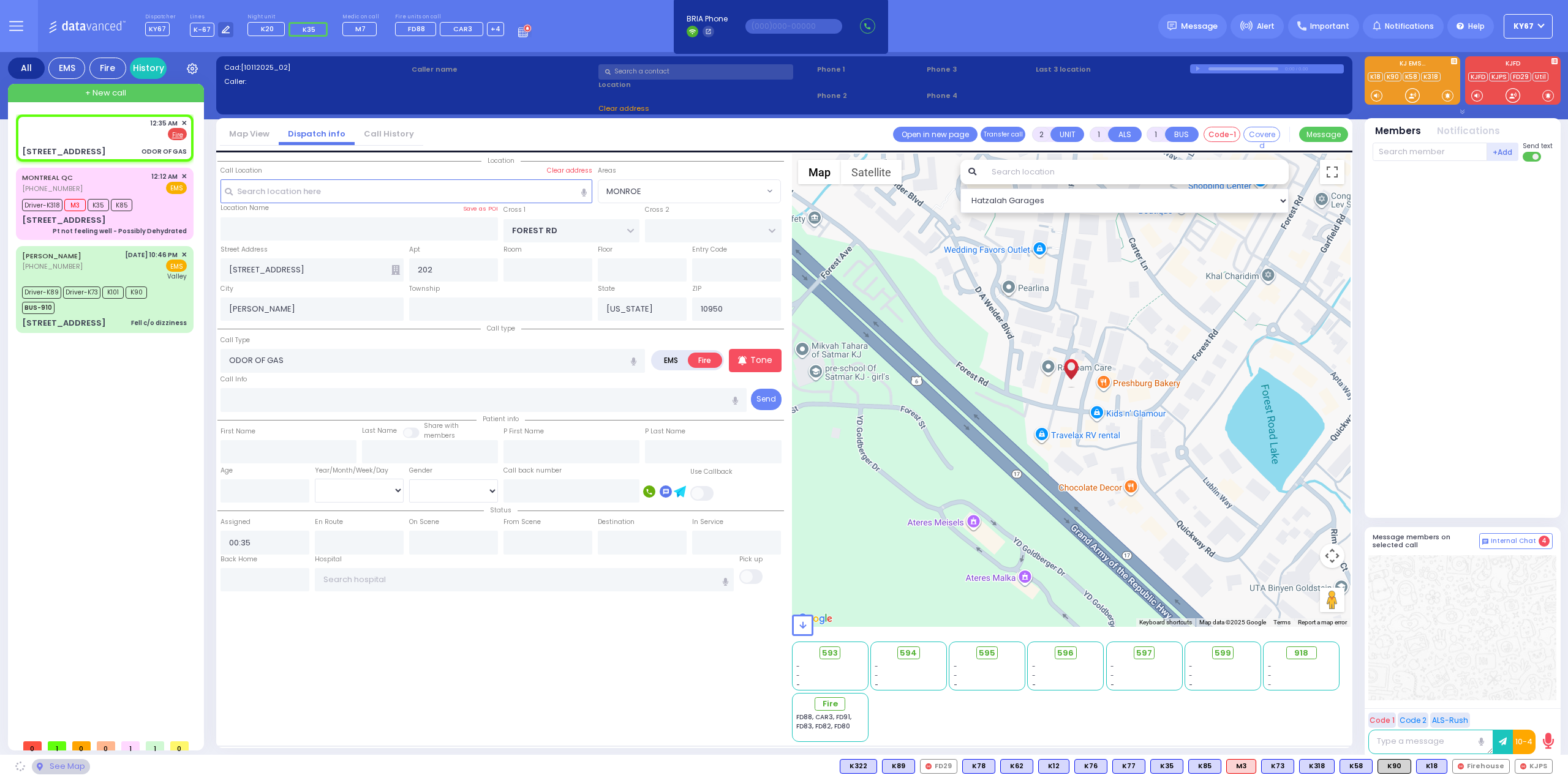
select select "MONROE"
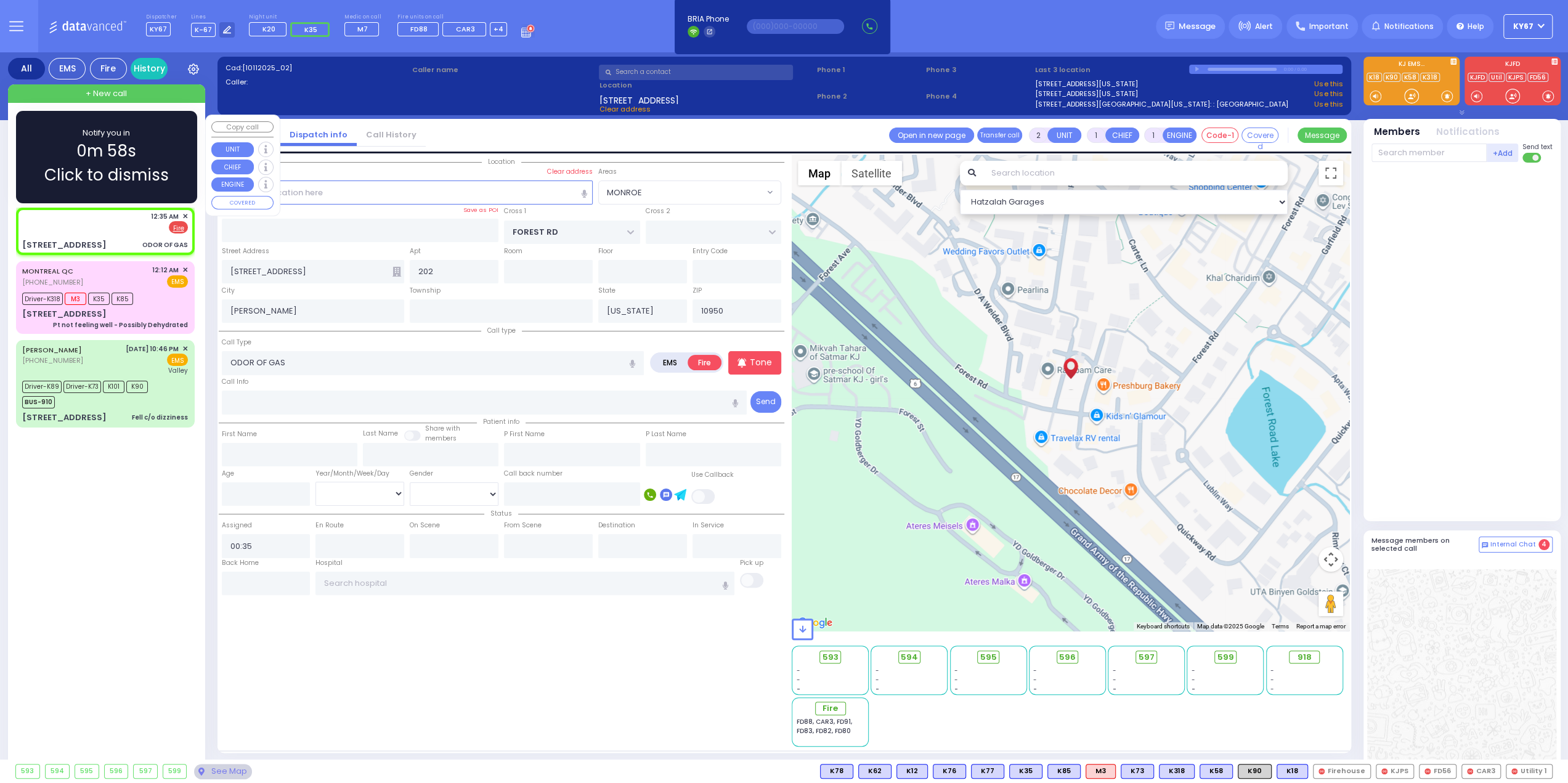
click at [104, 236] on div "12:35 AM ✕ EMS Fire" at bounding box center [105, 231] width 174 height 44
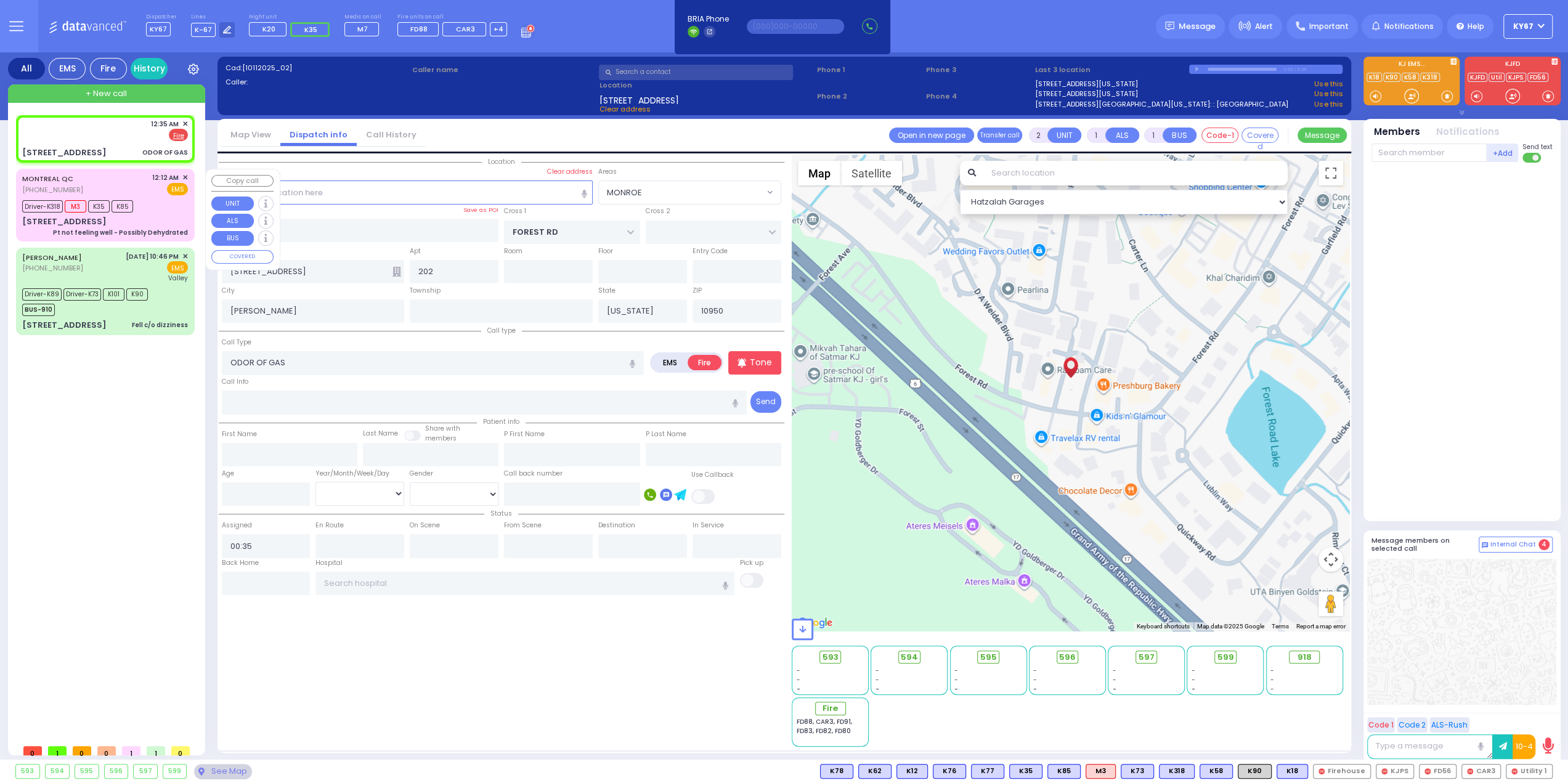
select select
radio input "true"
select select
select select "Hatzalah Garages"
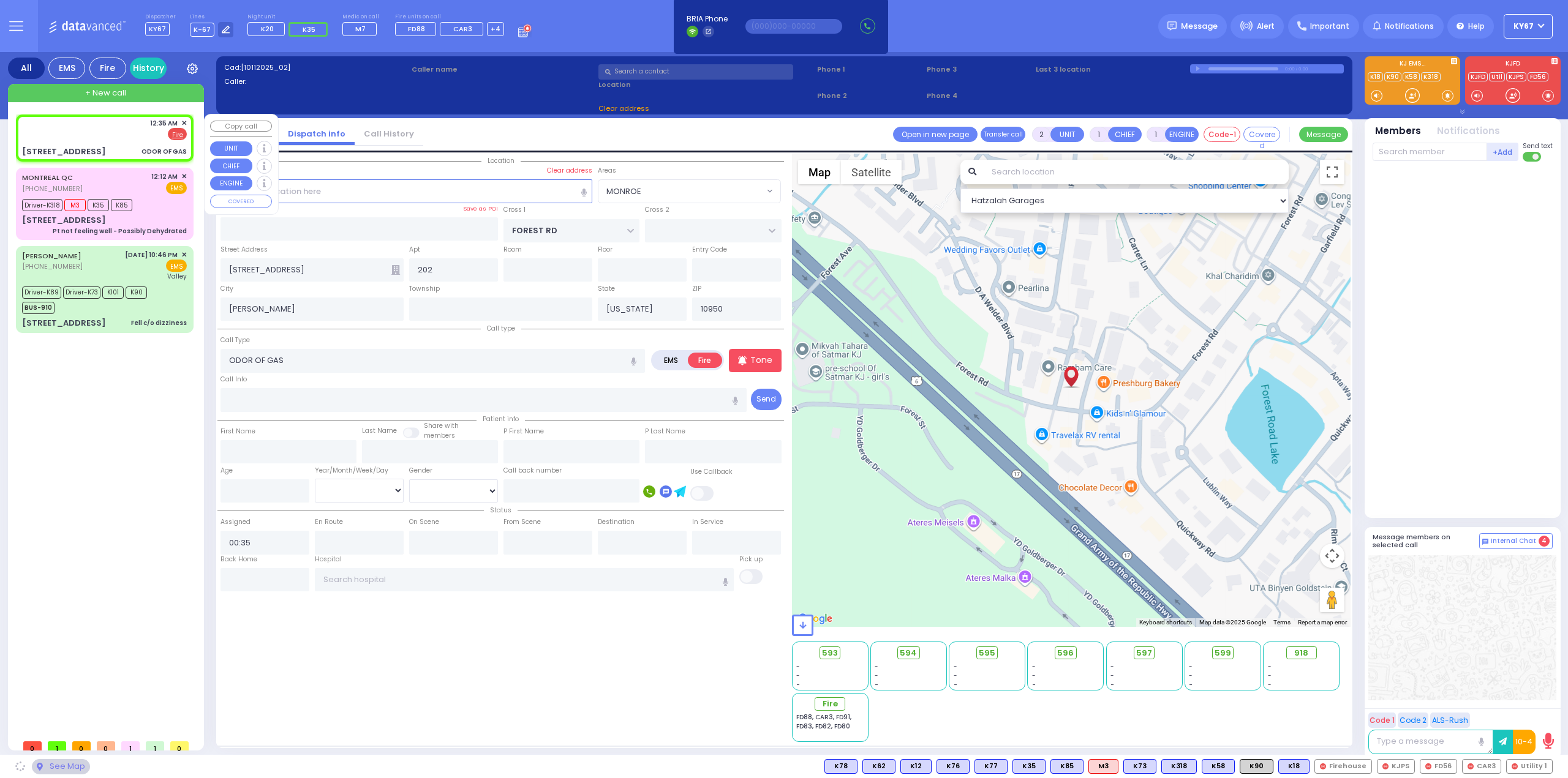
select select "MONROE"
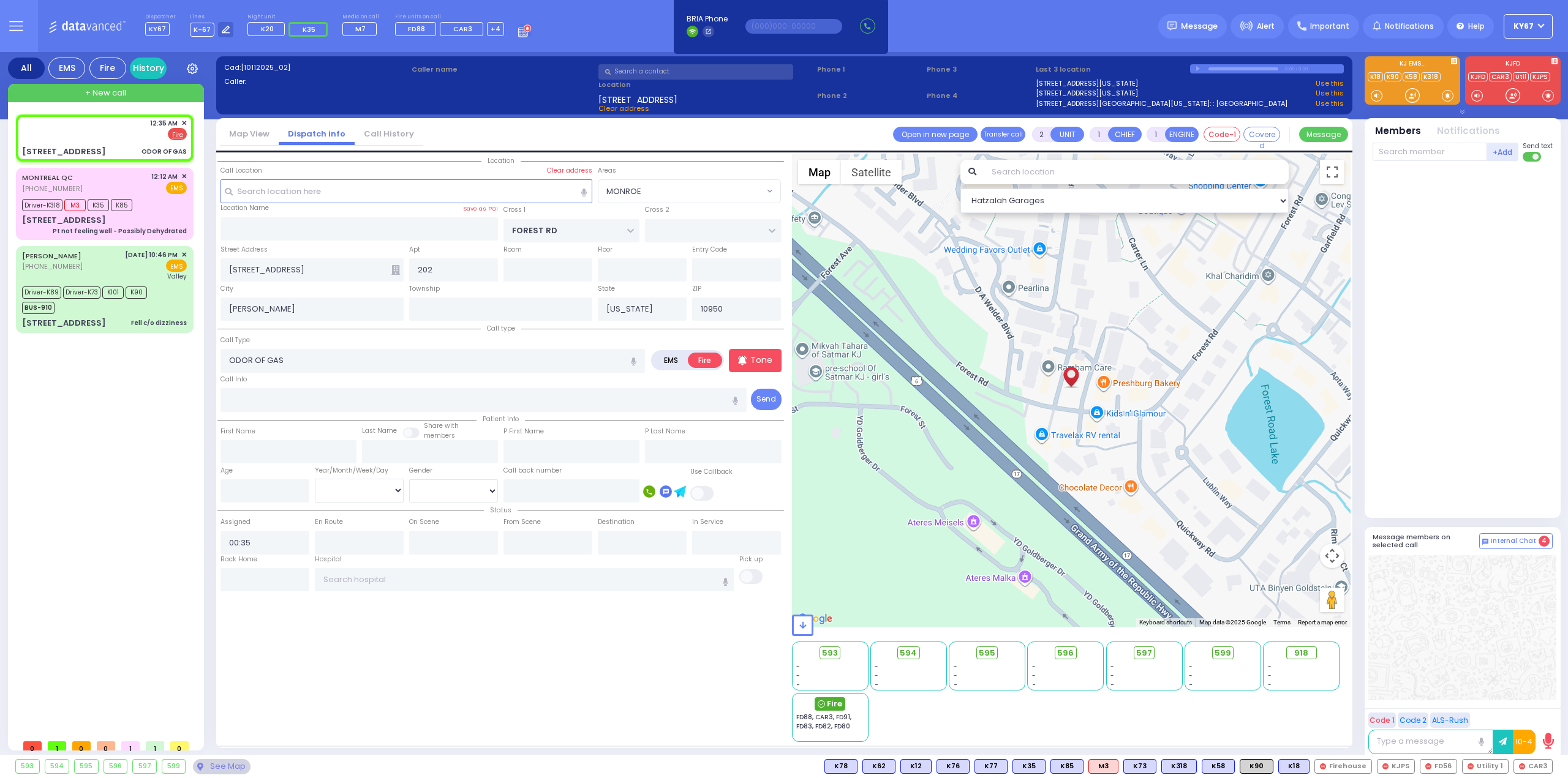
click at [836, 703] on span "Fire" at bounding box center [834, 704] width 15 height 12
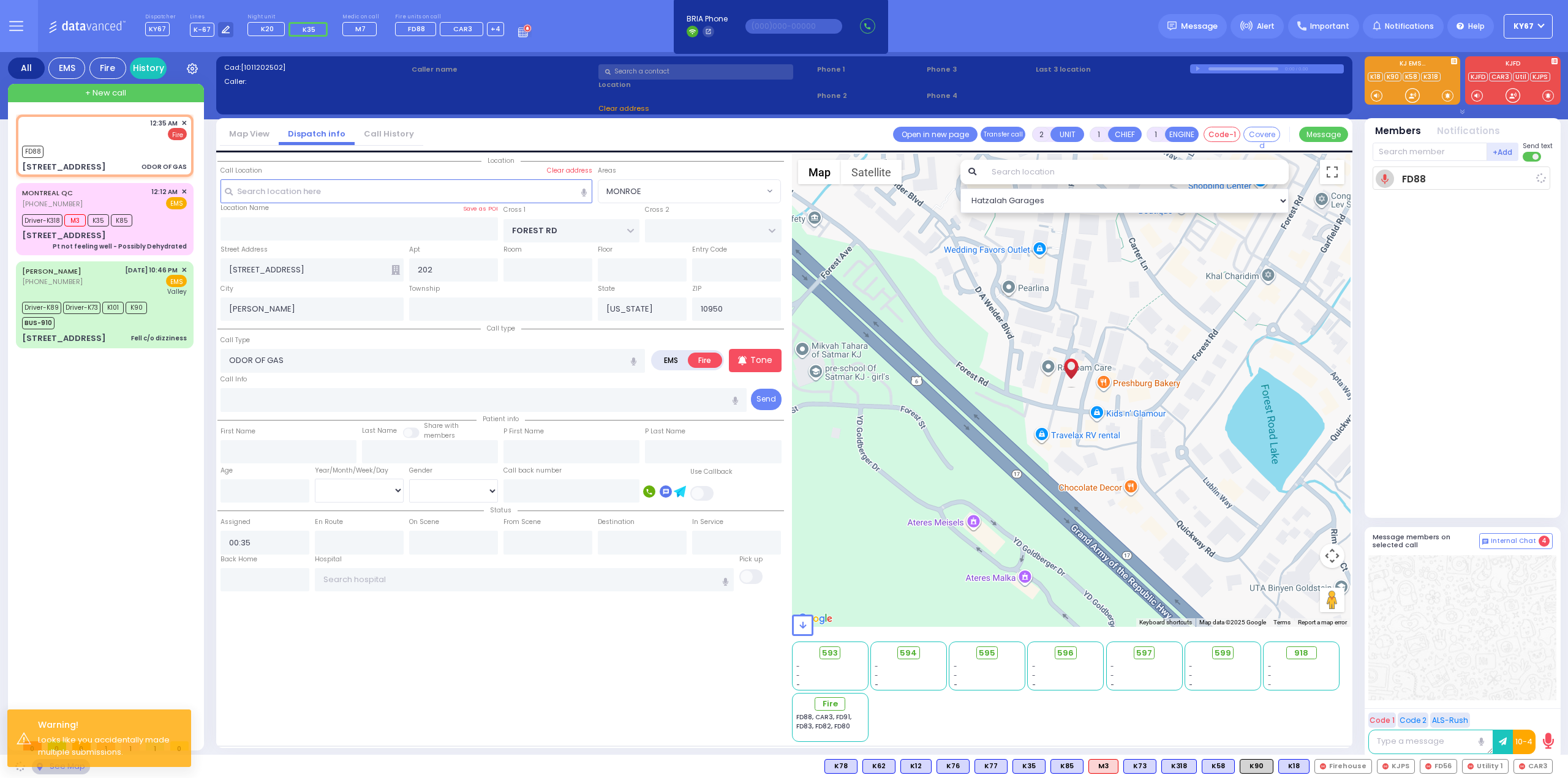
select select
radio input "true"
select select
type input "00:37"
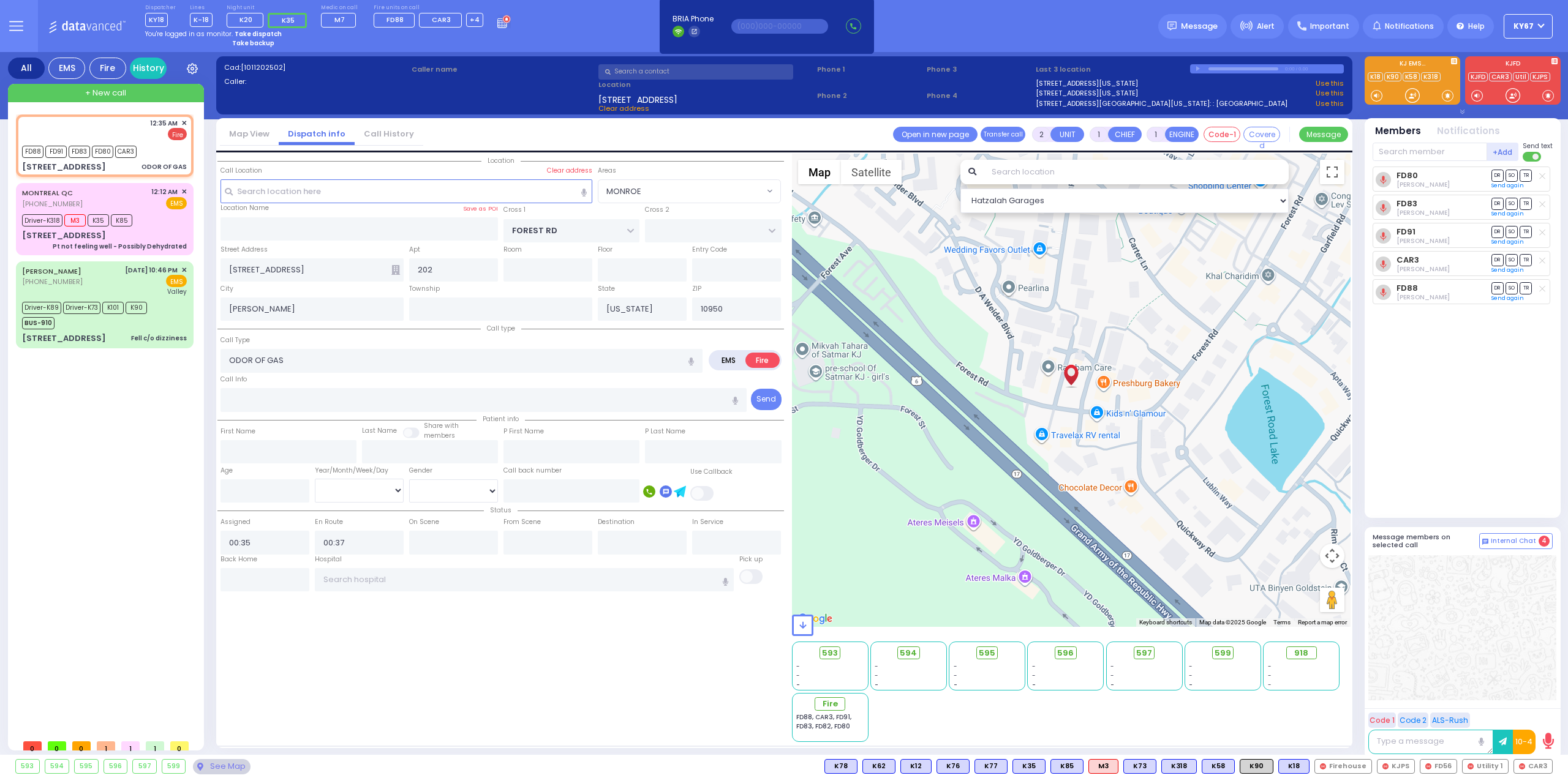
click at [1563, 303] on div "All EMS Fire History Settings That will affect to all users" at bounding box center [784, 406] width 1568 height 708
